Goal: Contribute content: Contribute content

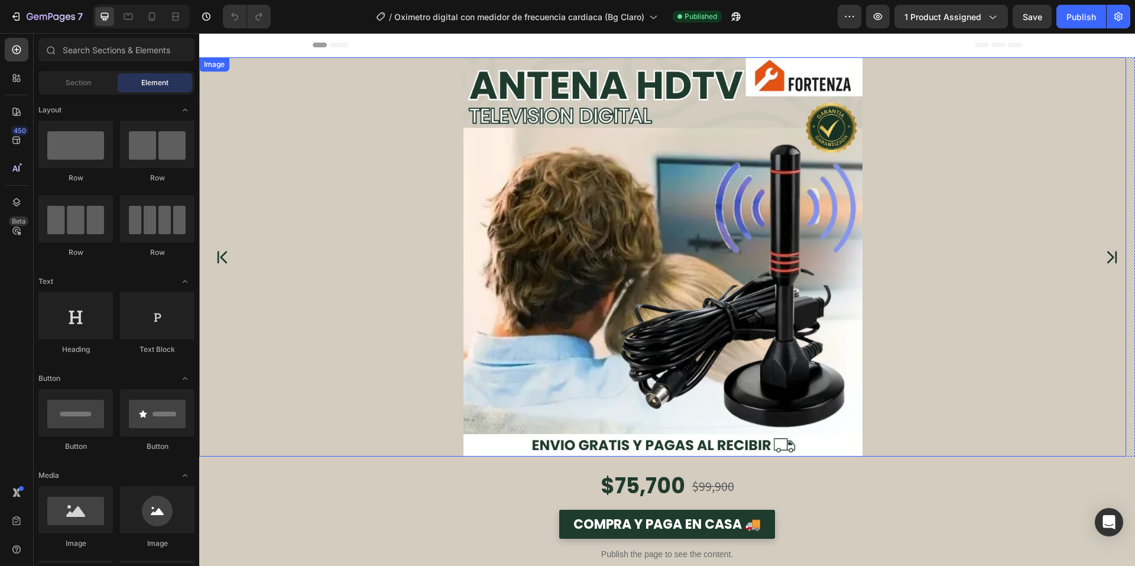
click at [659, 309] on img at bounding box center [663, 256] width 399 height 399
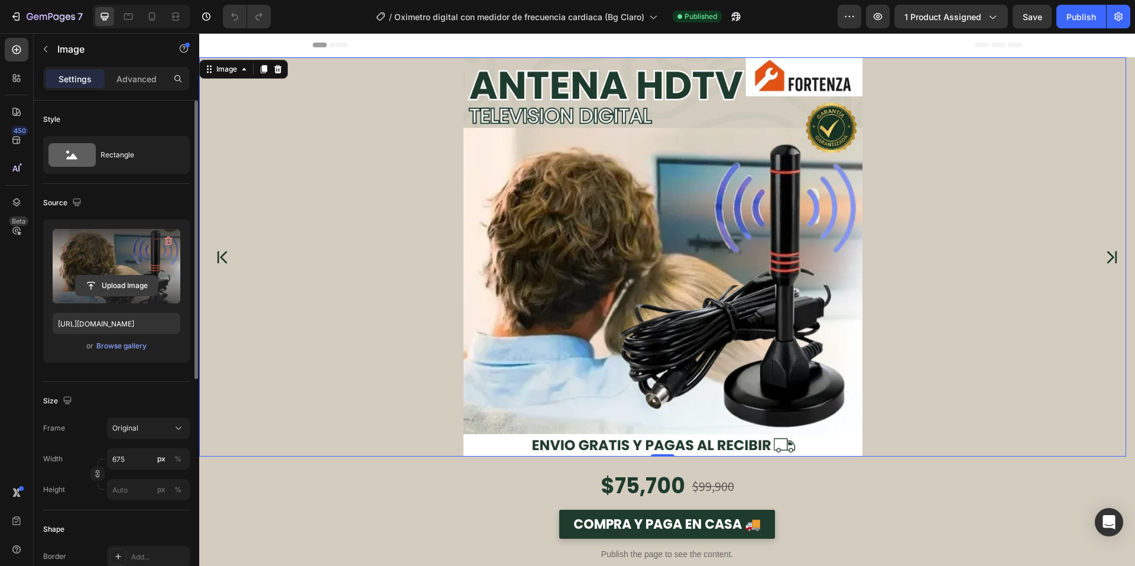
click at [127, 283] on input "file" at bounding box center [117, 286] width 82 height 20
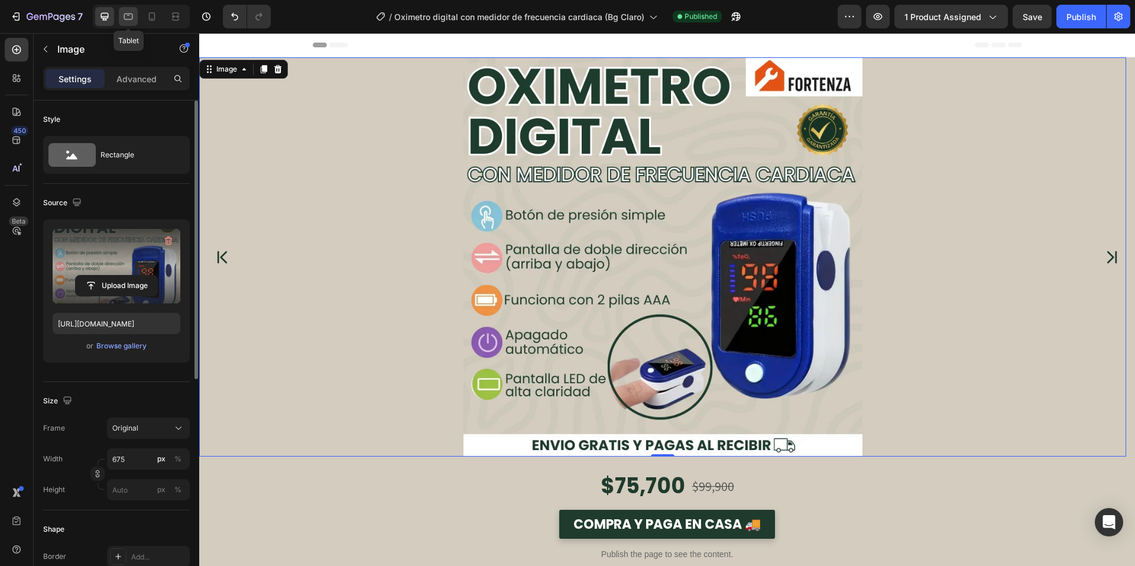
click at [132, 9] on div at bounding box center [128, 16] width 19 height 19
type input "[URL][DOMAIN_NAME]"
type input "100"
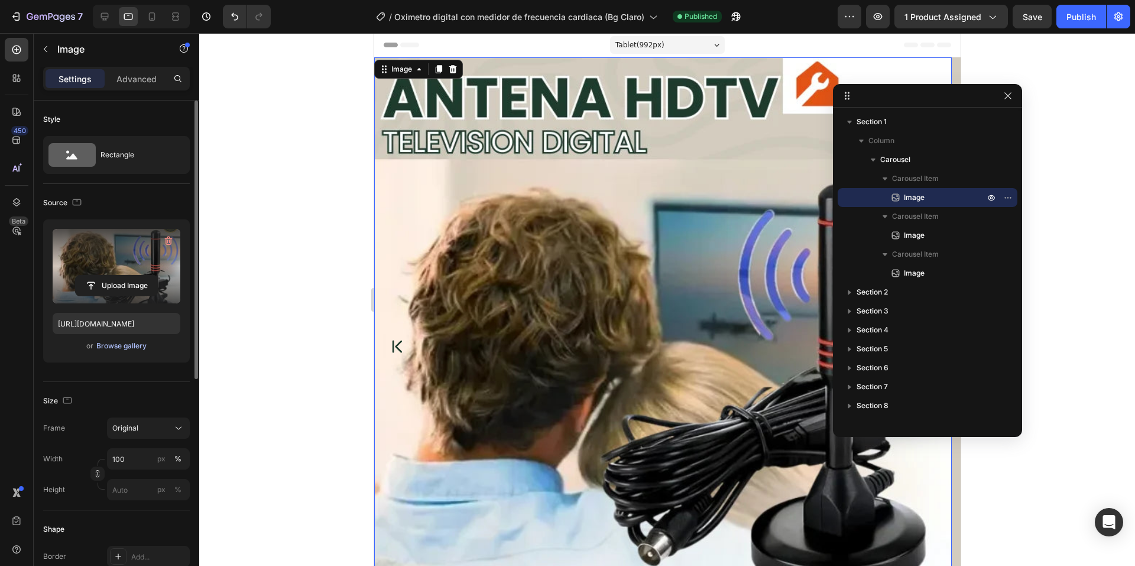
click at [110, 347] on div "Browse gallery" at bounding box center [121, 346] width 50 height 11
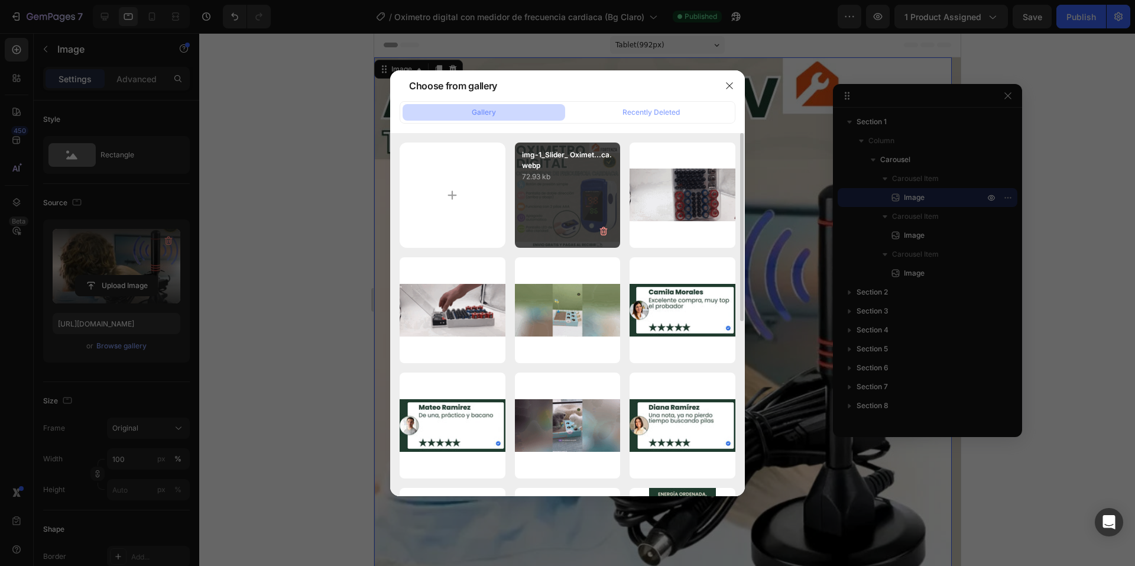
click at [545, 157] on p "img-1_Slider_ Oximet...ca.webp" at bounding box center [568, 160] width 92 height 21
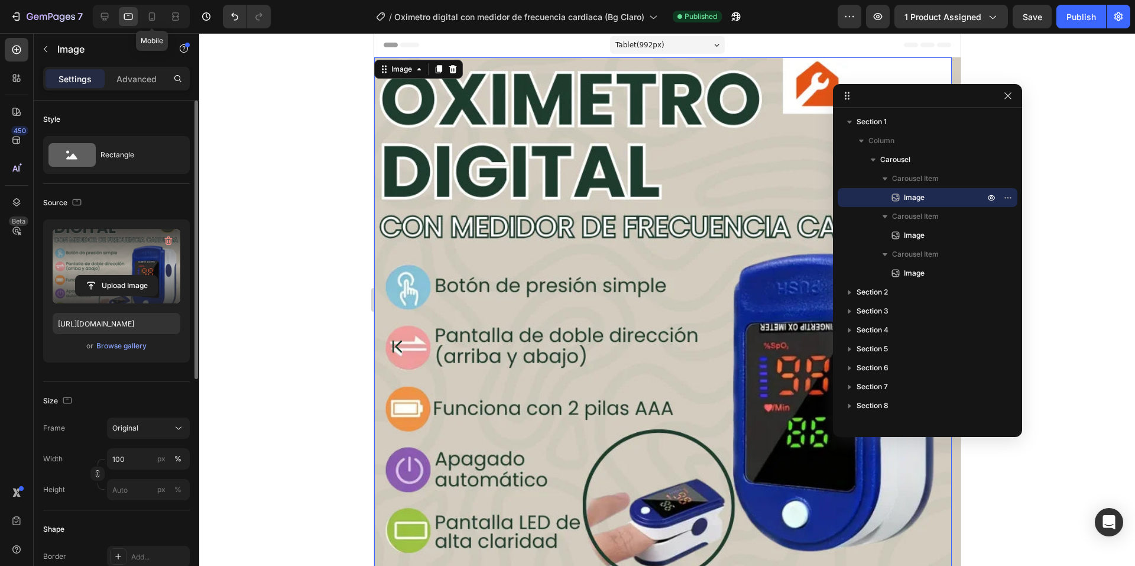
click at [150, 10] on div at bounding box center [152, 16] width 19 height 19
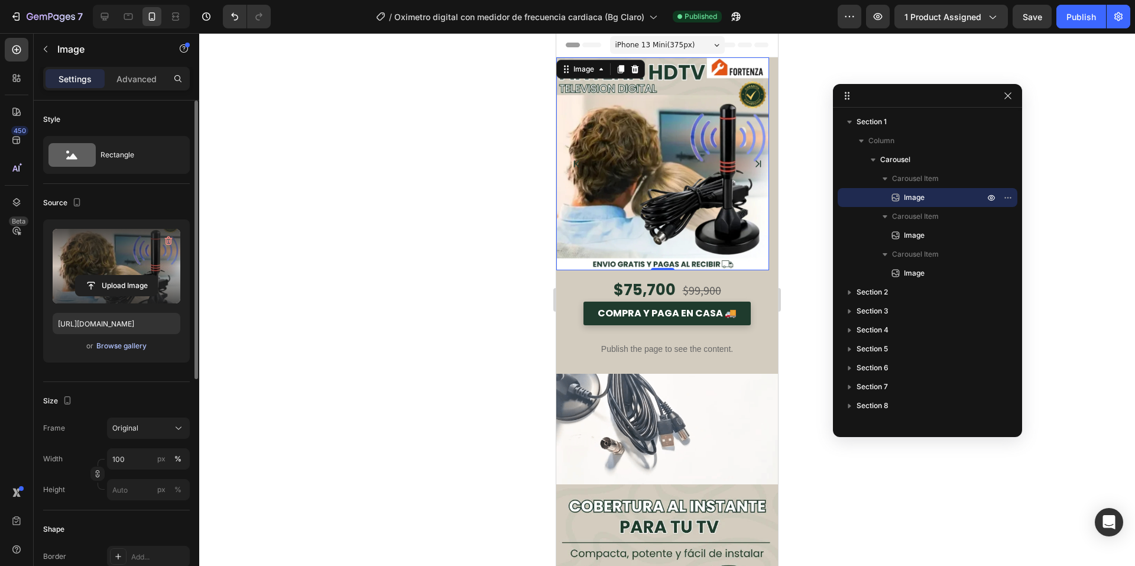
click at [137, 347] on div "Browse gallery" at bounding box center [121, 346] width 50 height 11
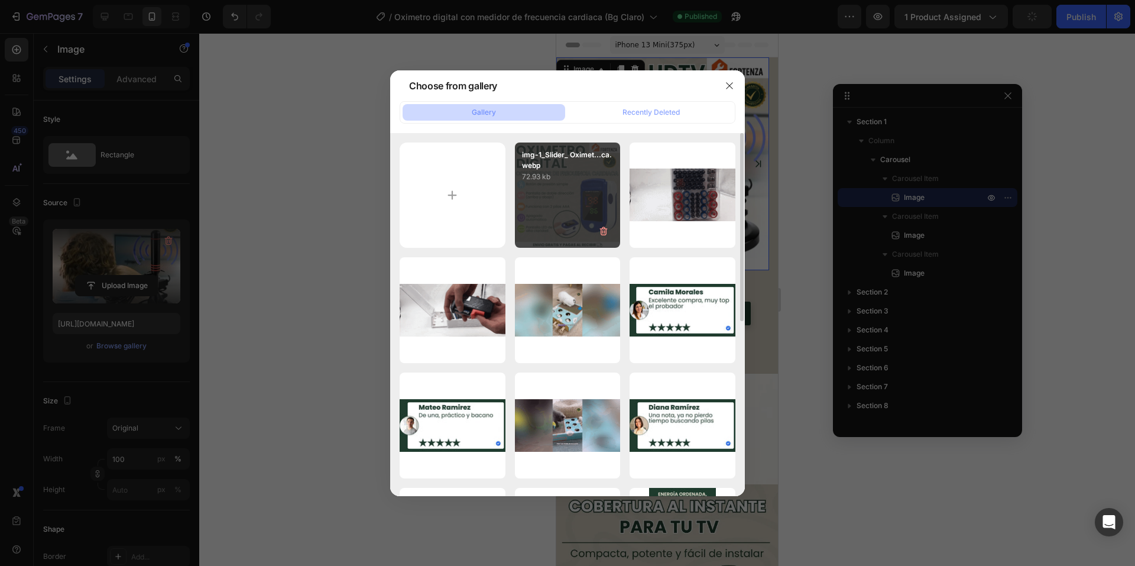
click at [548, 176] on p "72.93 kb" at bounding box center [568, 177] width 92 height 12
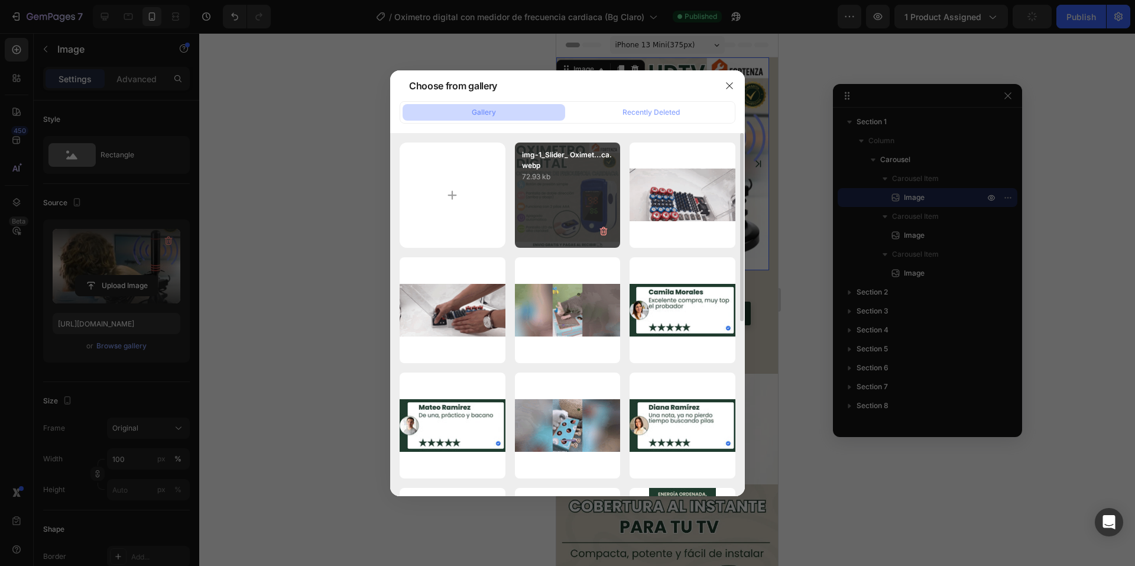
type input "[URL][DOMAIN_NAME]"
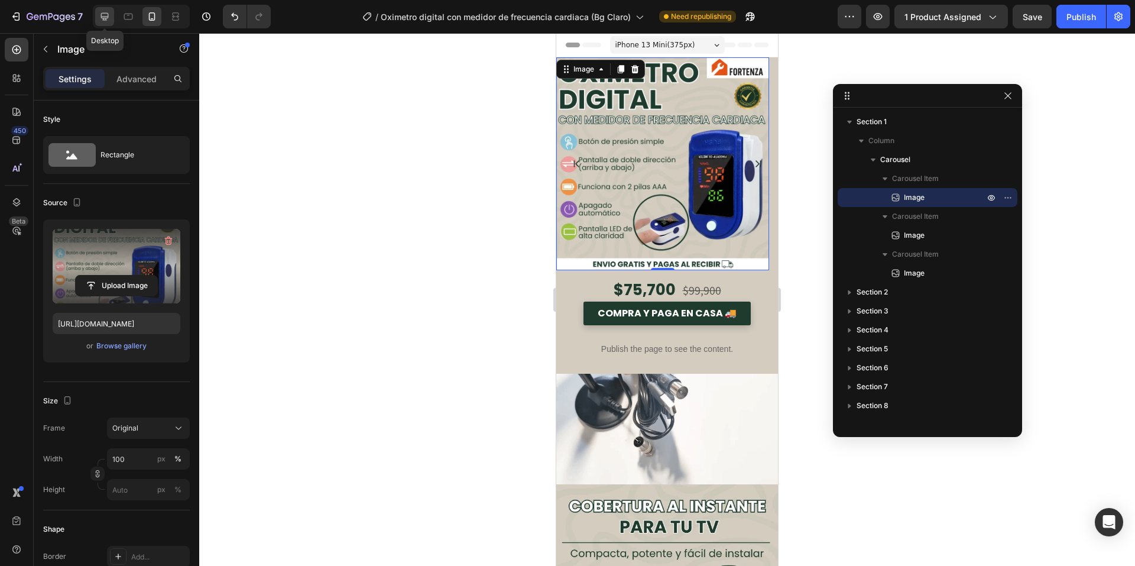
click at [107, 17] on icon at bounding box center [105, 17] width 8 height 8
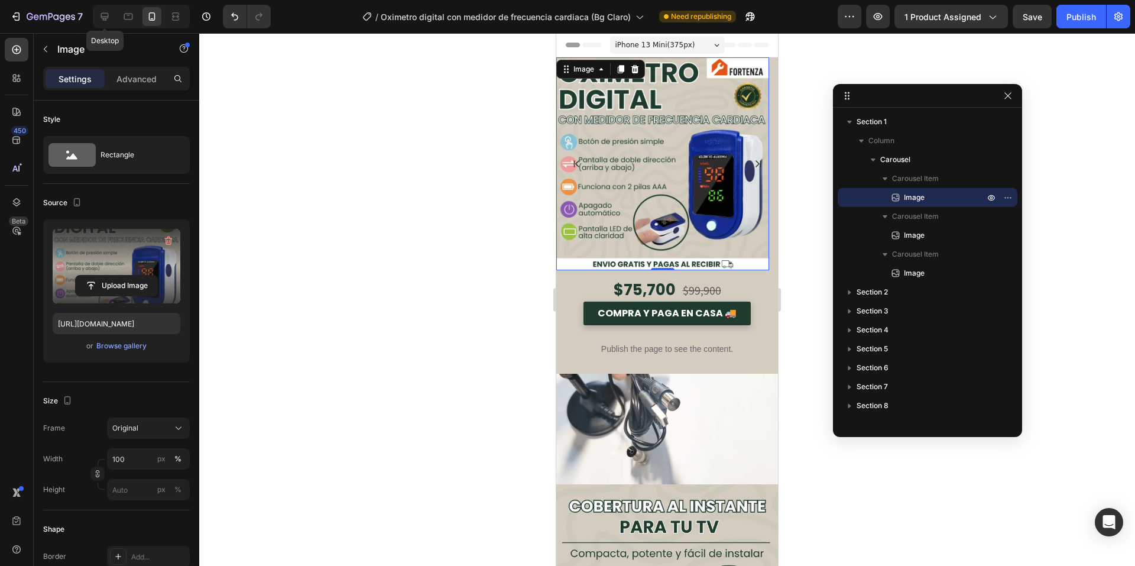
type input "675"
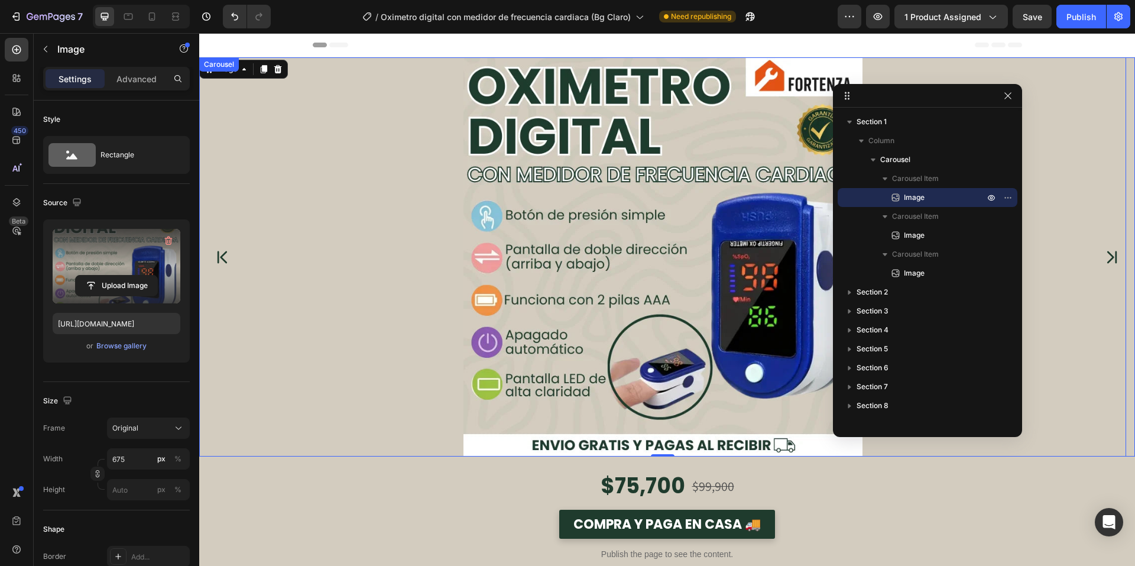
click at [1104, 266] on icon "Carousel Next Arrow" at bounding box center [1112, 257] width 17 height 30
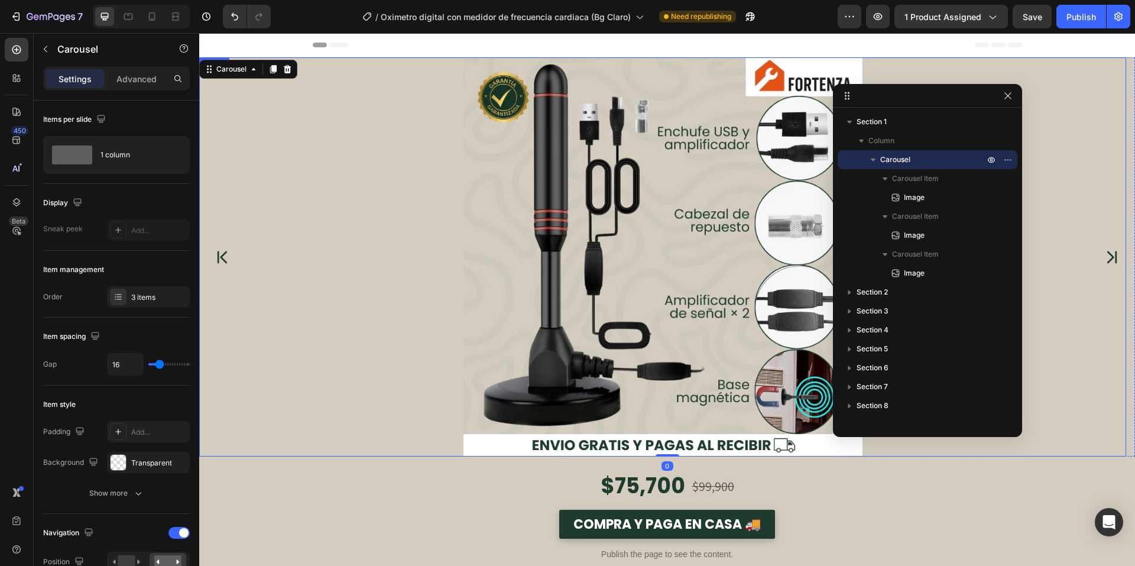
click at [508, 213] on img at bounding box center [663, 256] width 399 height 399
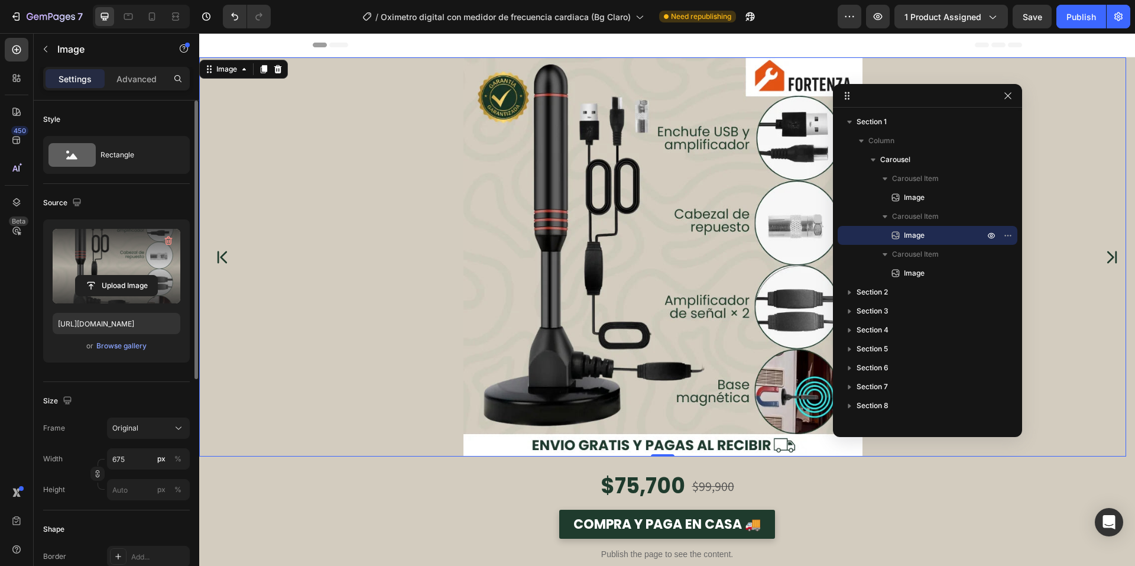
click at [103, 265] on label at bounding box center [117, 266] width 128 height 75
click at [103, 276] on input "file" at bounding box center [117, 286] width 82 height 20
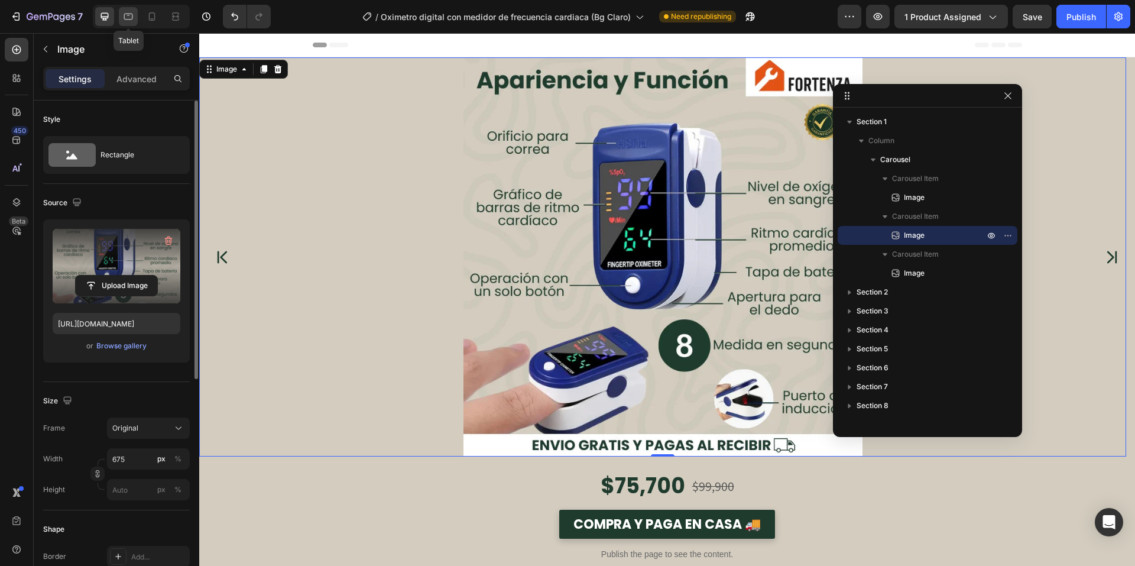
click at [126, 15] on icon at bounding box center [128, 17] width 12 height 12
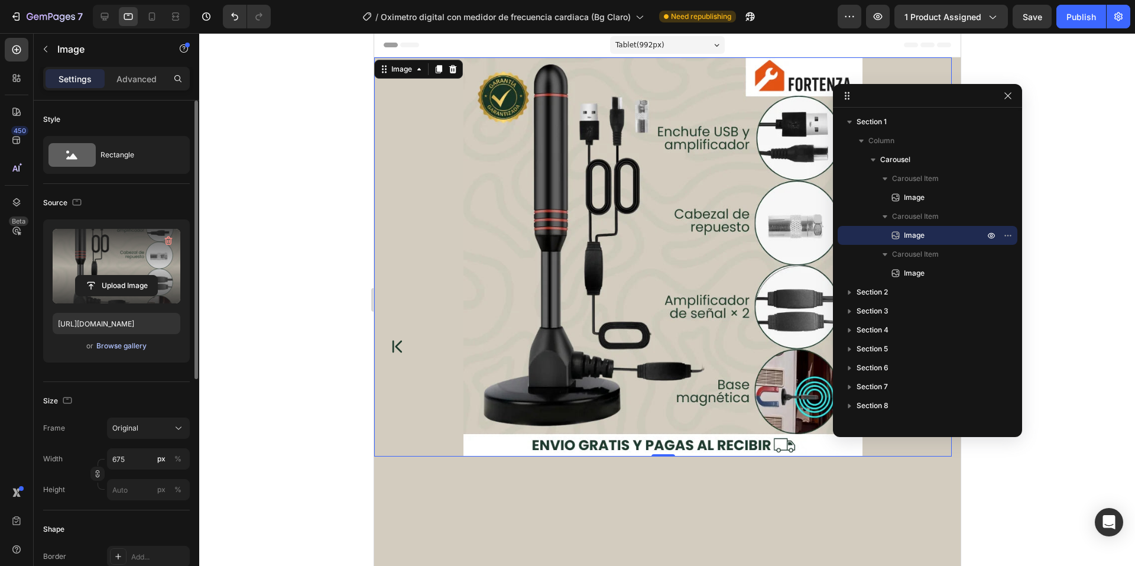
click at [131, 346] on div "Browse gallery" at bounding box center [121, 346] width 50 height 11
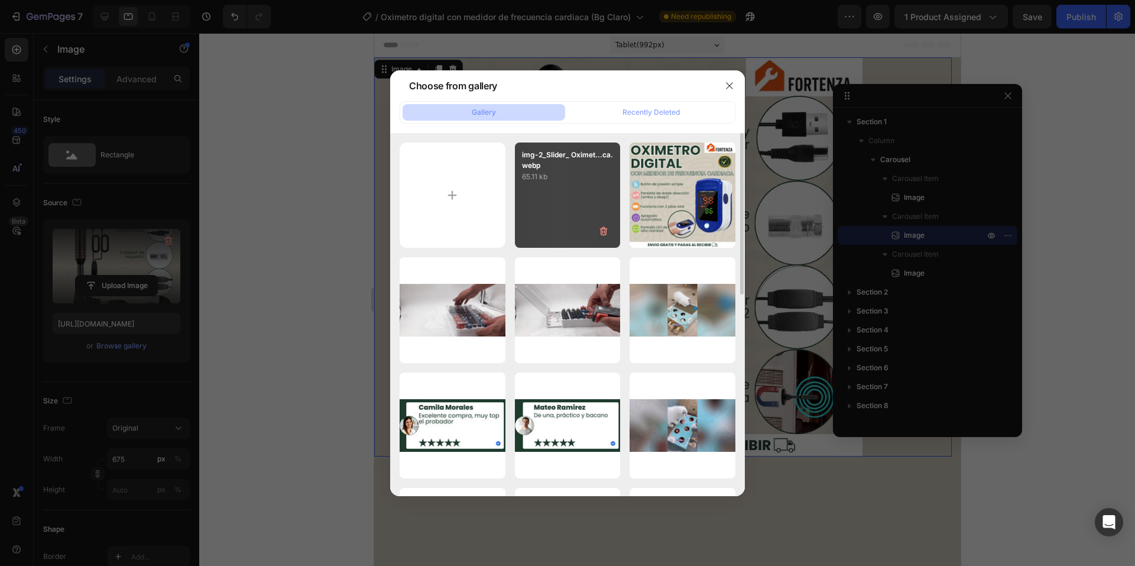
click at [535, 180] on p "65.11 kb" at bounding box center [568, 177] width 92 height 12
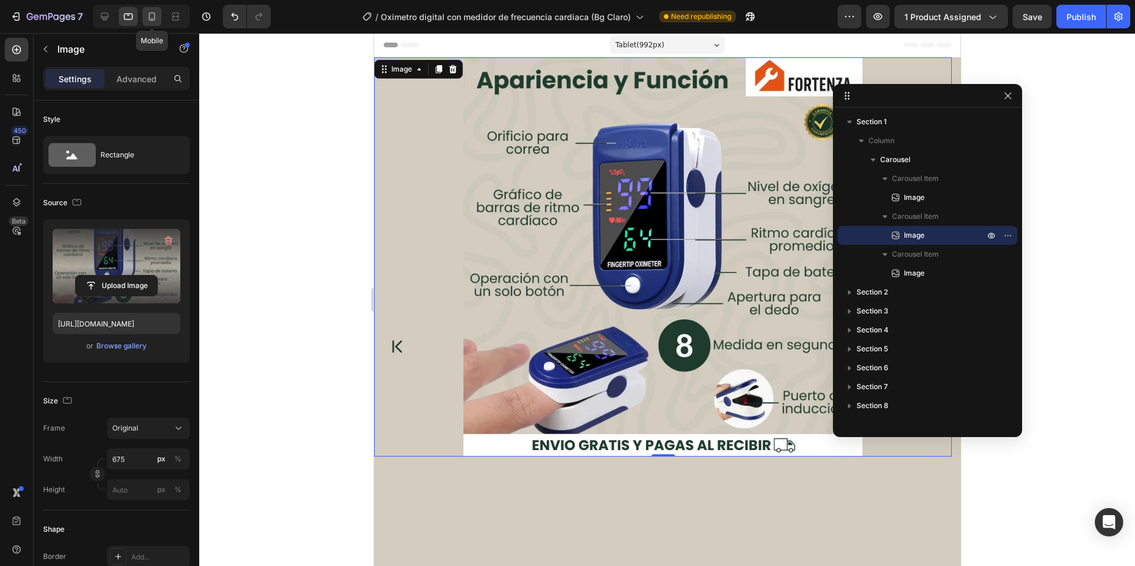
click at [145, 17] on div at bounding box center [152, 16] width 19 height 19
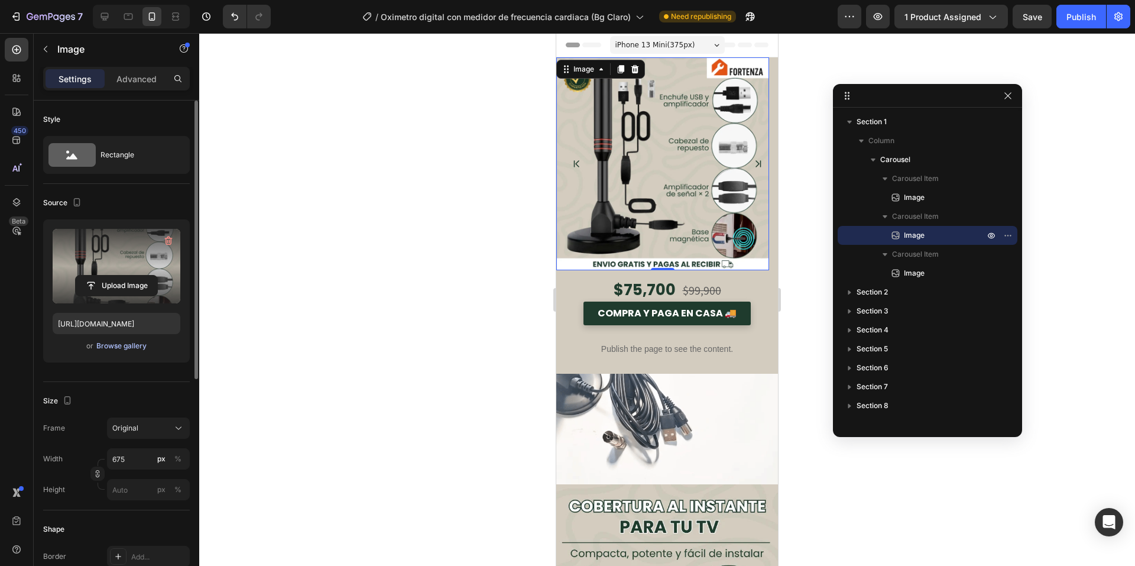
click at [112, 341] on div "Browse gallery" at bounding box center [121, 346] width 50 height 11
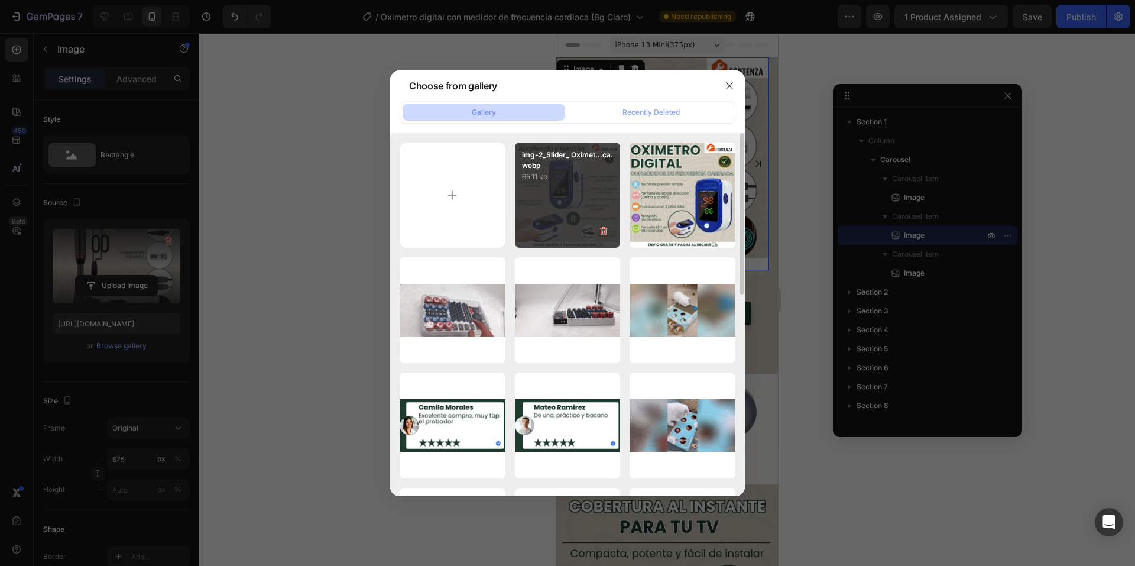
click at [540, 153] on p "img-2_Slider_ Oximet...ca.webp" at bounding box center [568, 160] width 92 height 21
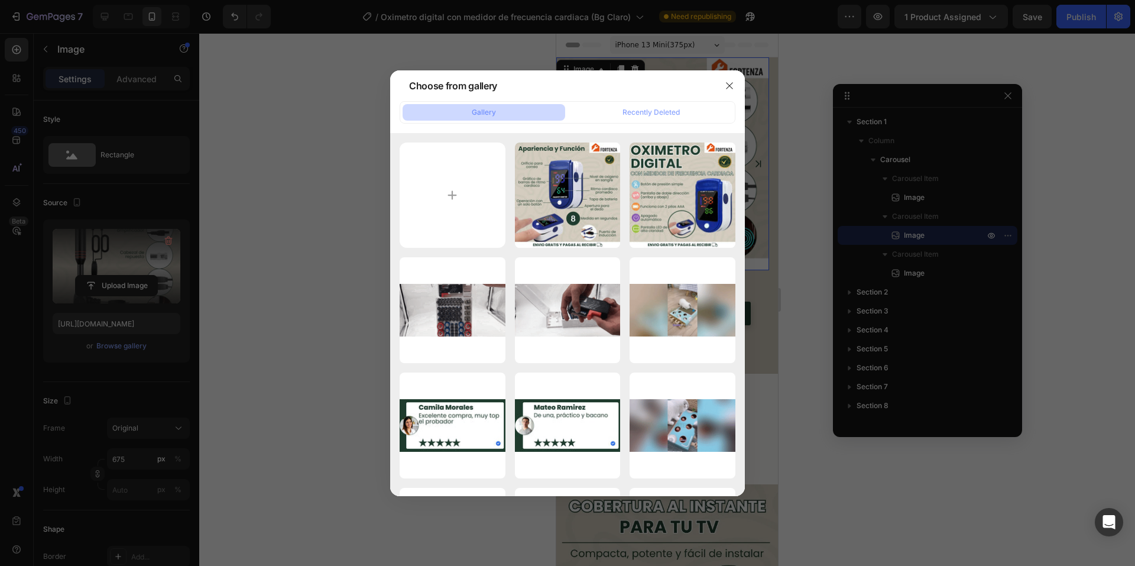
type input "[URL][DOMAIN_NAME]"
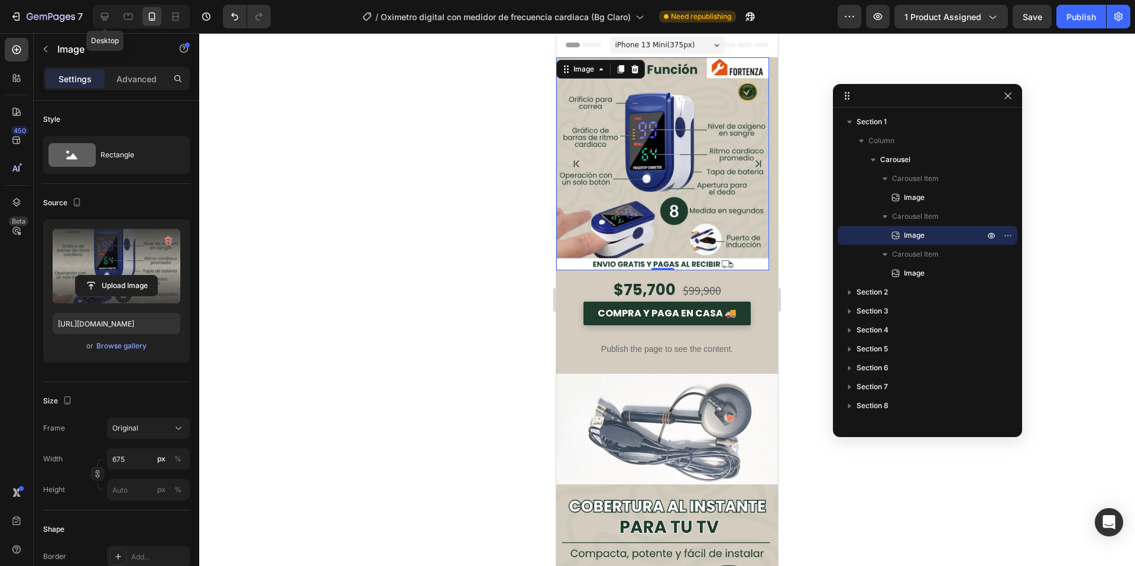
click at [106, 15] on icon at bounding box center [105, 17] width 12 height 12
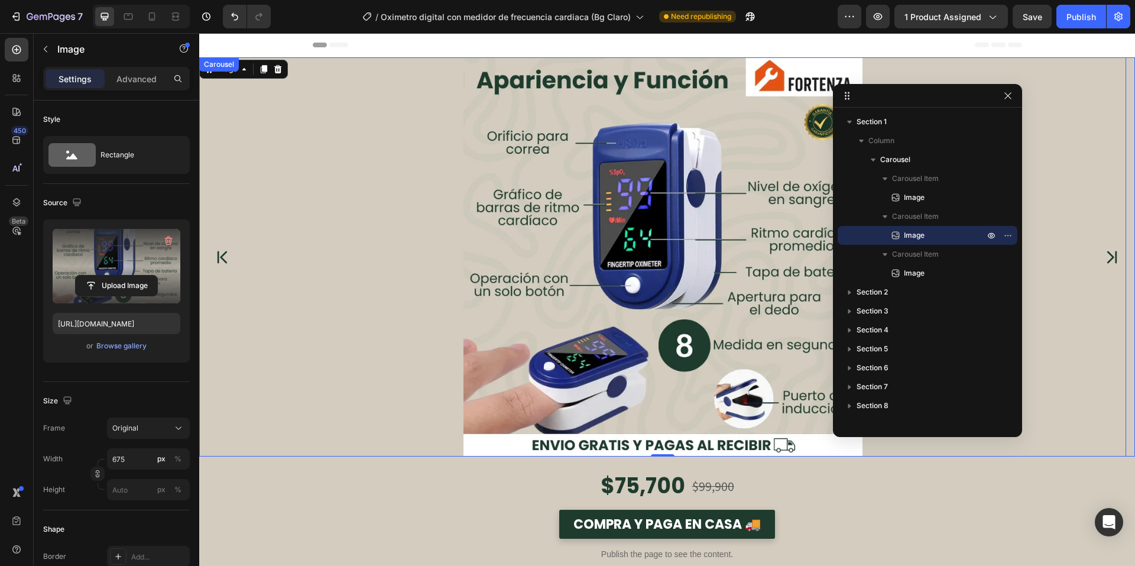
click at [1099, 250] on button "Carousel Next Arrow" at bounding box center [1112, 257] width 27 height 27
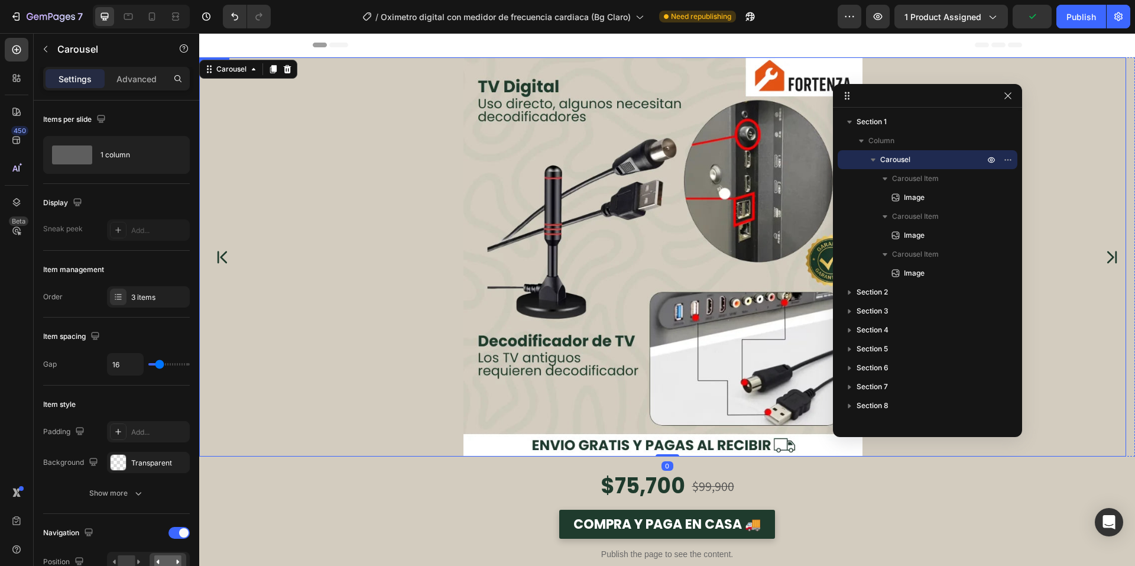
click at [565, 276] on img at bounding box center [663, 256] width 399 height 399
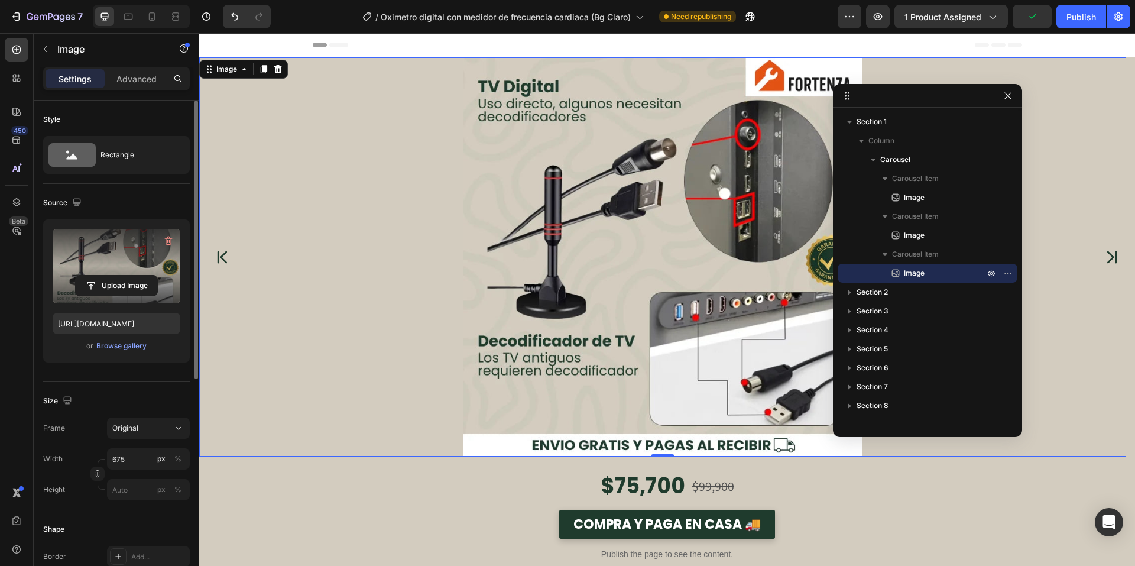
click at [113, 274] on label at bounding box center [117, 266] width 128 height 75
click at [113, 276] on input "file" at bounding box center [117, 286] width 82 height 20
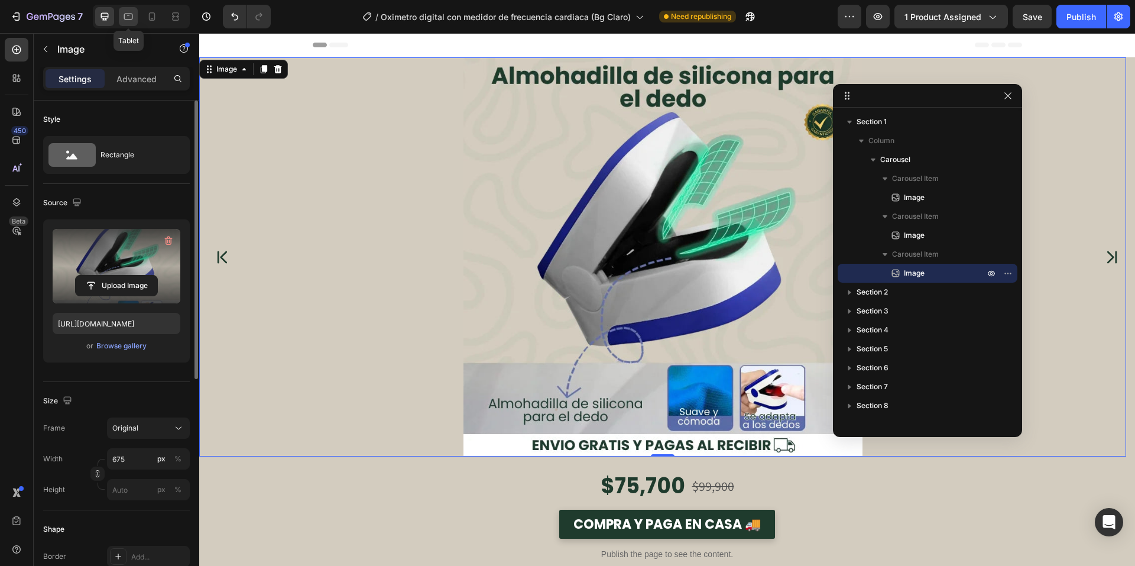
click at [121, 15] on div at bounding box center [128, 16] width 19 height 19
type input "[URL][DOMAIN_NAME]"
type input "100"
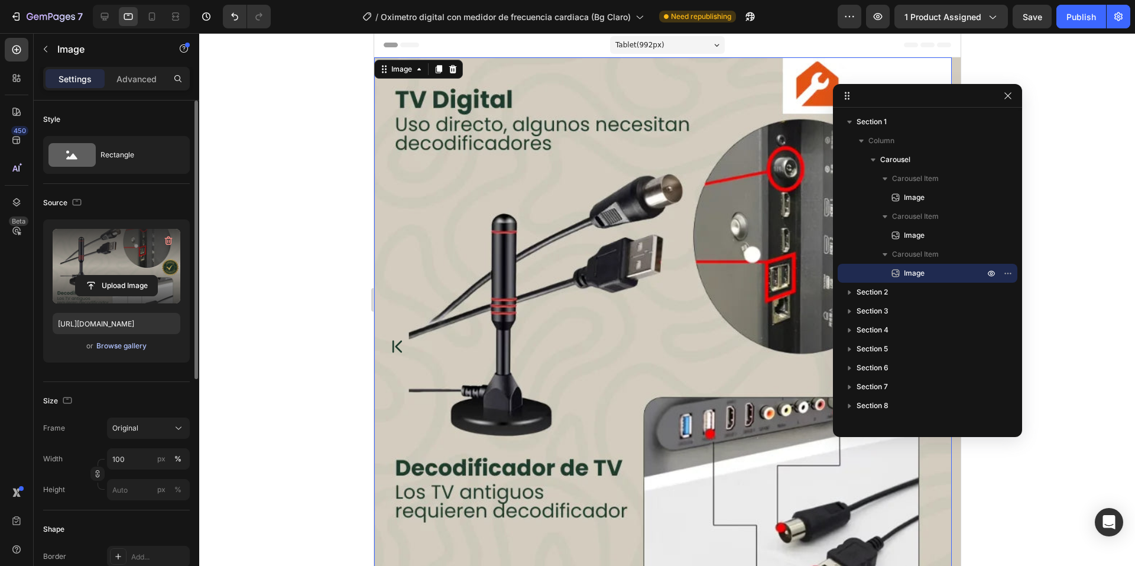
click at [137, 344] on div "Browse gallery" at bounding box center [121, 346] width 50 height 11
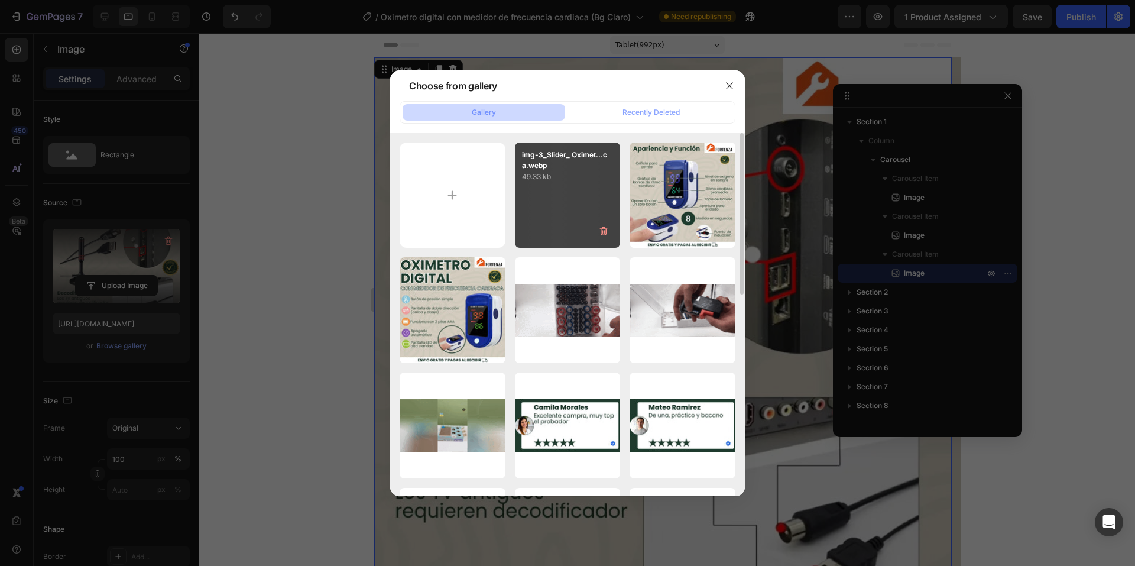
drag, startPoint x: 567, startPoint y: 171, endPoint x: 539, endPoint y: 165, distance: 29.1
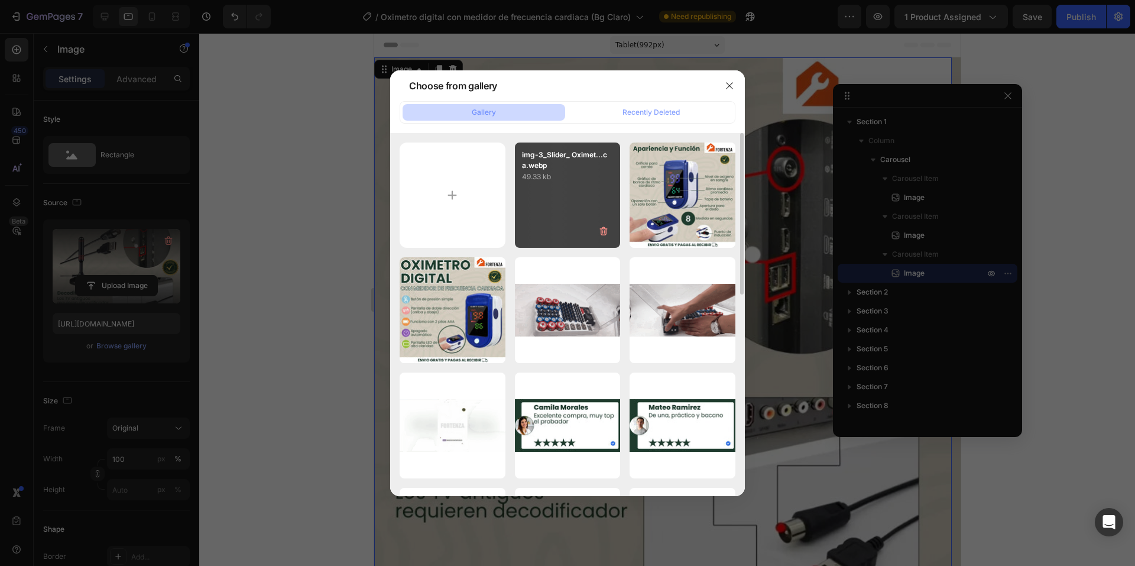
click at [568, 171] on p "49.33 kb" at bounding box center [568, 177] width 92 height 12
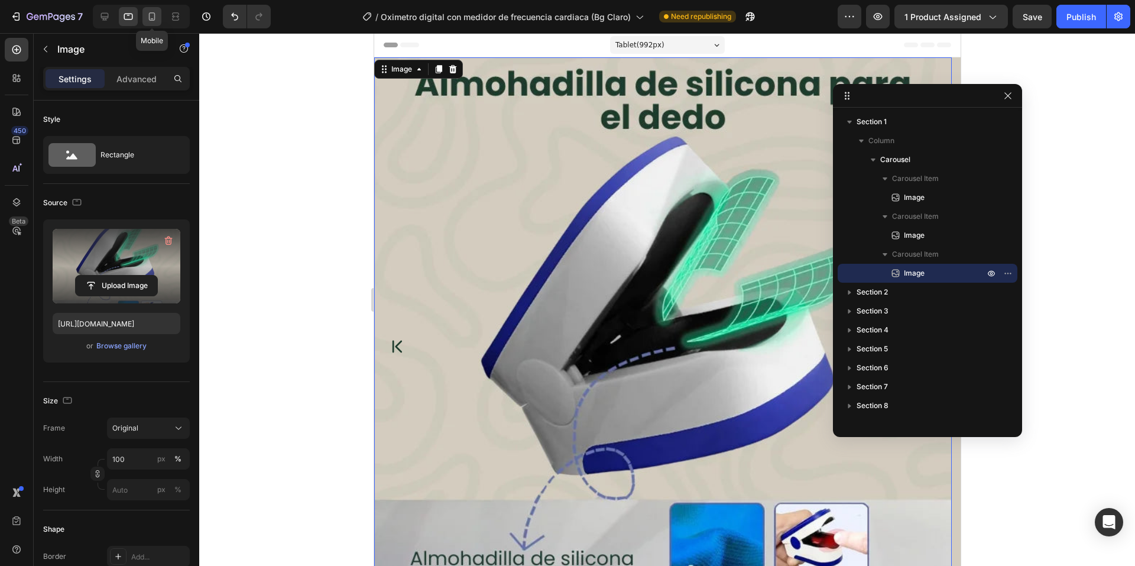
click at [155, 16] on icon at bounding box center [152, 16] width 7 height 8
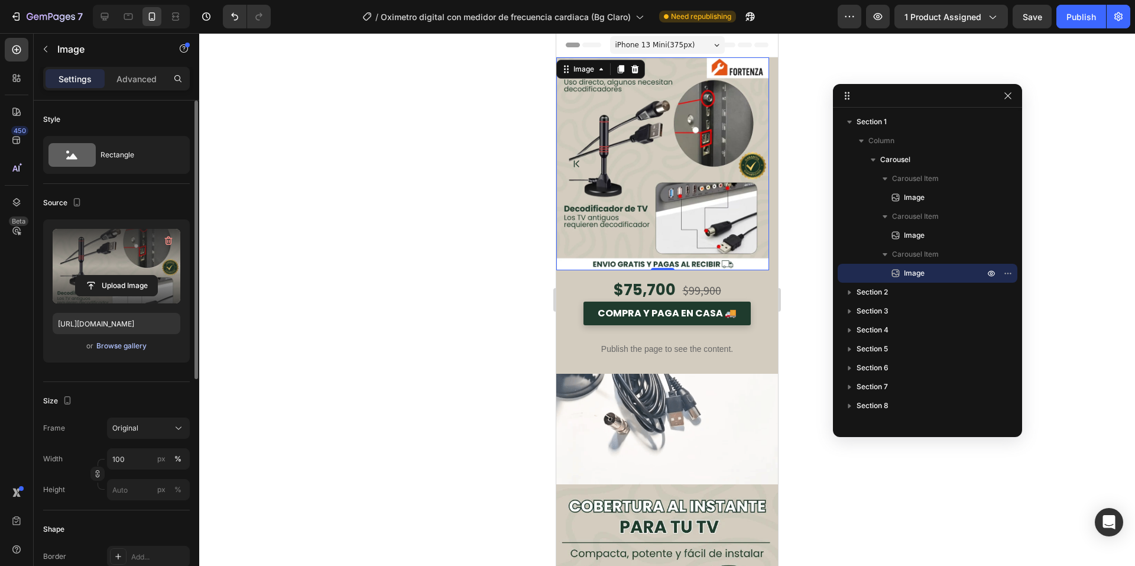
click at [101, 348] on div "Browse gallery" at bounding box center [121, 346] width 50 height 11
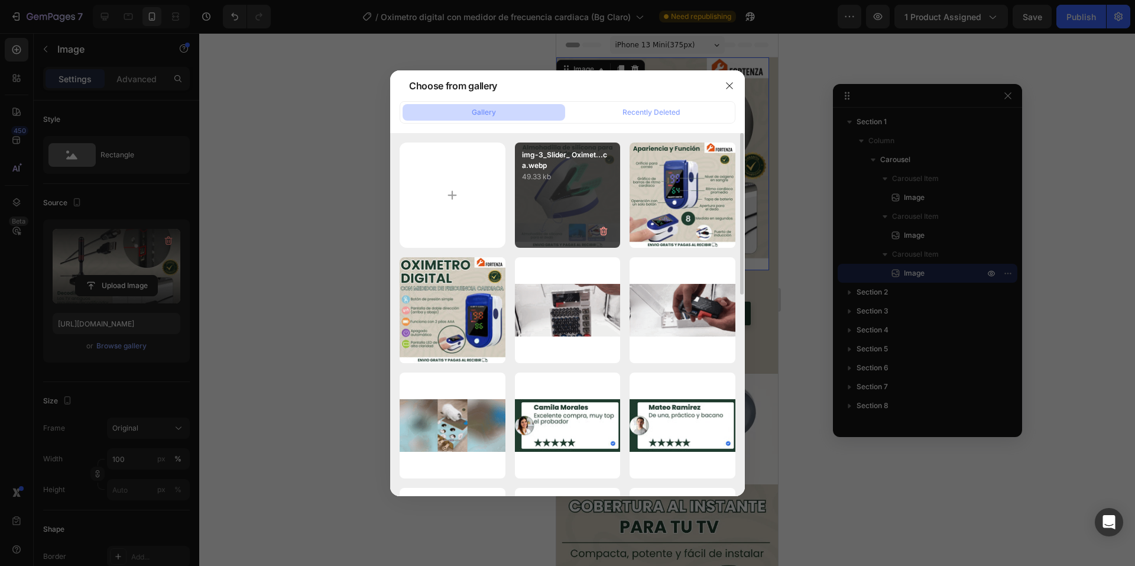
click at [543, 205] on div "img-3_Slider_ Oximet...ca.webp 49.33 kb" at bounding box center [568, 196] width 106 height 106
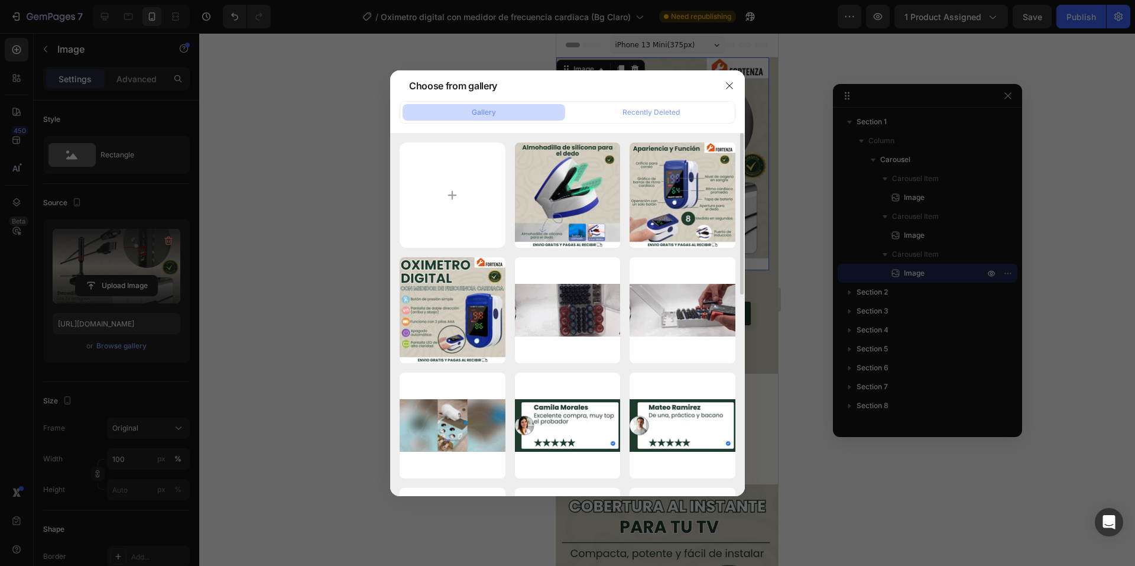
type input "[URL][DOMAIN_NAME]"
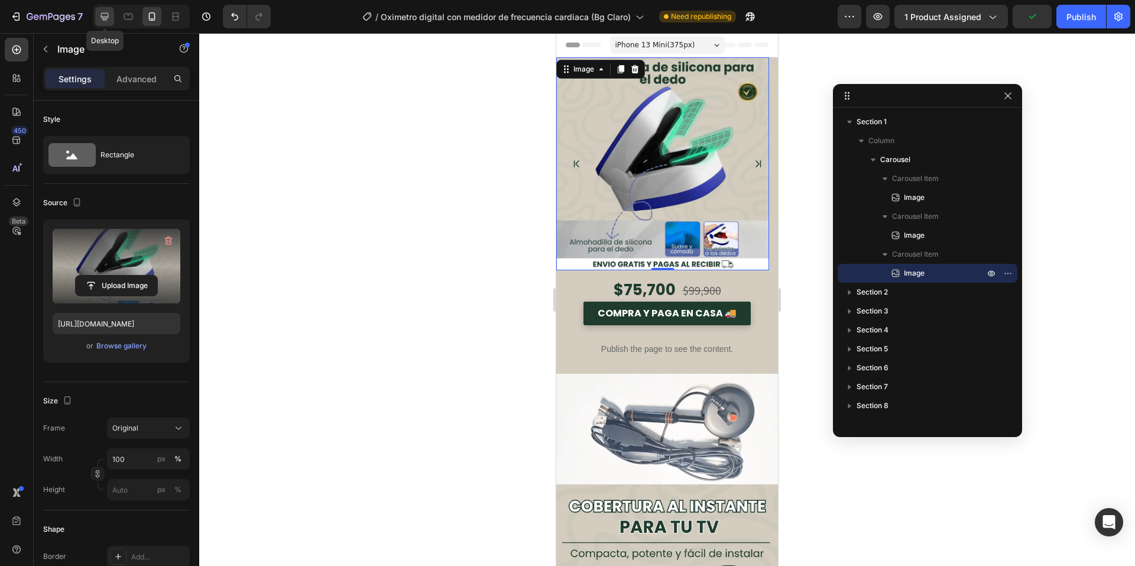
click at [101, 19] on icon at bounding box center [105, 17] width 12 height 12
type input "675"
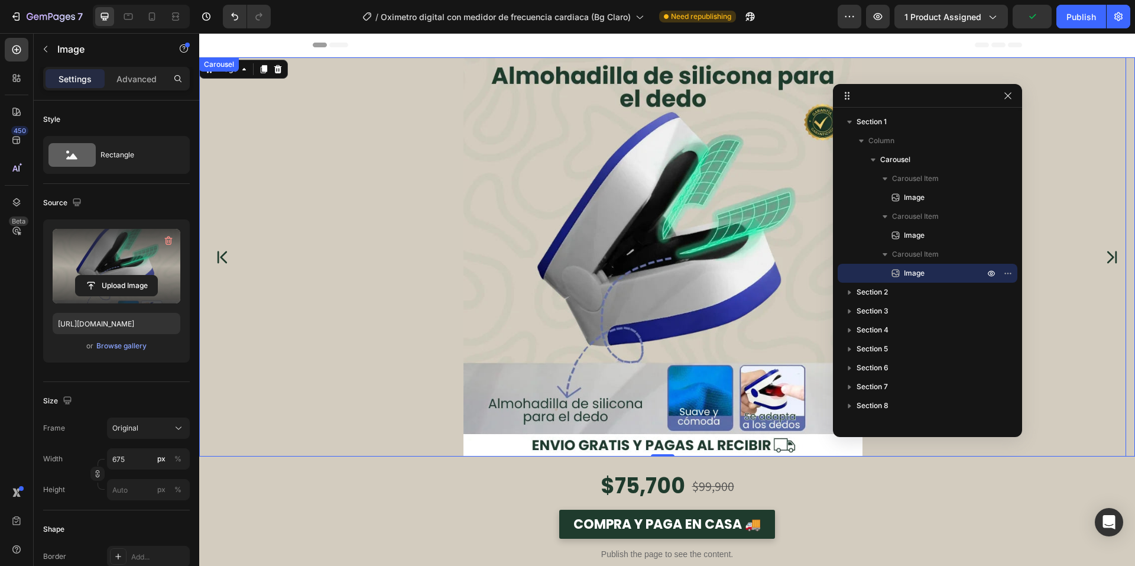
click at [1104, 260] on icon "Carousel Next Arrow" at bounding box center [1112, 257] width 17 height 30
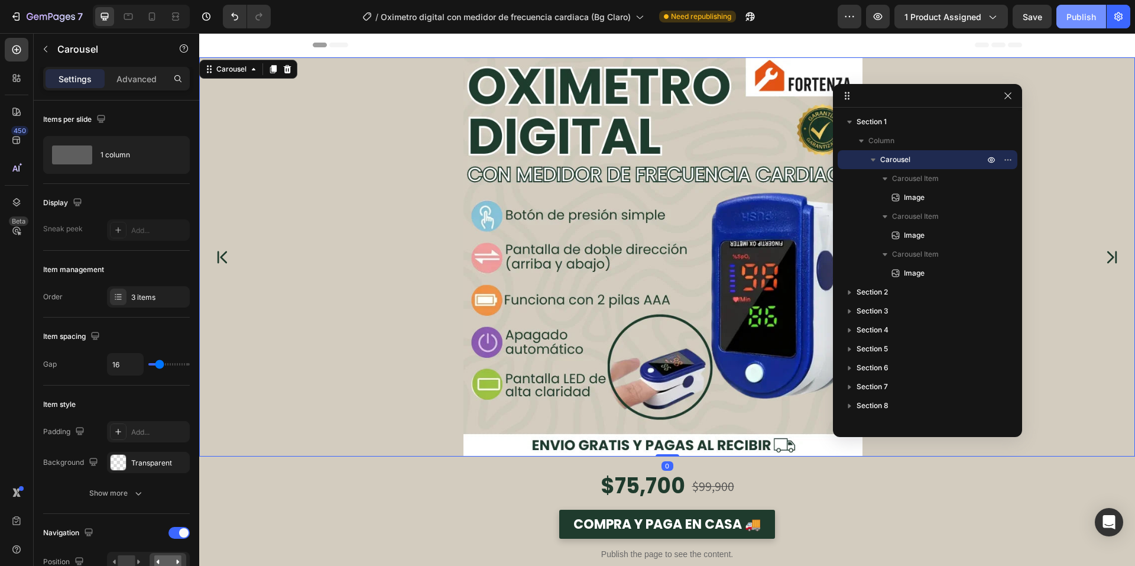
click at [1076, 18] on div "Publish" at bounding box center [1082, 17] width 30 height 12
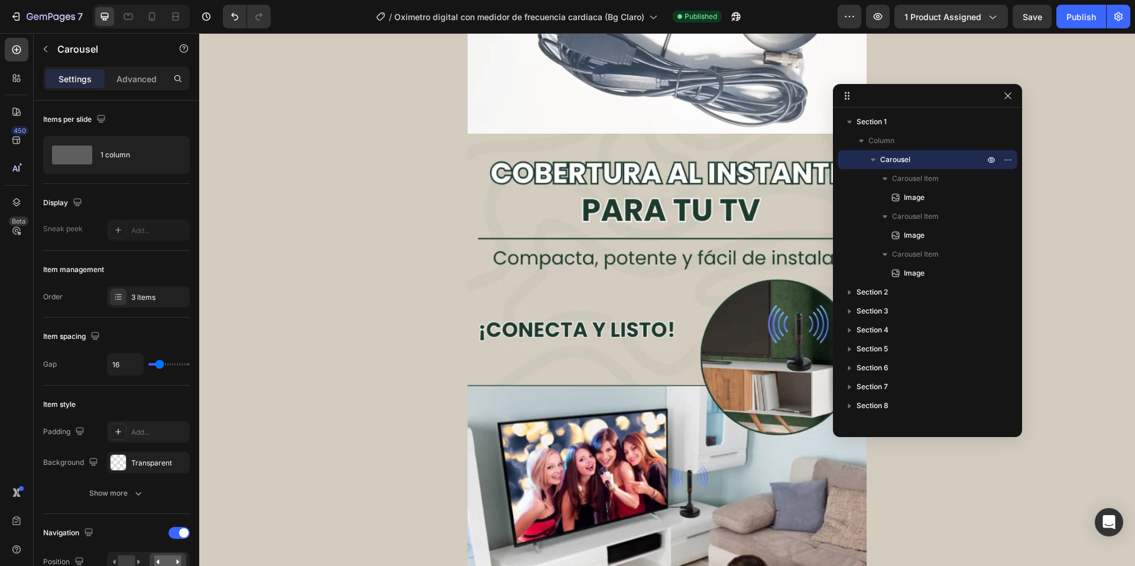
scroll to position [769, 0]
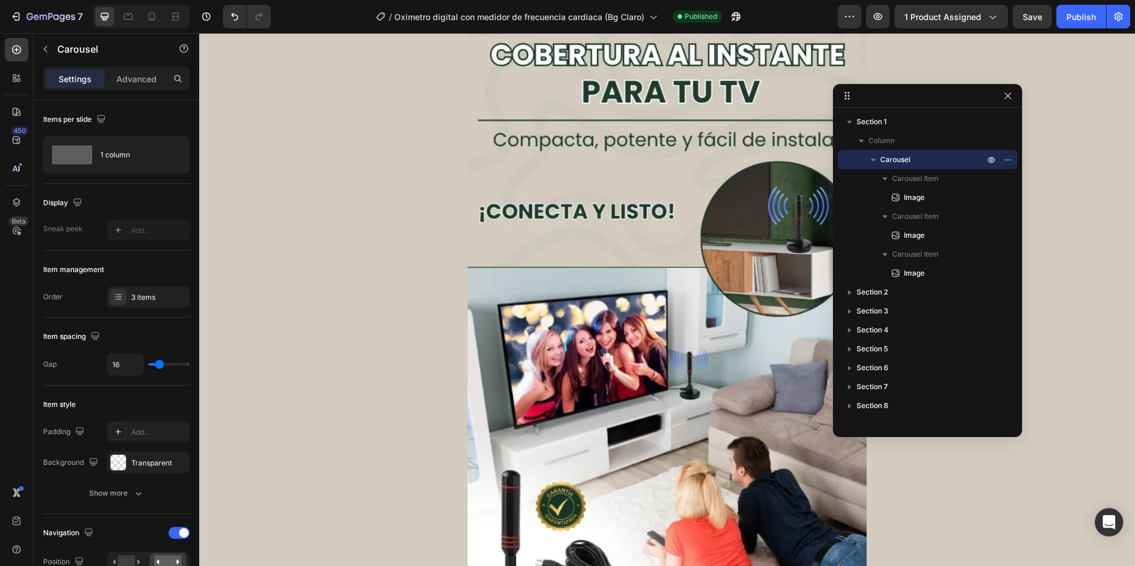
click at [674, 299] on img at bounding box center [667, 331] width 399 height 633
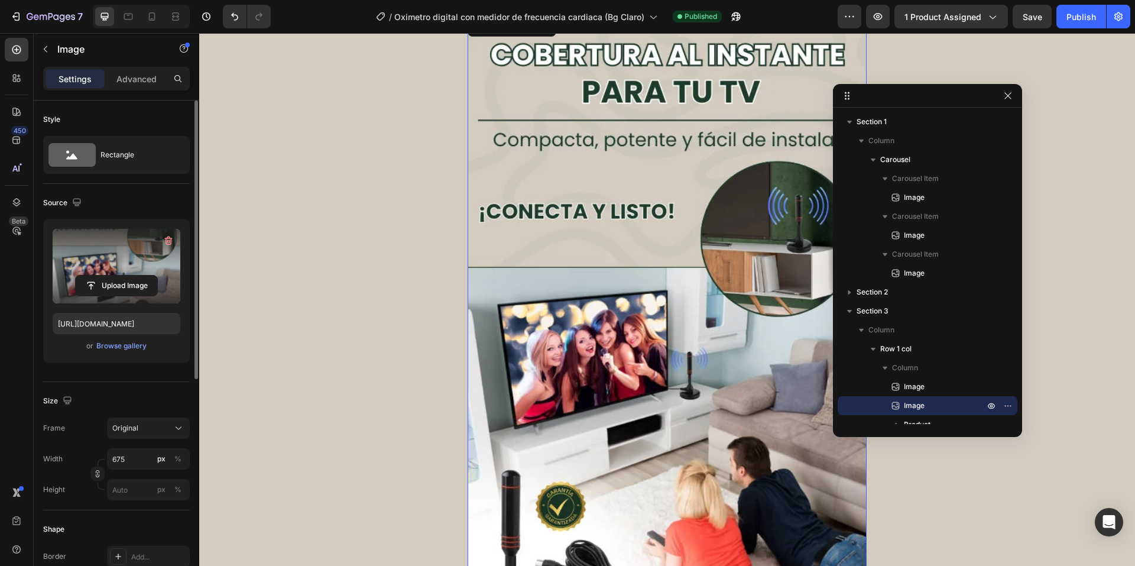
click at [104, 273] on label at bounding box center [117, 266] width 128 height 75
click at [104, 276] on input "file" at bounding box center [117, 286] width 82 height 20
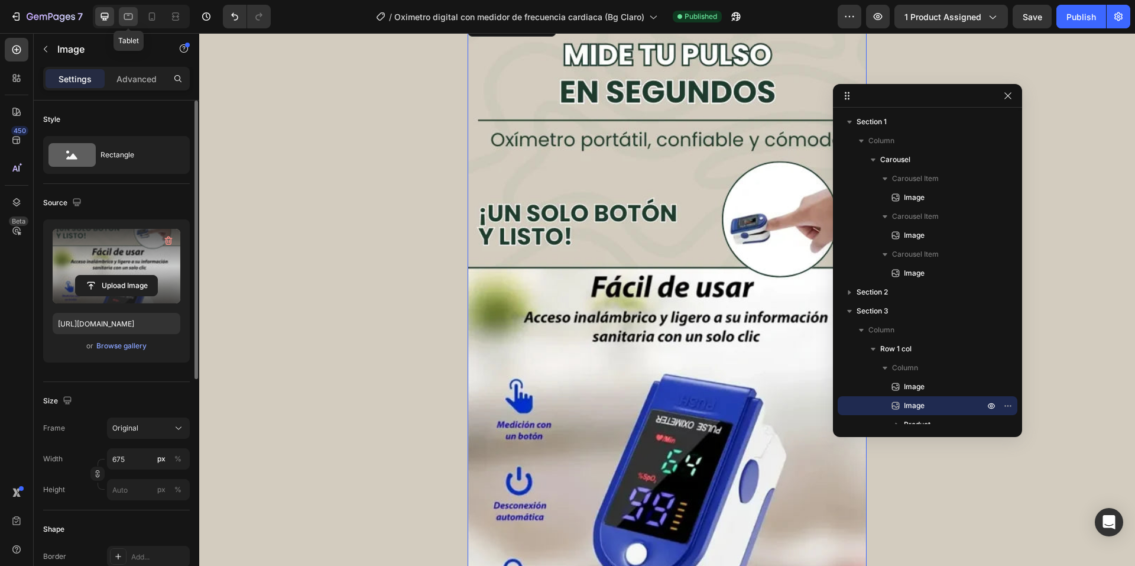
click at [121, 15] on div at bounding box center [128, 16] width 19 height 19
type input "[URL][DOMAIN_NAME]"
type input "100"
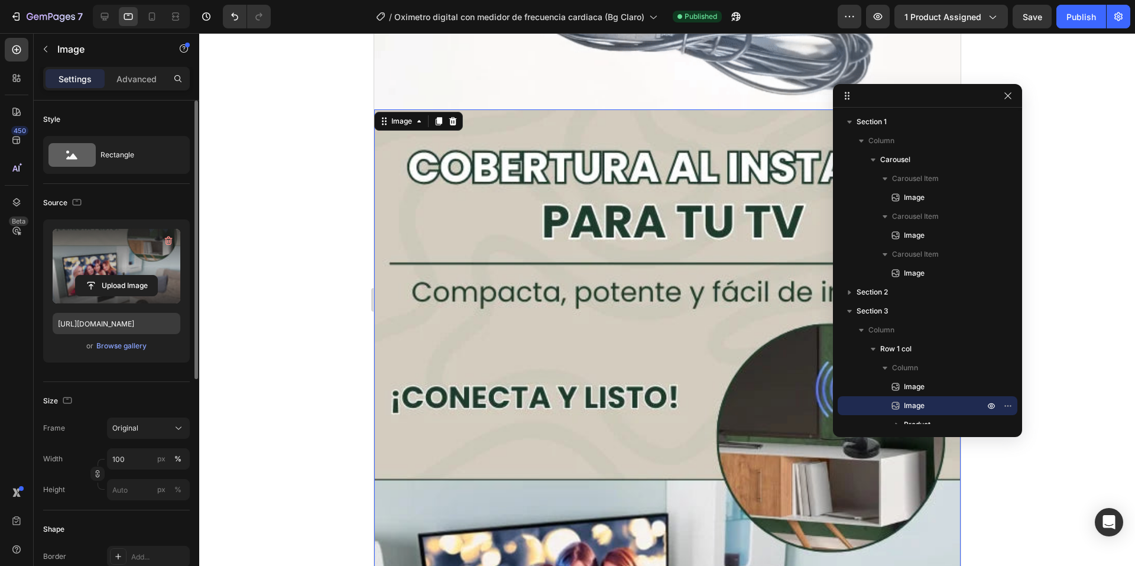
scroll to position [799, 0]
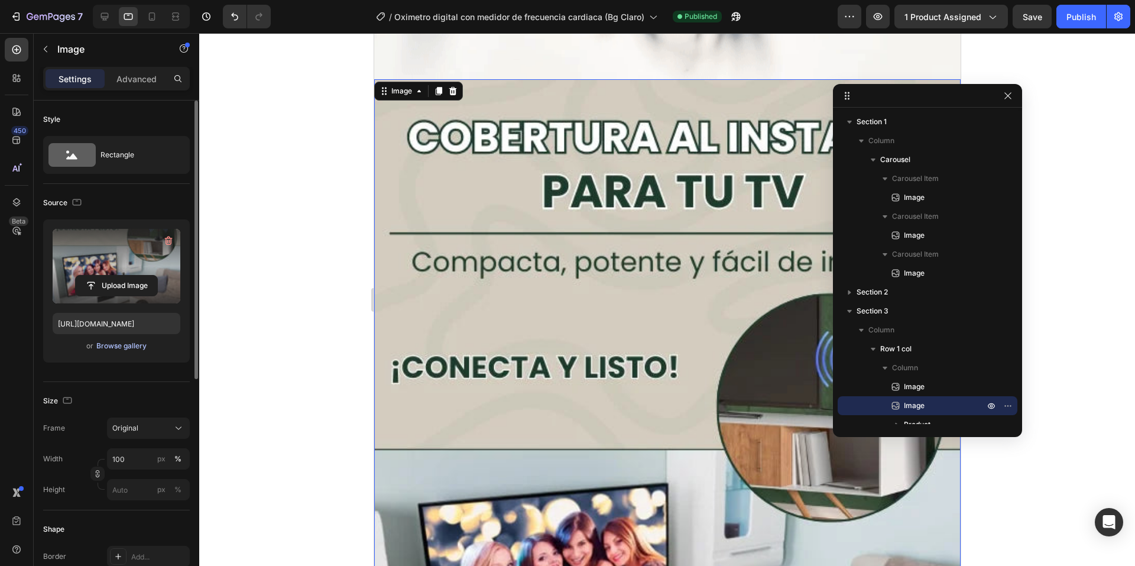
click at [119, 342] on div "Browse gallery" at bounding box center [121, 346] width 50 height 11
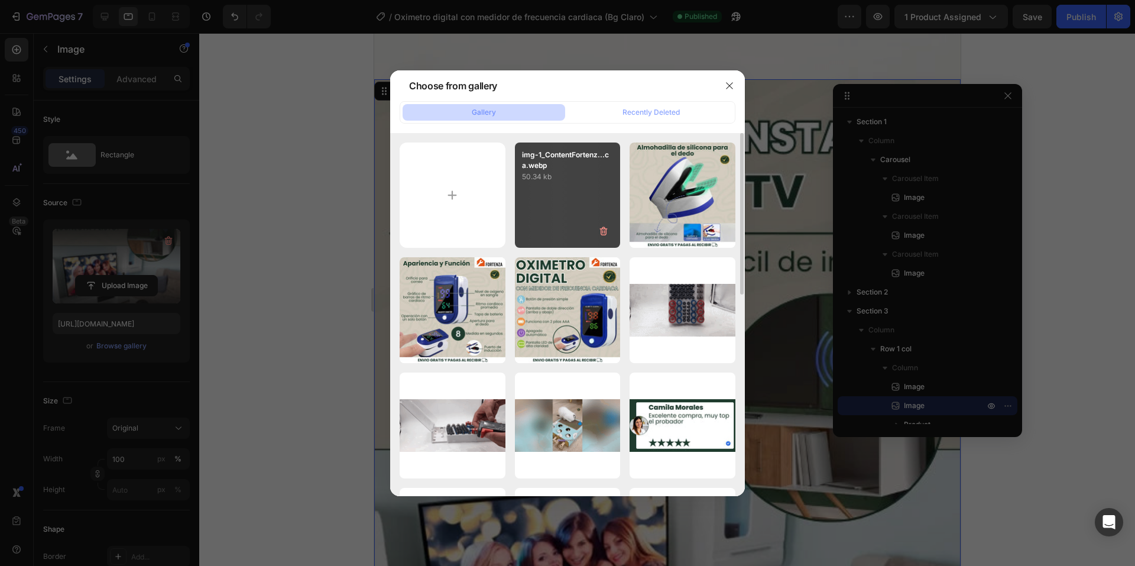
click at [554, 206] on div "img-1_ContentFortenz...ca.webp 50.34 kb" at bounding box center [568, 196] width 106 height 106
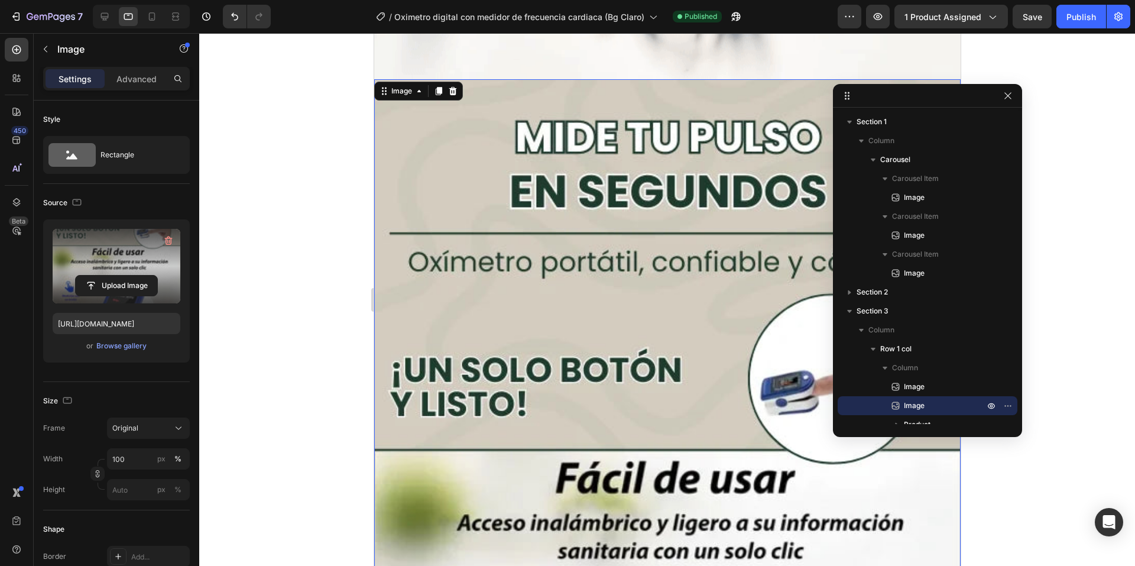
click at [163, 7] on div at bounding box center [141, 17] width 97 height 24
click at [146, 13] on icon at bounding box center [152, 17] width 12 height 12
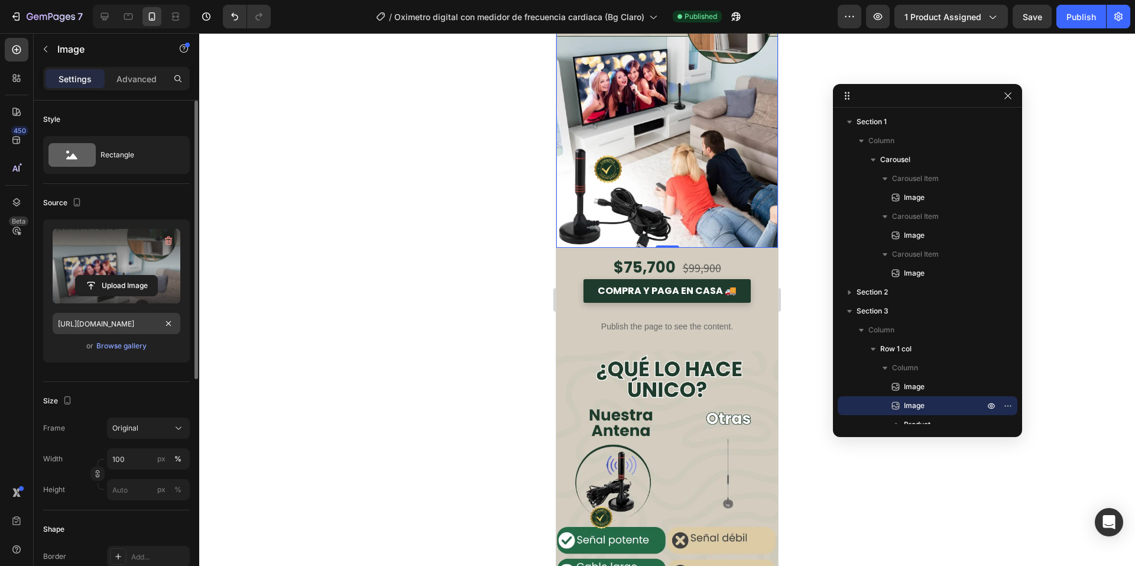
scroll to position [617, 0]
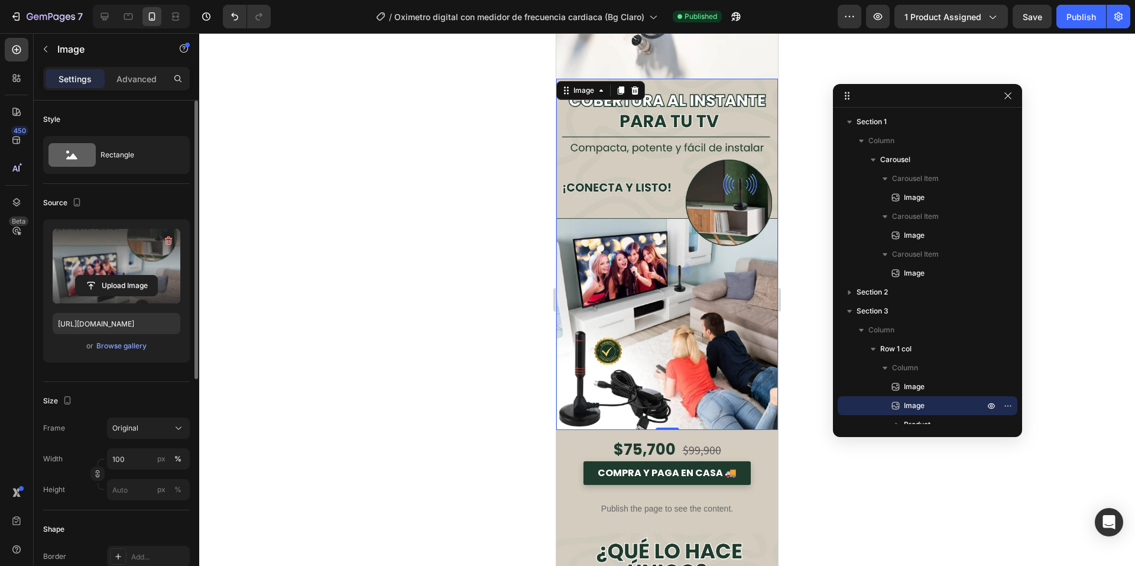
click at [140, 355] on div "Upload Image [URL][DOMAIN_NAME] or Browse gallery" at bounding box center [116, 290] width 147 height 143
click at [144, 344] on div "Browse gallery" at bounding box center [121, 346] width 50 height 11
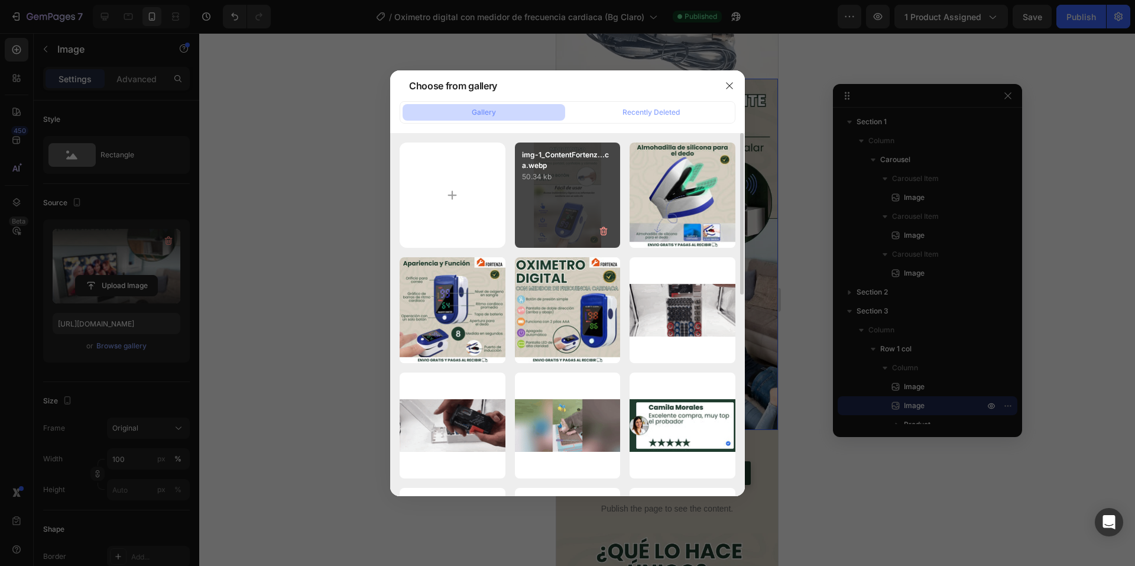
click at [576, 200] on div "img-1_ContentFortenz...ca.webp 50.34 kb" at bounding box center [568, 196] width 106 height 106
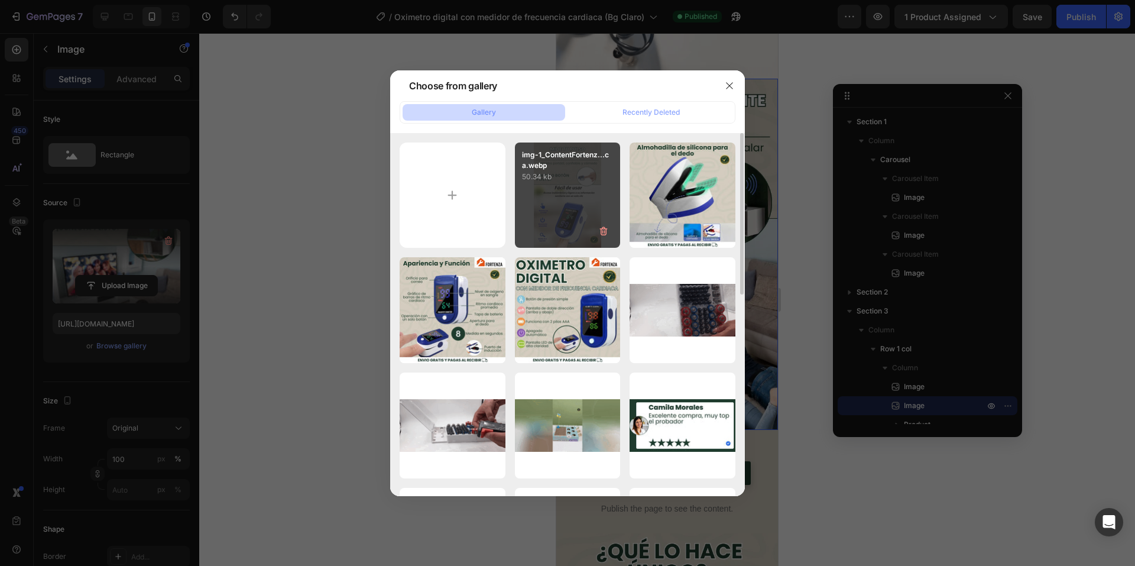
type input "[URL][DOMAIN_NAME]"
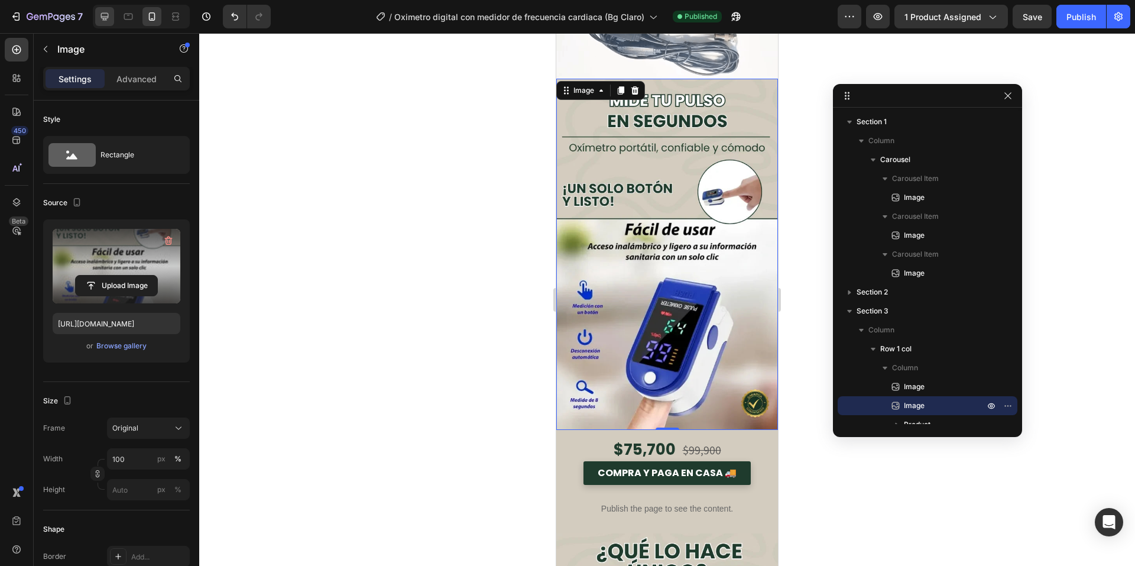
click at [109, 9] on div at bounding box center [104, 16] width 19 height 19
type input "675"
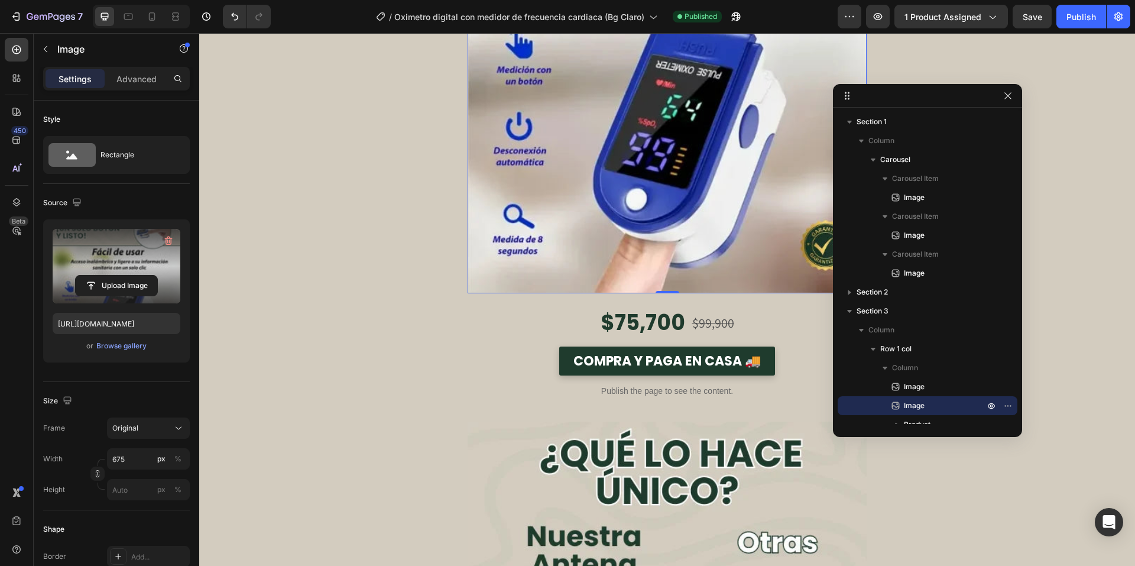
scroll to position [1478, 0]
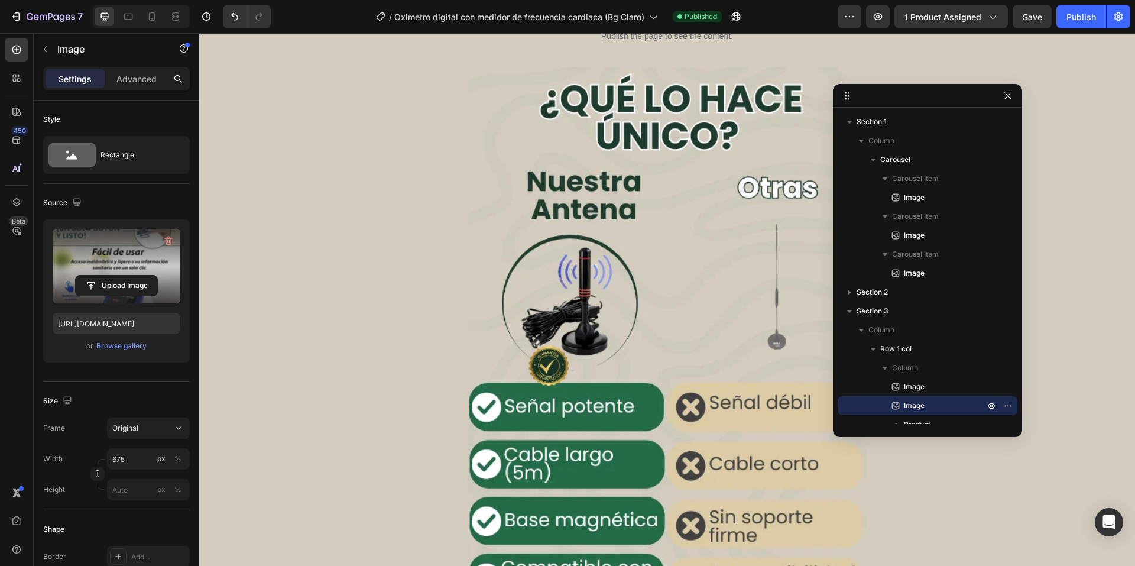
click at [658, 284] on img at bounding box center [667, 383] width 399 height 633
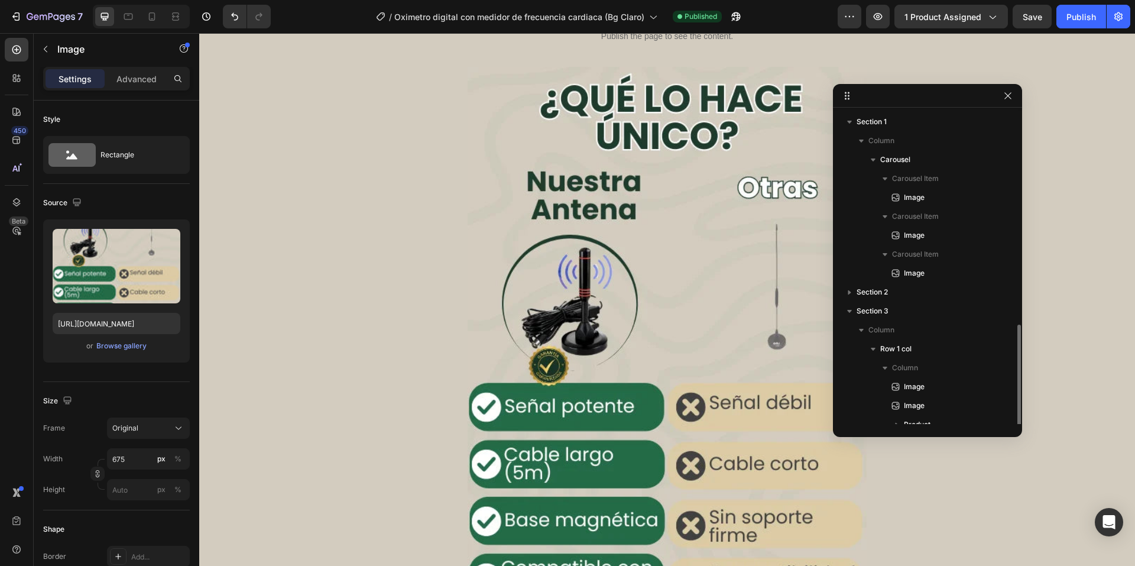
scroll to position [124, 0]
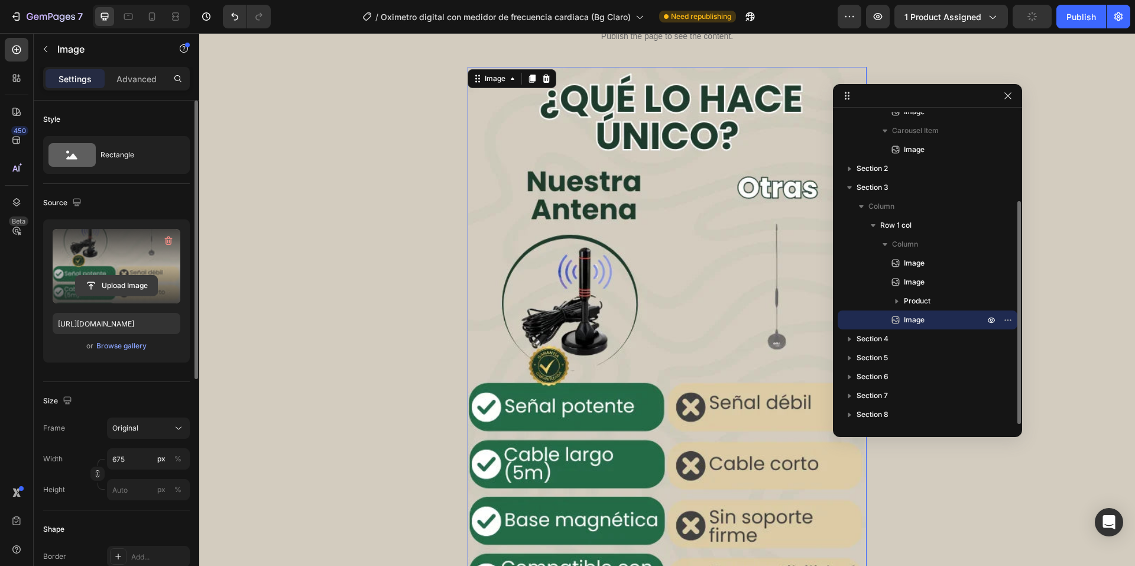
click at [115, 277] on input "file" at bounding box center [117, 286] width 82 height 20
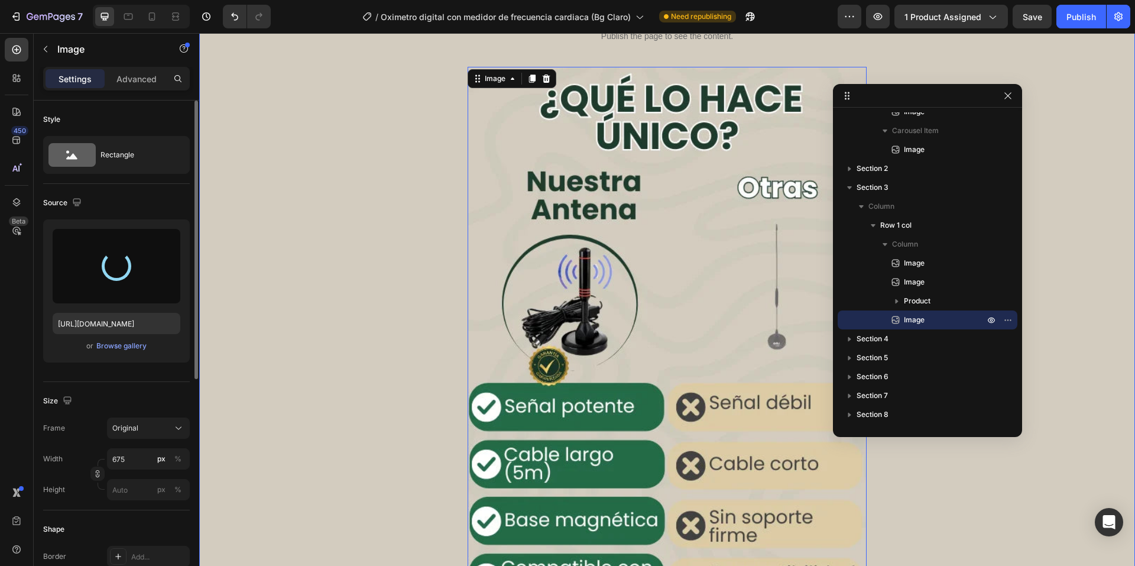
type input "[URL][DOMAIN_NAME]"
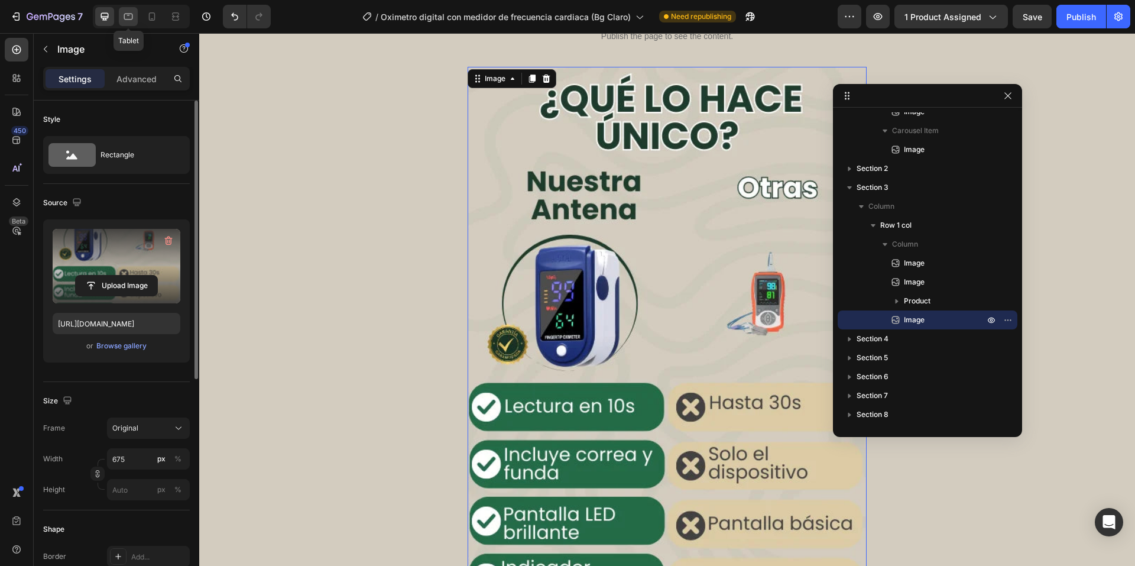
click at [127, 12] on icon at bounding box center [128, 17] width 12 height 12
type input "100"
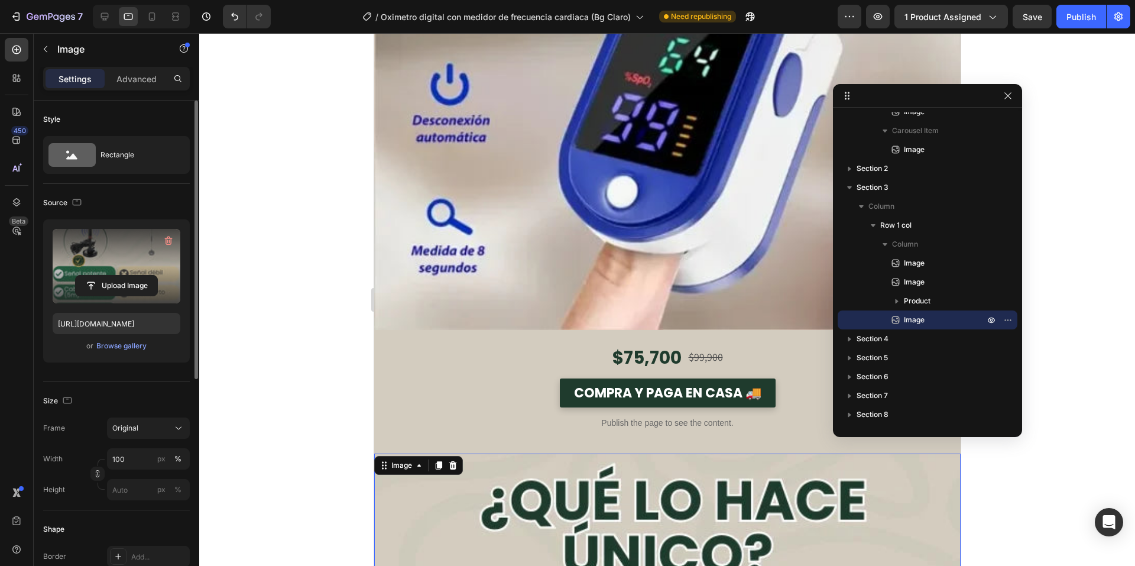
scroll to position [1838, 0]
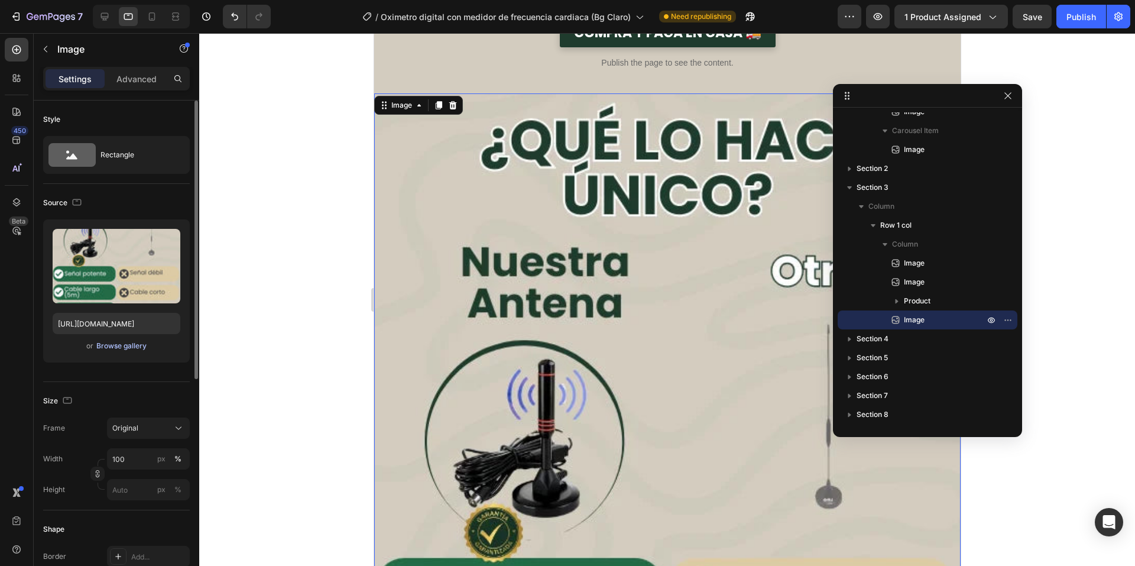
click at [118, 347] on div "Browse gallery" at bounding box center [121, 346] width 50 height 11
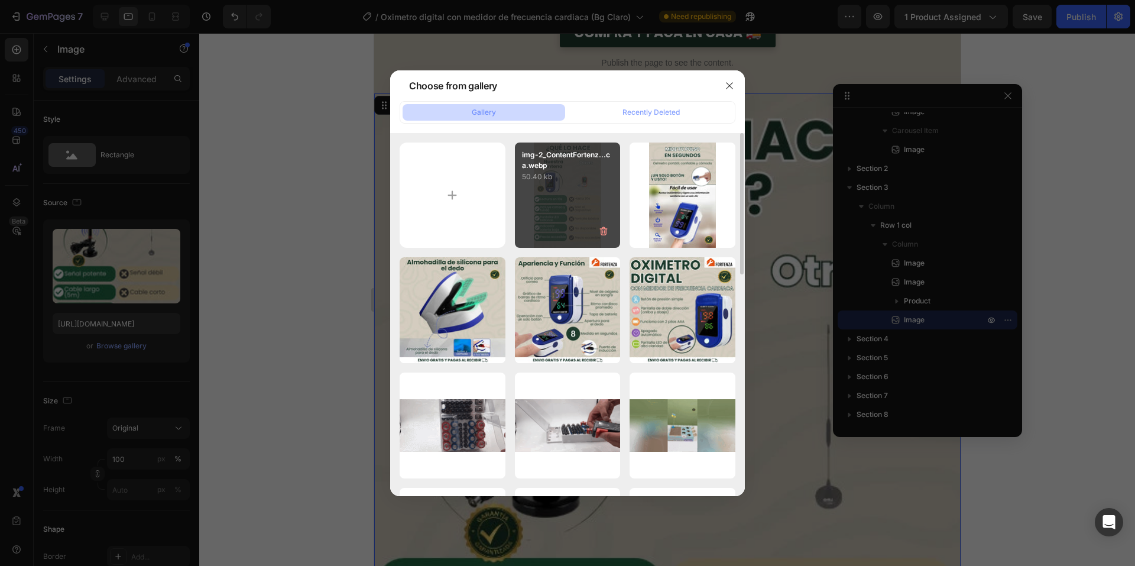
click at [527, 184] on div "img-2_ContentFortenz...ca.webp 50.40 kb" at bounding box center [568, 196] width 106 height 106
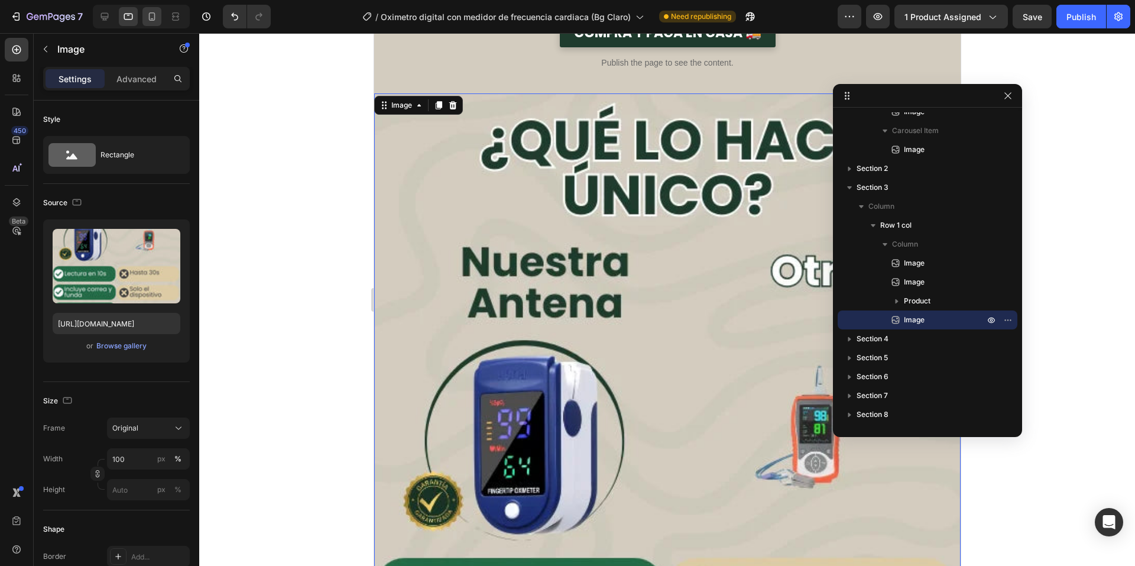
click at [157, 20] on icon at bounding box center [152, 17] width 12 height 12
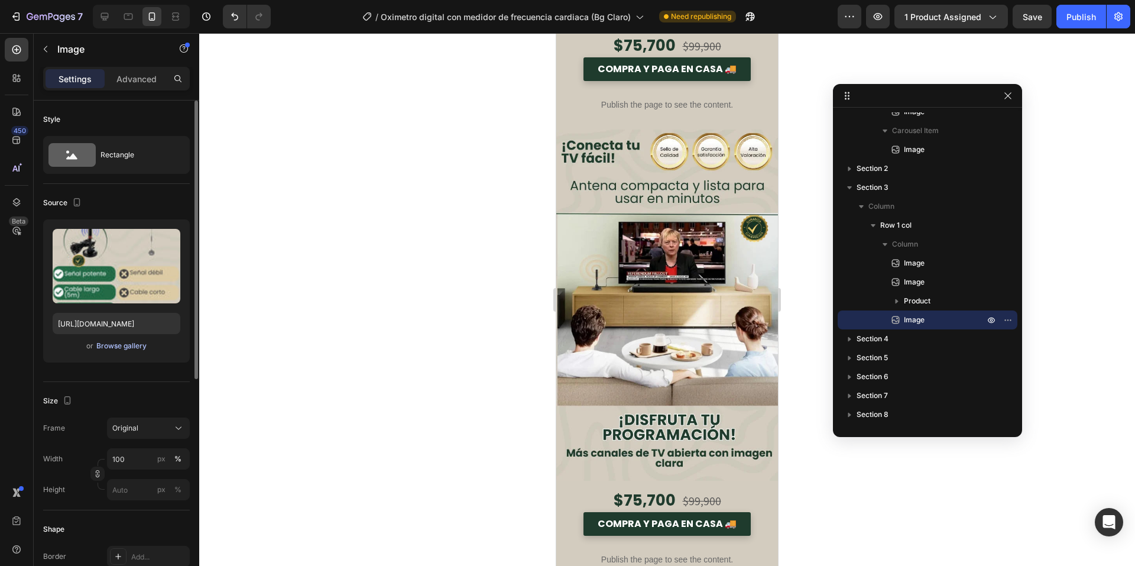
click at [117, 345] on div "Browse gallery" at bounding box center [121, 346] width 50 height 11
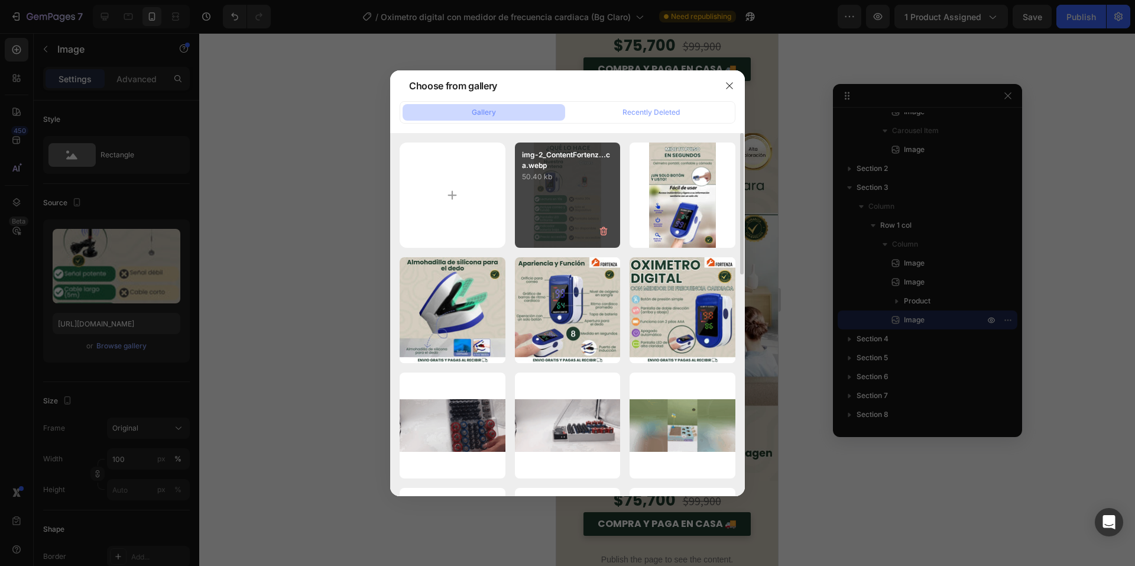
click at [559, 198] on div "img-2_ContentFortenz...ca.webp 50.40 kb" at bounding box center [568, 196] width 106 height 106
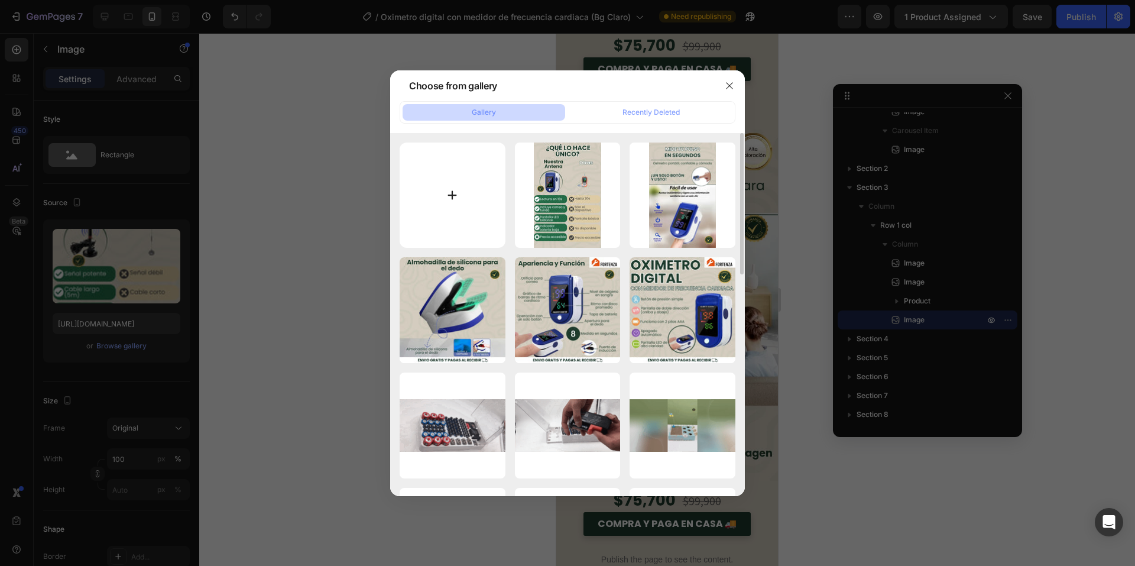
type input "[URL][DOMAIN_NAME]"
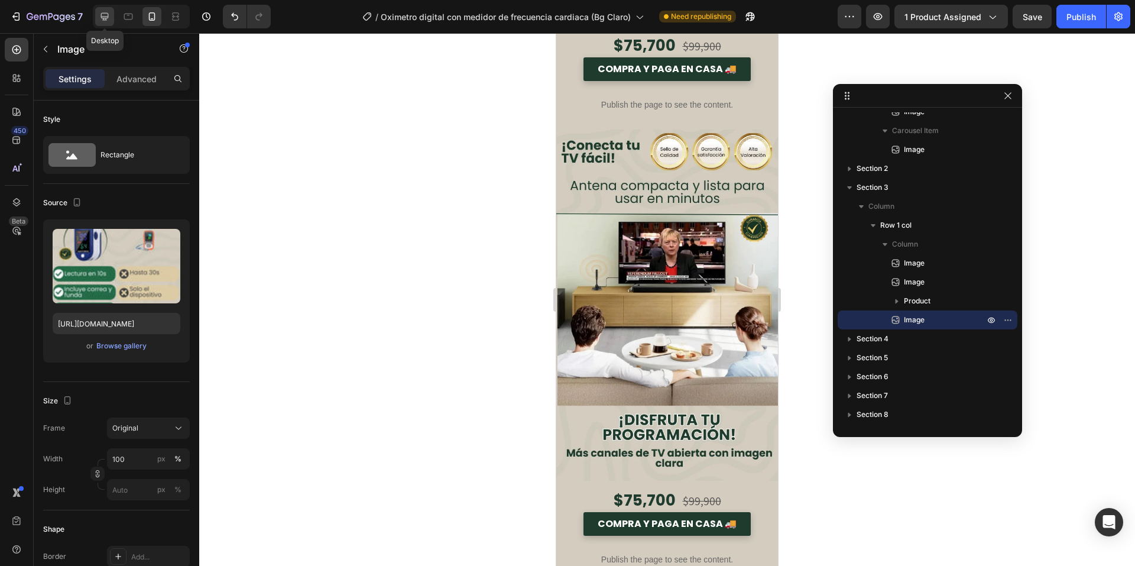
click at [97, 18] on div at bounding box center [104, 16] width 19 height 19
type input "675"
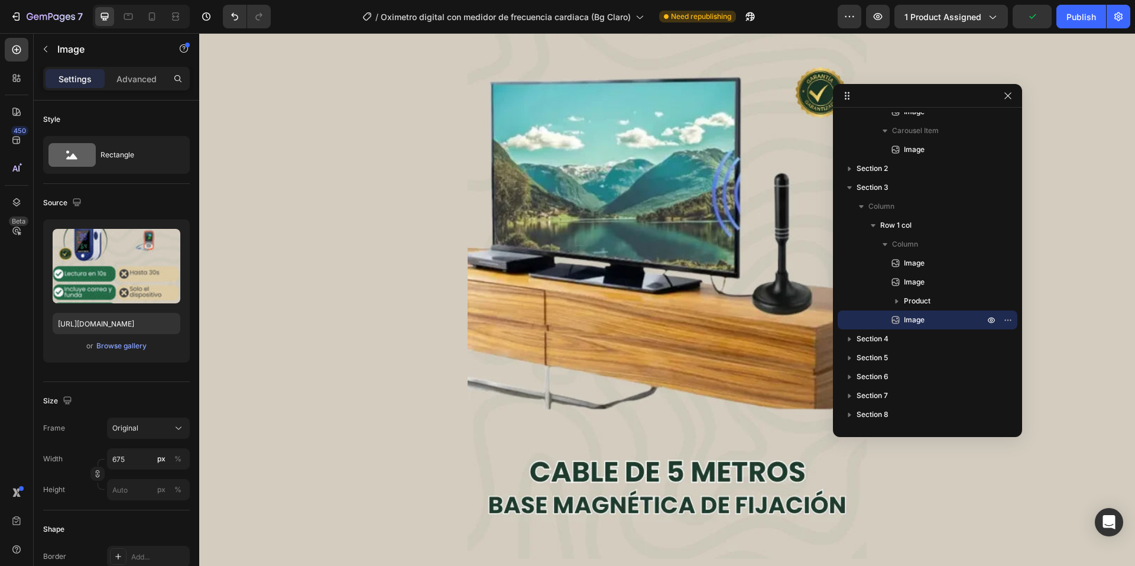
scroll to position [2429, 0]
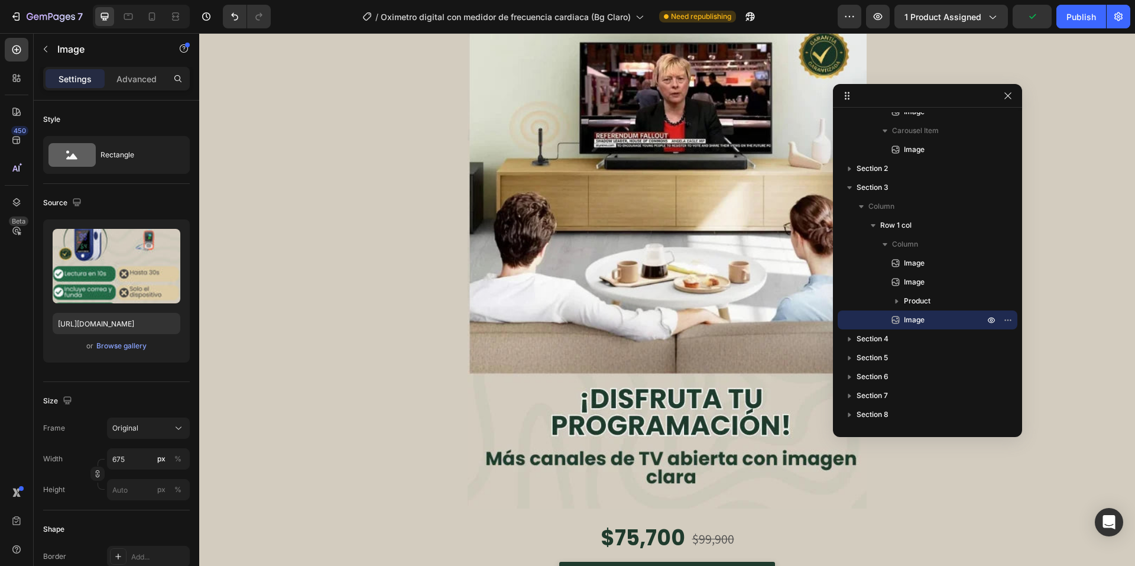
click at [638, 215] on img at bounding box center [667, 192] width 399 height 633
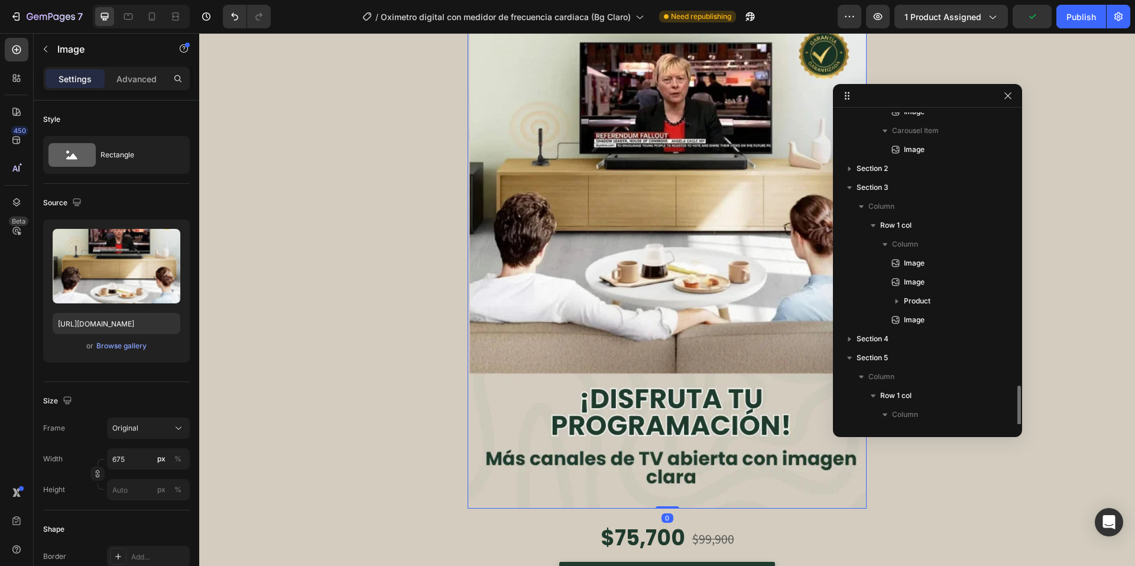
scroll to position [256, 0]
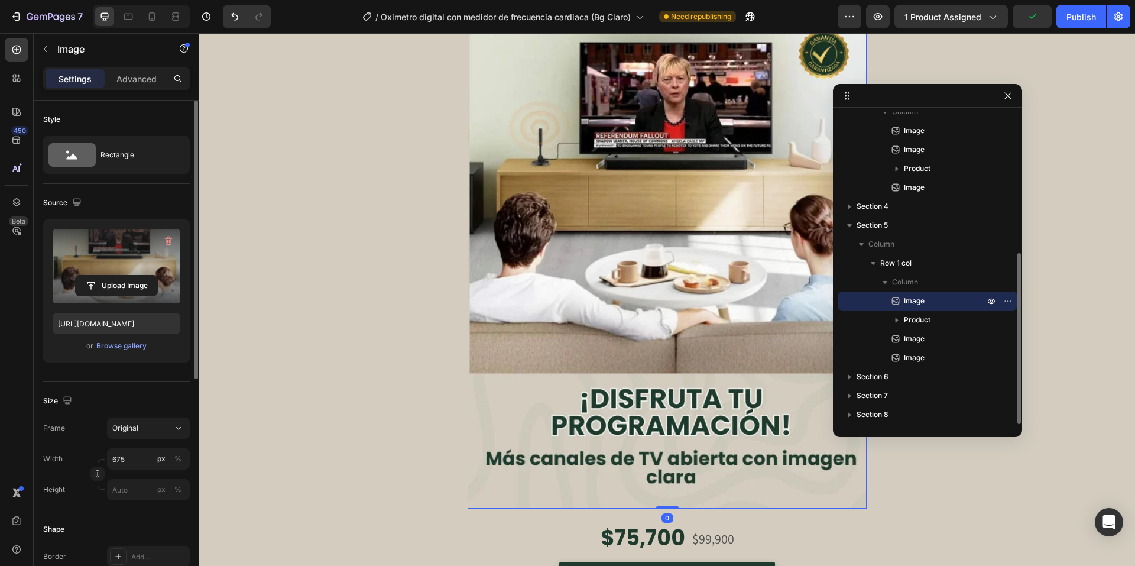
click at [75, 273] on label at bounding box center [117, 266] width 128 height 75
click at [76, 276] on input "file" at bounding box center [117, 286] width 82 height 20
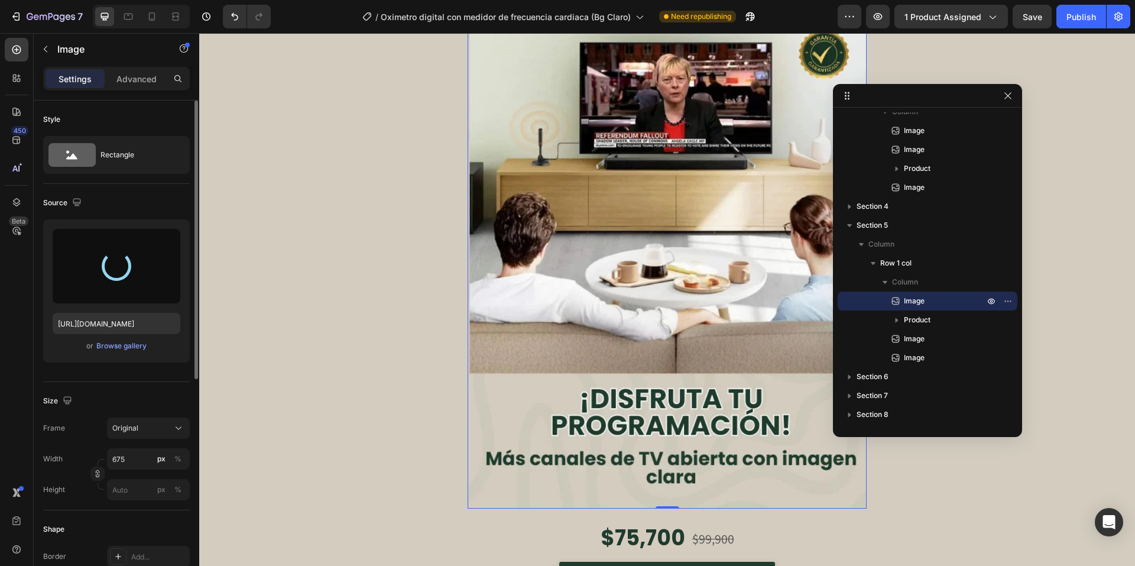
type input "[URL][DOMAIN_NAME]"
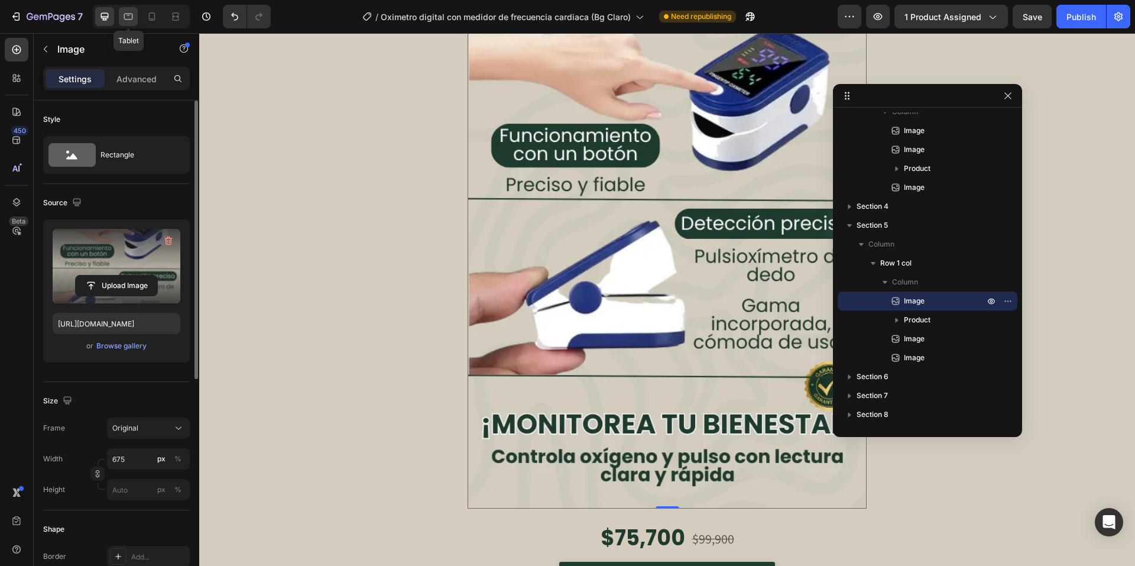
click at [130, 8] on div at bounding box center [128, 16] width 19 height 19
type input "100"
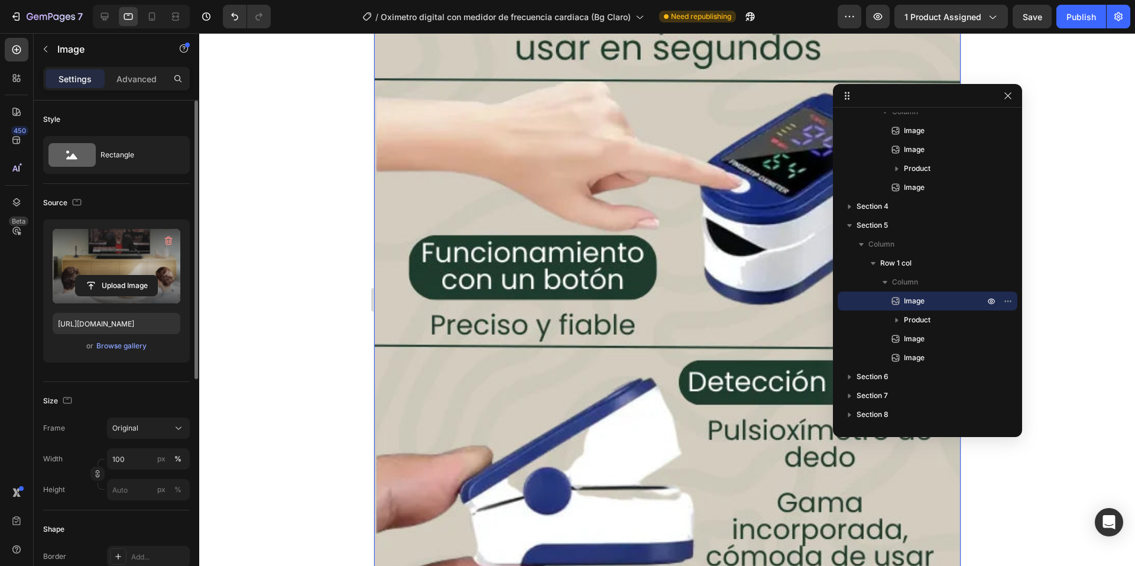
scroll to position [2231, 0]
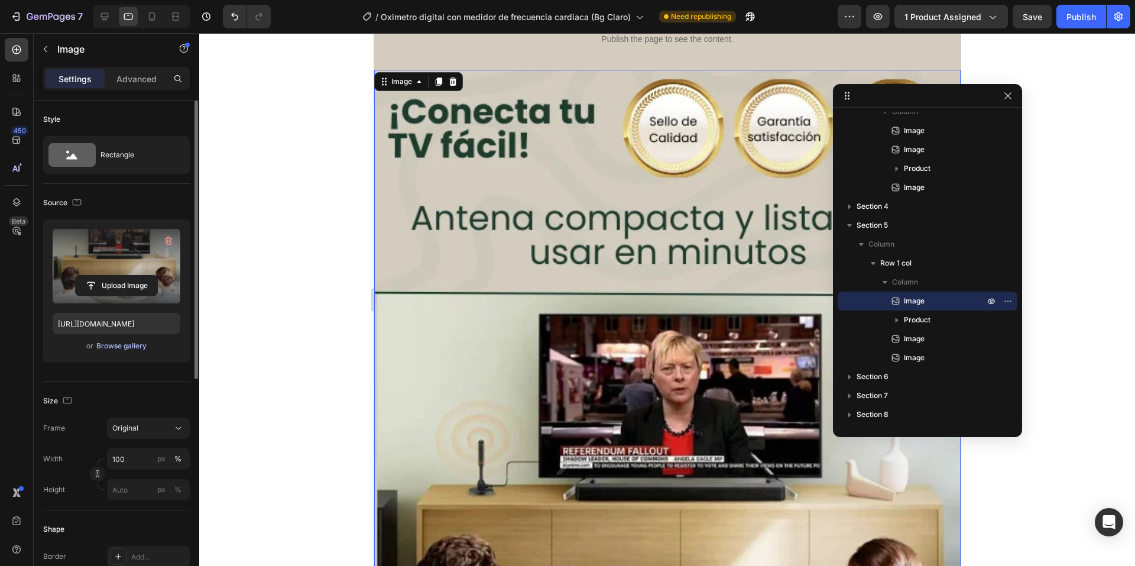
click at [122, 343] on div "Browse gallery" at bounding box center [121, 346] width 50 height 11
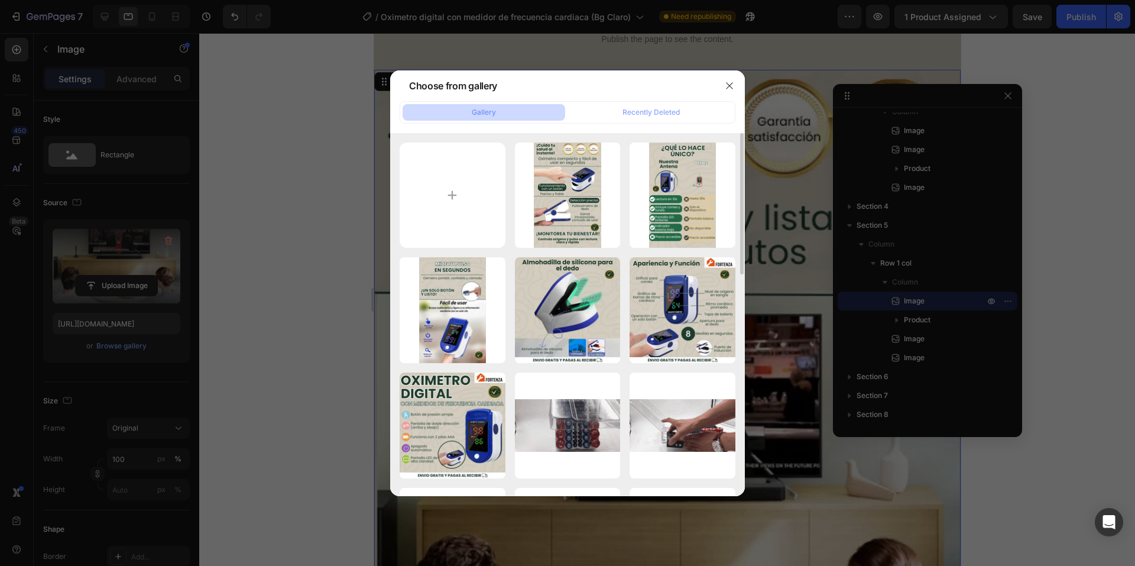
click at [559, 136] on div "img-3_ContentFortenz...ca.webp 63.54 kb img-2_ContentFortenz...ca.webp 50.40 kb…" at bounding box center [567, 314] width 355 height 363
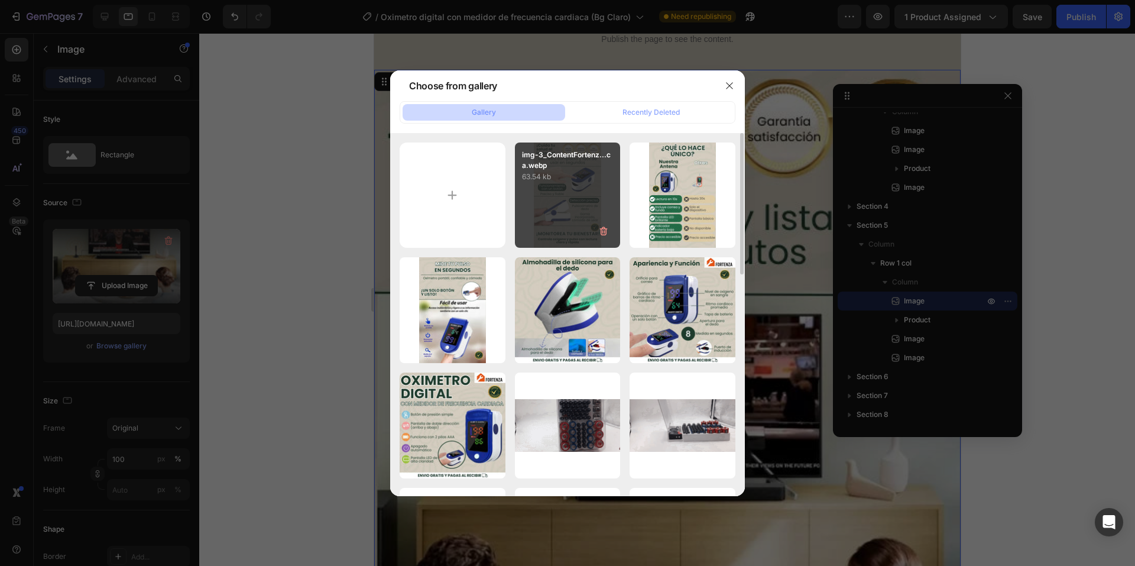
click at [568, 160] on p "img-3_ContentFortenz...ca.webp" at bounding box center [568, 160] width 92 height 21
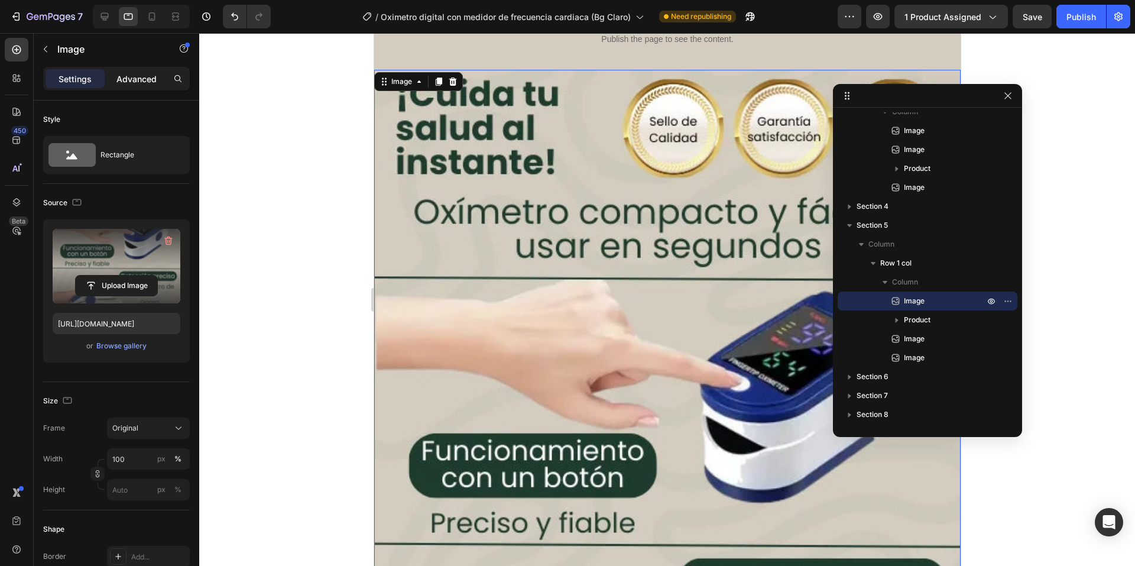
click at [148, 16] on icon at bounding box center [152, 17] width 12 height 12
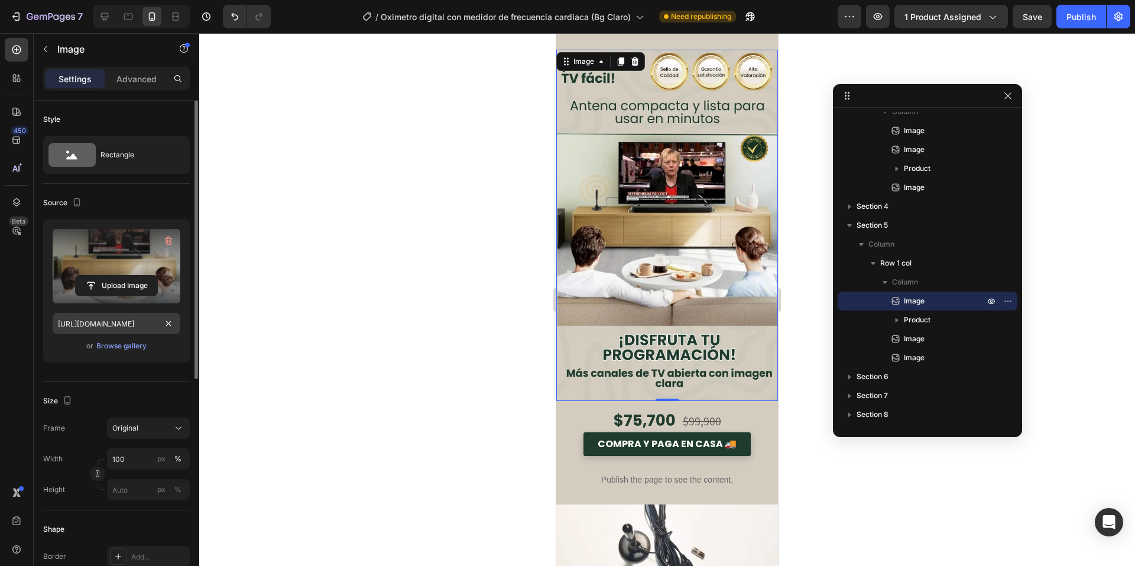
scroll to position [2206, 0]
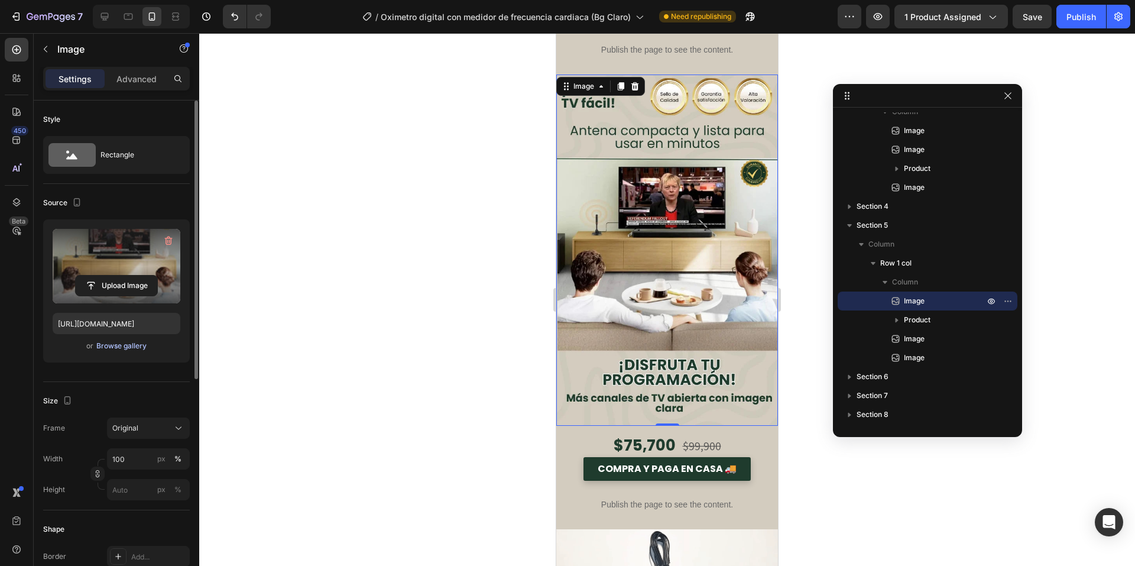
click at [127, 342] on div "Browse gallery" at bounding box center [121, 346] width 50 height 11
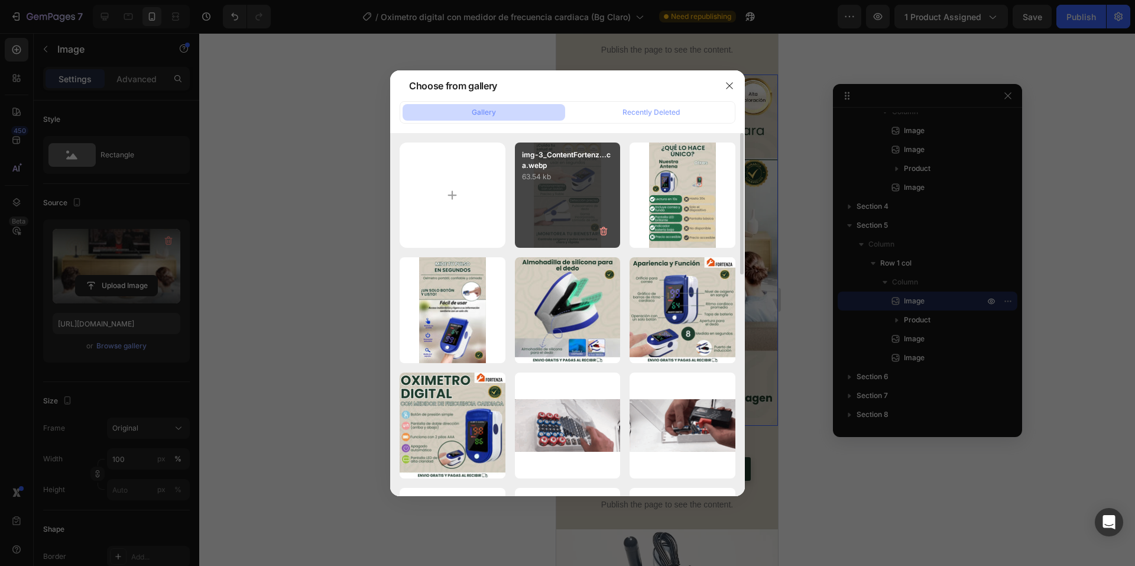
click at [534, 231] on div "img-3_ContentFortenz...ca.webp 63.54 kb" at bounding box center [568, 196] width 106 height 106
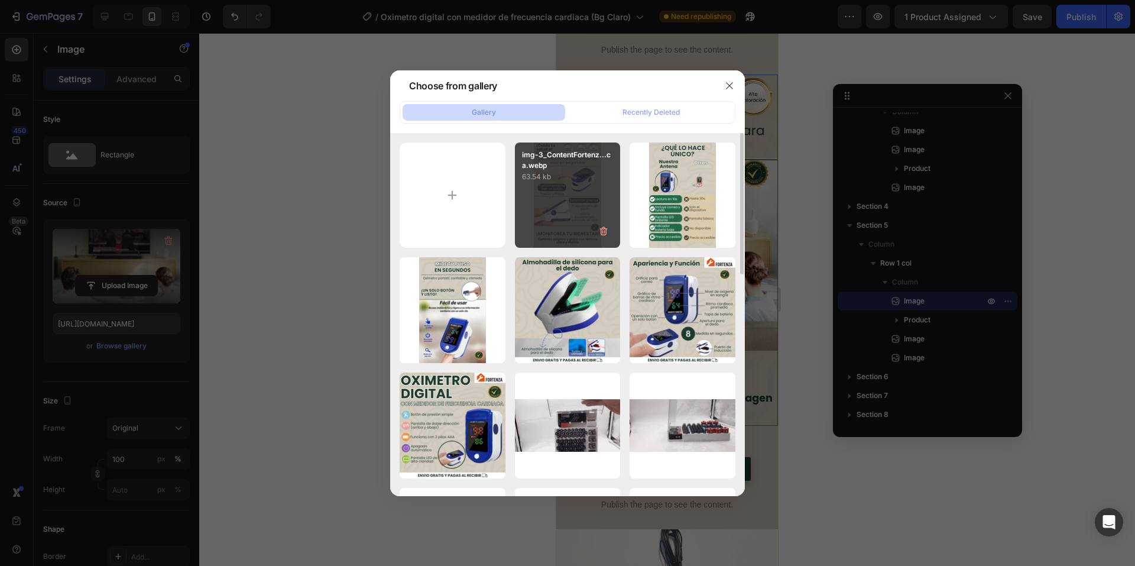
type input "[URL][DOMAIN_NAME]"
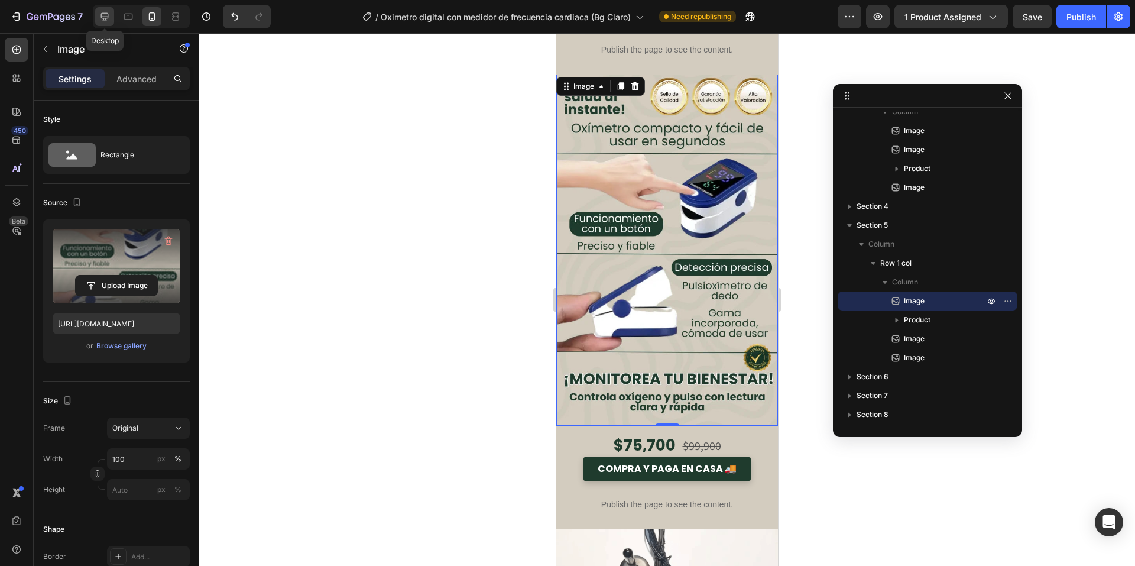
click at [112, 20] on div at bounding box center [104, 16] width 19 height 19
type input "675"
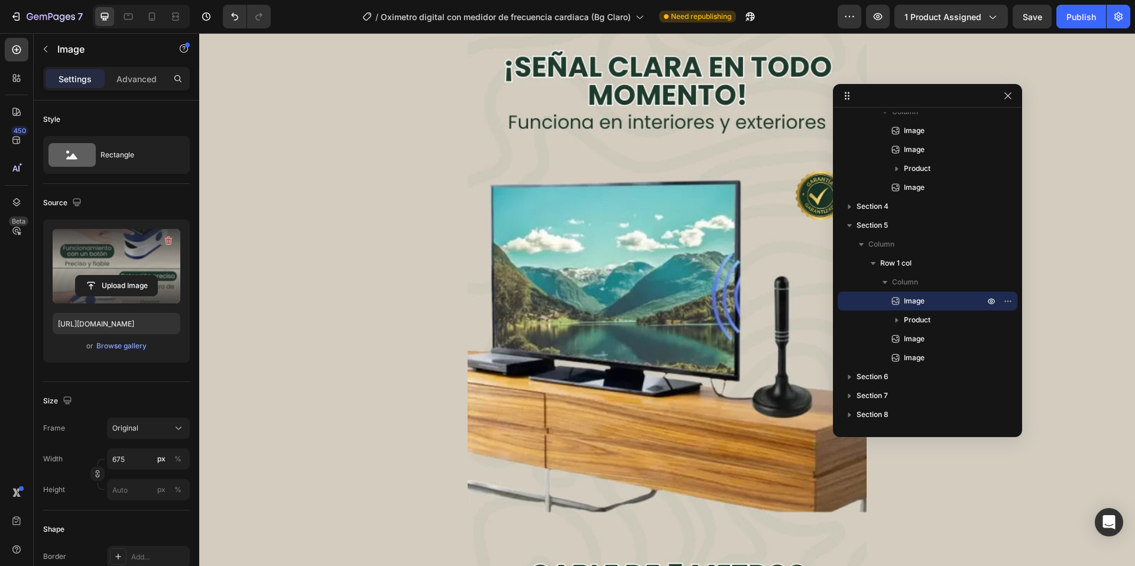
scroll to position [3355, 0]
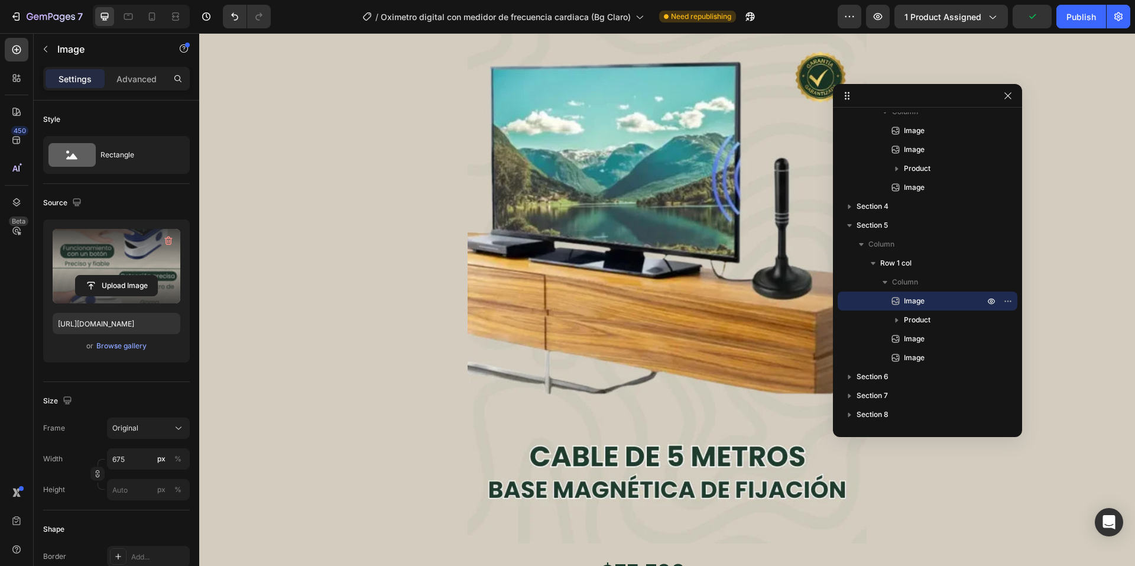
click at [666, 209] on img at bounding box center [667, 227] width 399 height 633
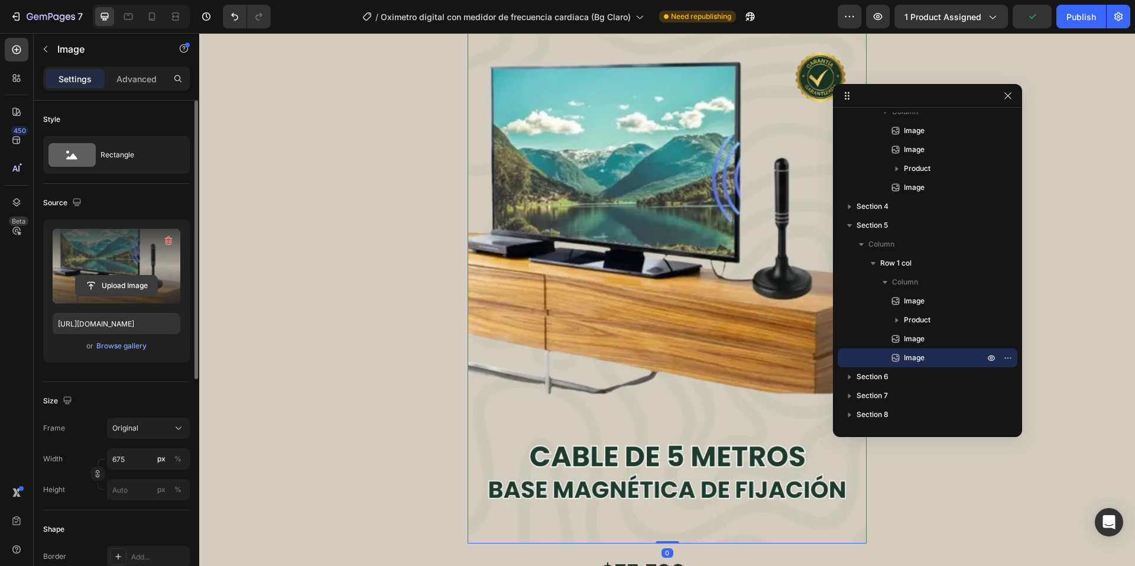
click at [84, 279] on input "file" at bounding box center [117, 286] width 82 height 20
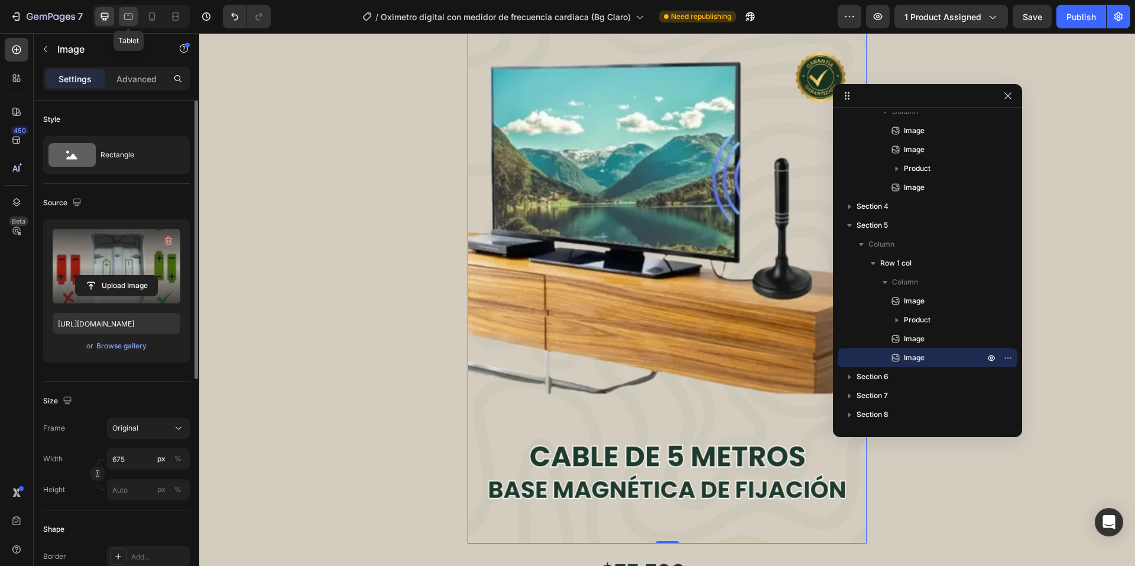
type input "[URL][DOMAIN_NAME]"
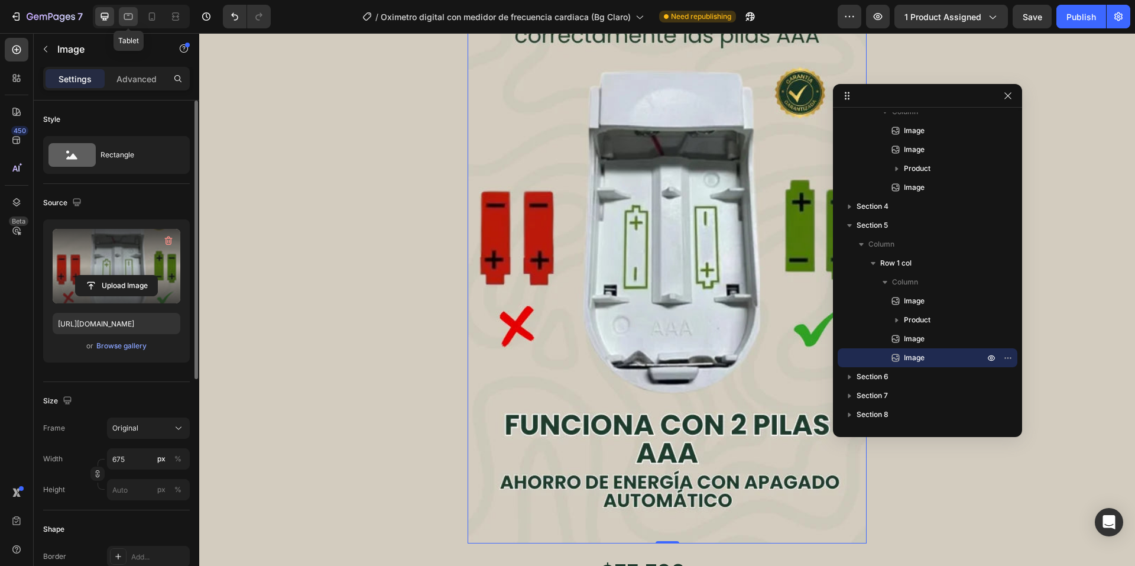
click at [125, 10] on div at bounding box center [128, 16] width 19 height 19
type input "100"
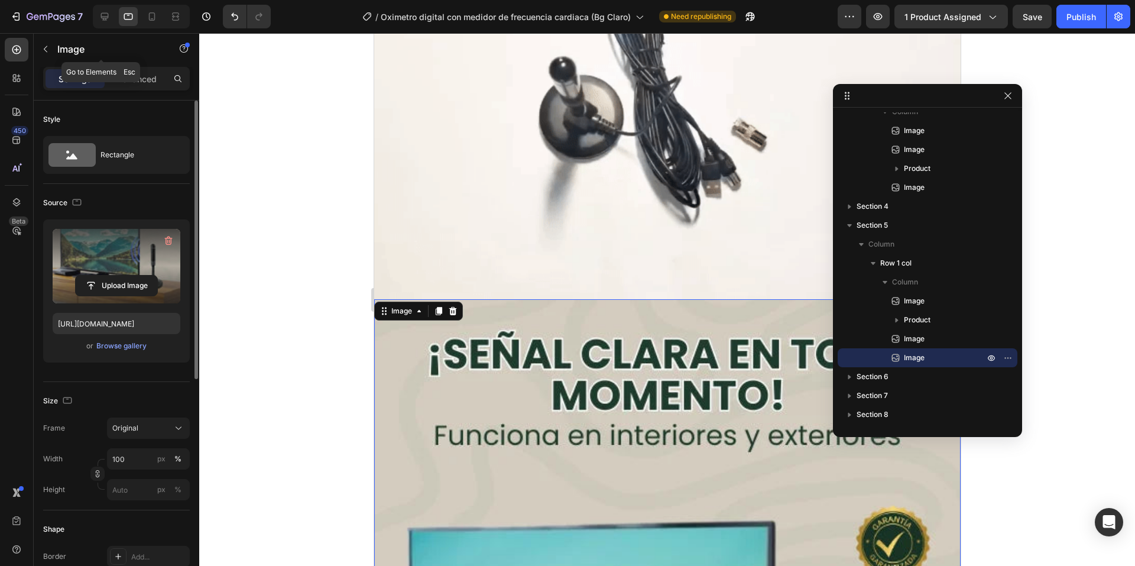
scroll to position [3559, 0]
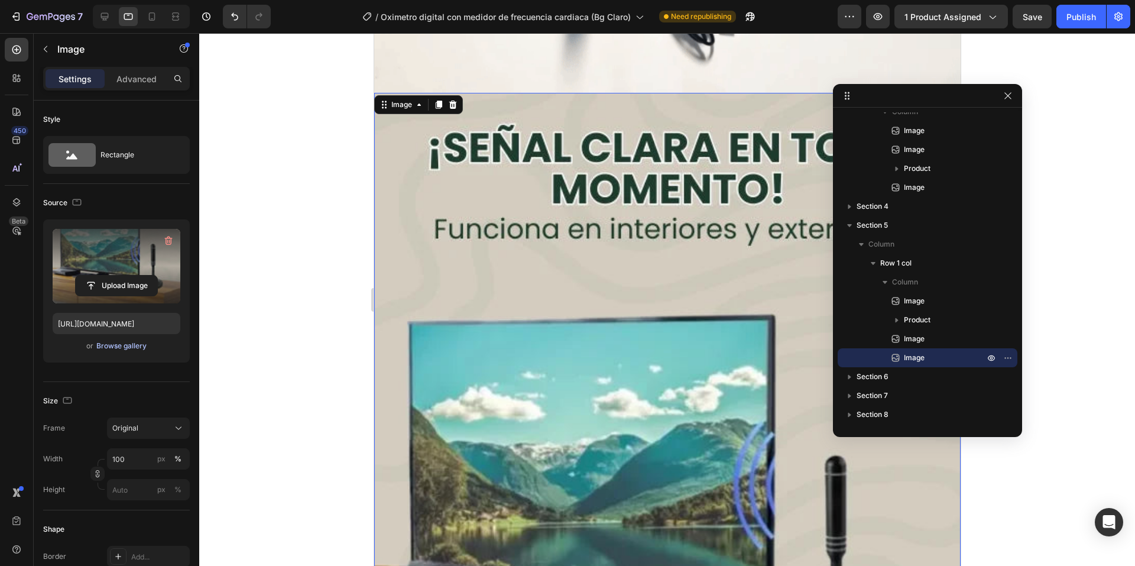
click at [117, 344] on div "Browse gallery" at bounding box center [121, 346] width 50 height 11
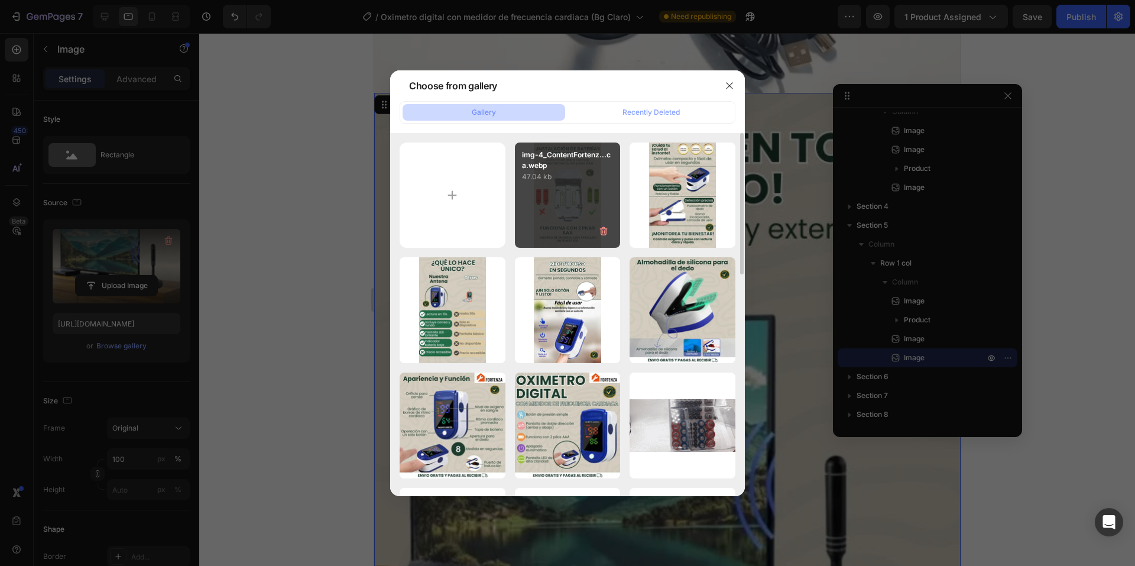
click at [545, 190] on div "img-4_ContentFortenz...ca.webp 47.04 kb" at bounding box center [568, 196] width 106 height 106
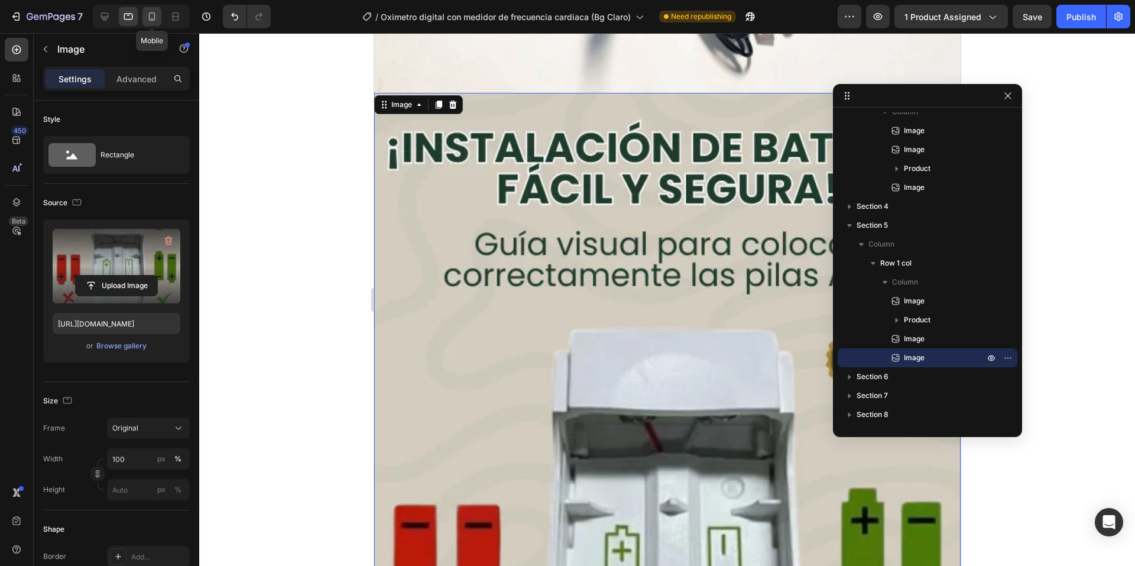
click at [145, 18] on div at bounding box center [152, 16] width 19 height 19
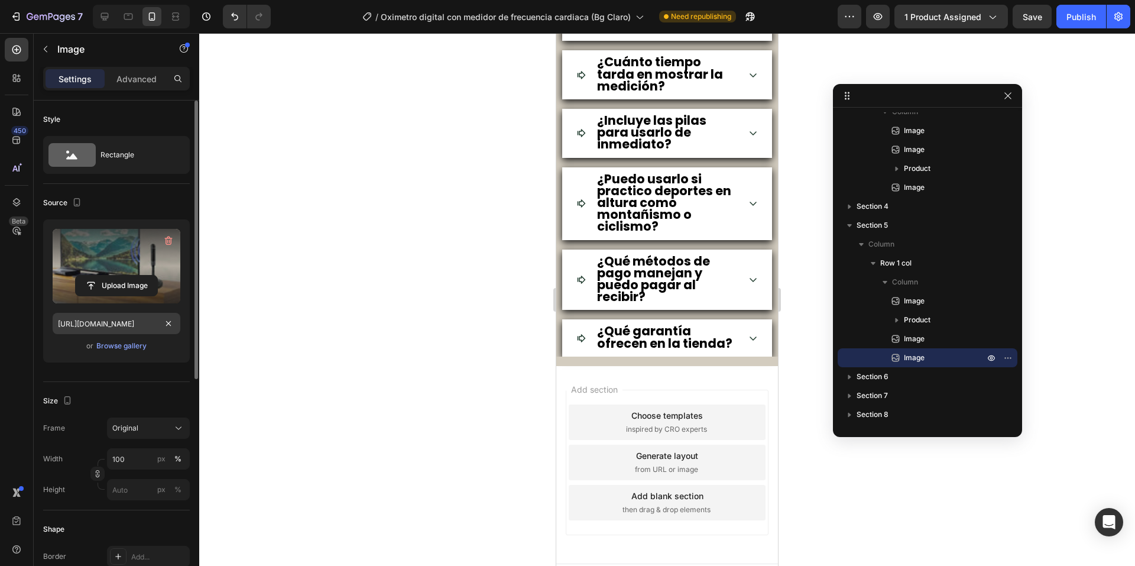
scroll to position [2778, 0]
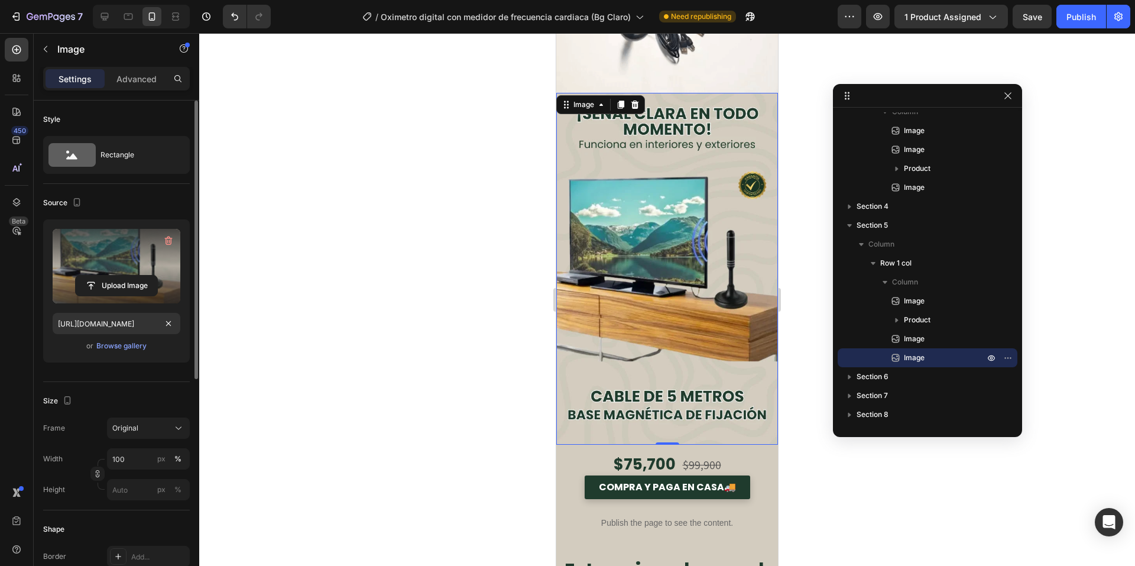
click at [112, 339] on div "or Browse gallery" at bounding box center [117, 346] width 128 height 14
click at [127, 345] on div "Browse gallery" at bounding box center [121, 346] width 50 height 11
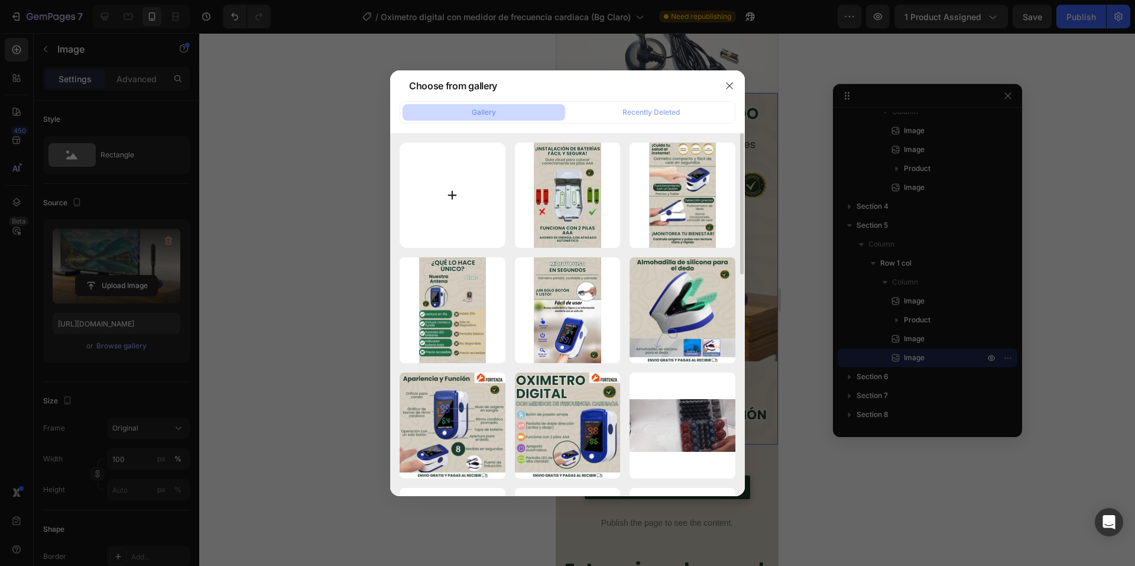
drag, startPoint x: 561, startPoint y: 172, endPoint x: 467, endPoint y: 143, distance: 99.1
click at [0, 0] on p "47.04 kb" at bounding box center [0, 0] width 0 height 0
type input "[URL][DOMAIN_NAME]"
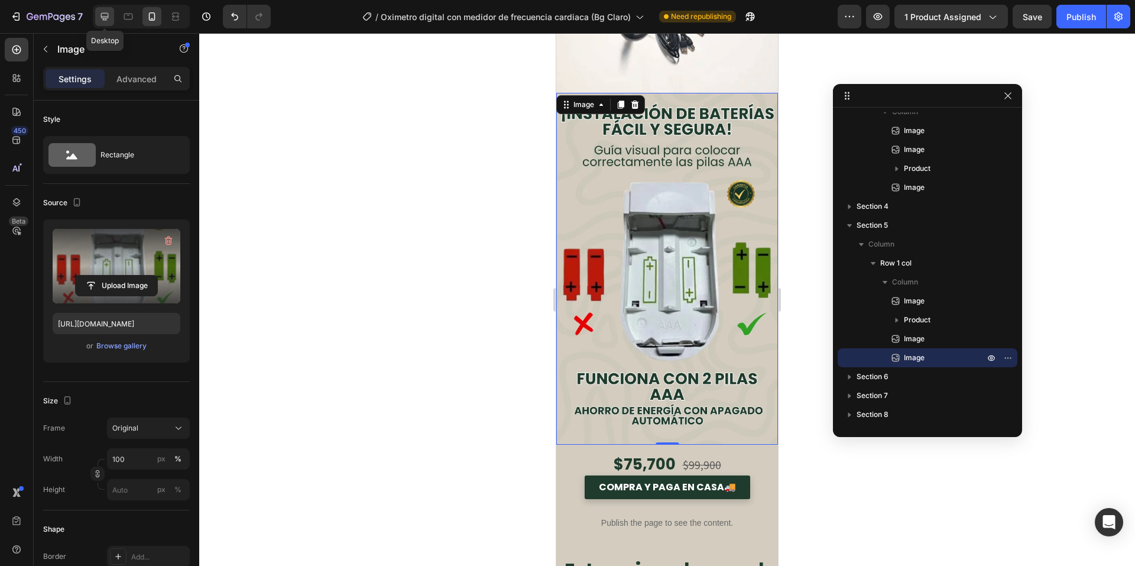
click at [105, 9] on div at bounding box center [104, 16] width 19 height 19
type input "675"
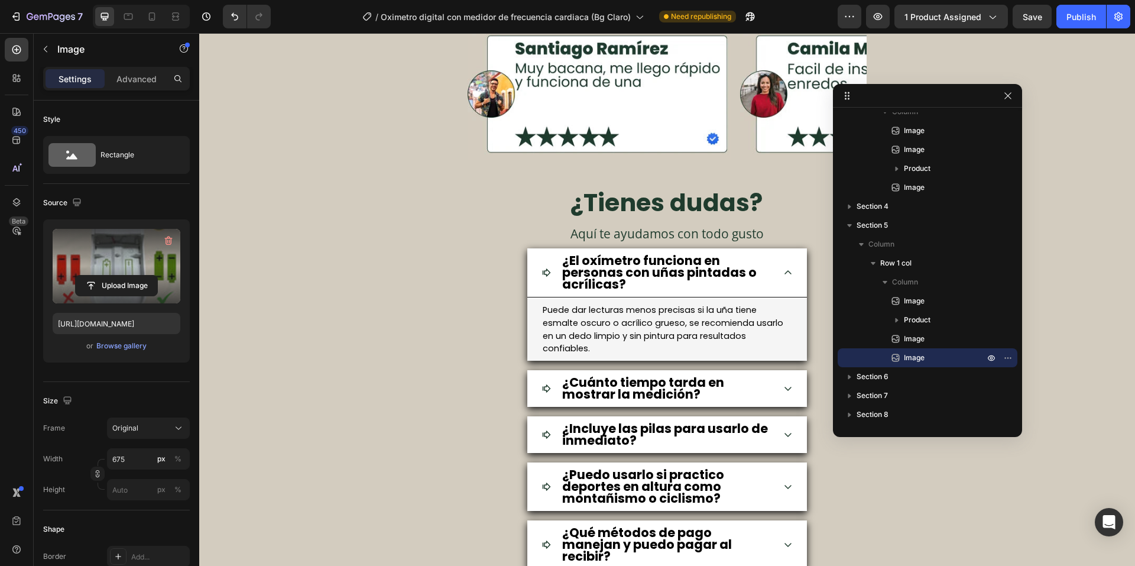
scroll to position [4315, 0]
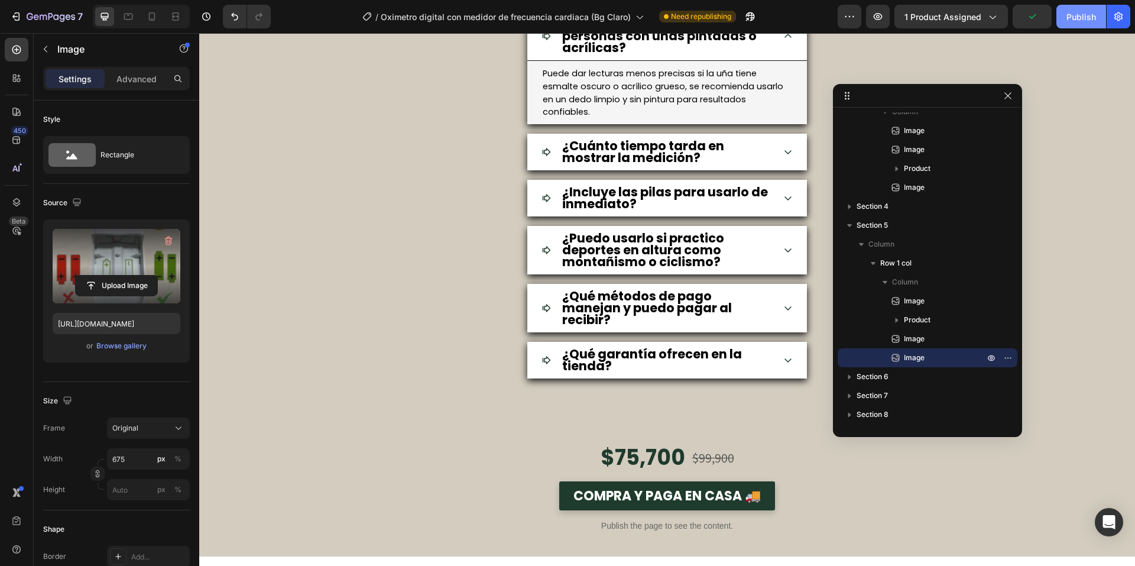
click at [1076, 15] on div "Publish" at bounding box center [1082, 17] width 30 height 12
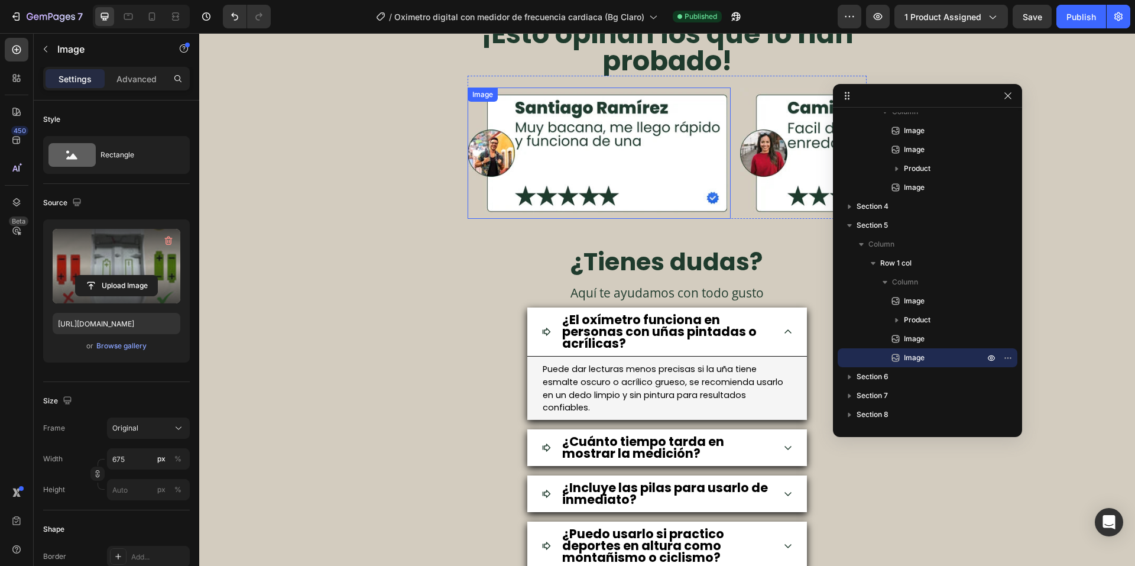
click at [608, 186] on img at bounding box center [599, 153] width 263 height 131
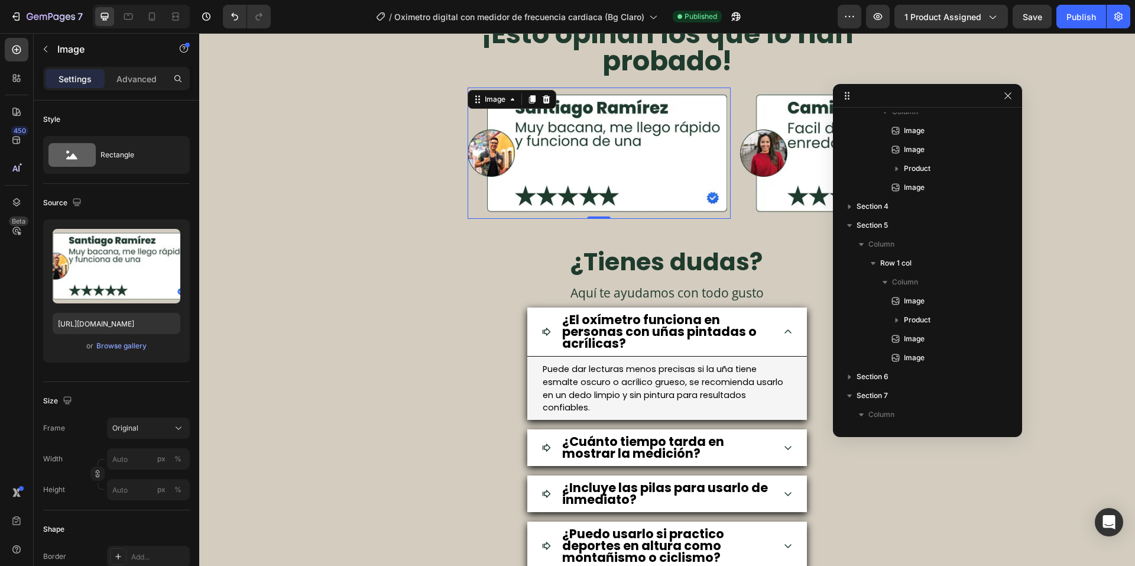
scroll to position [582, 0]
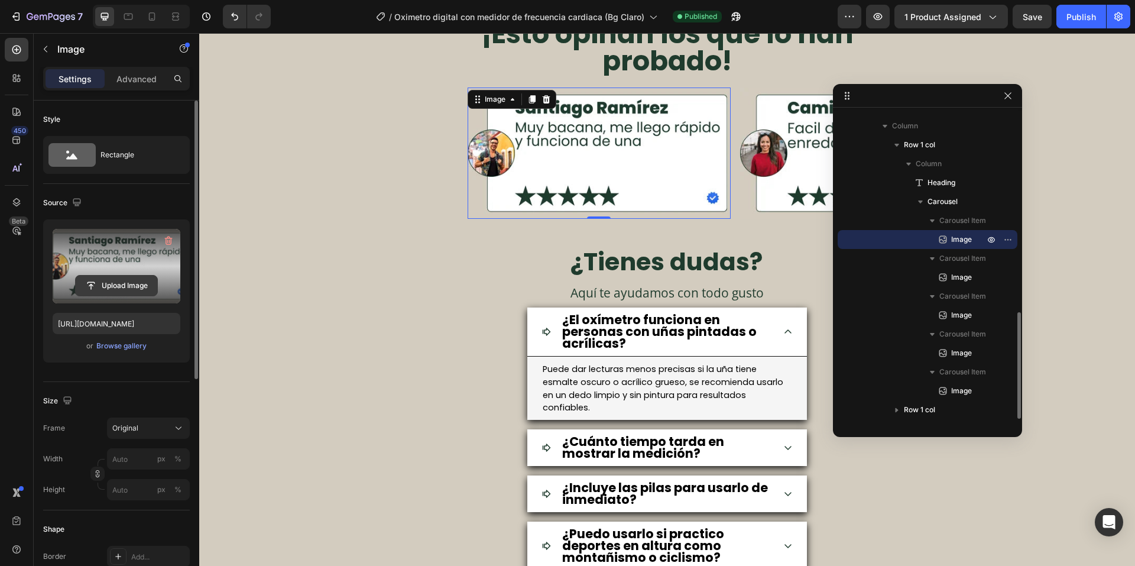
click at [106, 280] on input "file" at bounding box center [117, 286] width 82 height 20
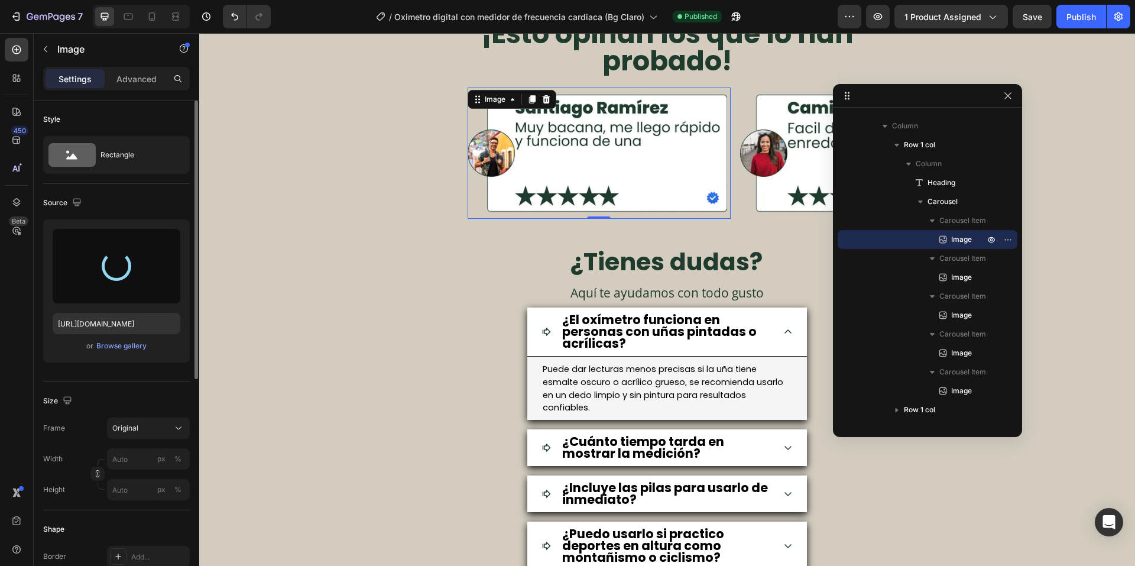
type input "[URL][DOMAIN_NAME]"
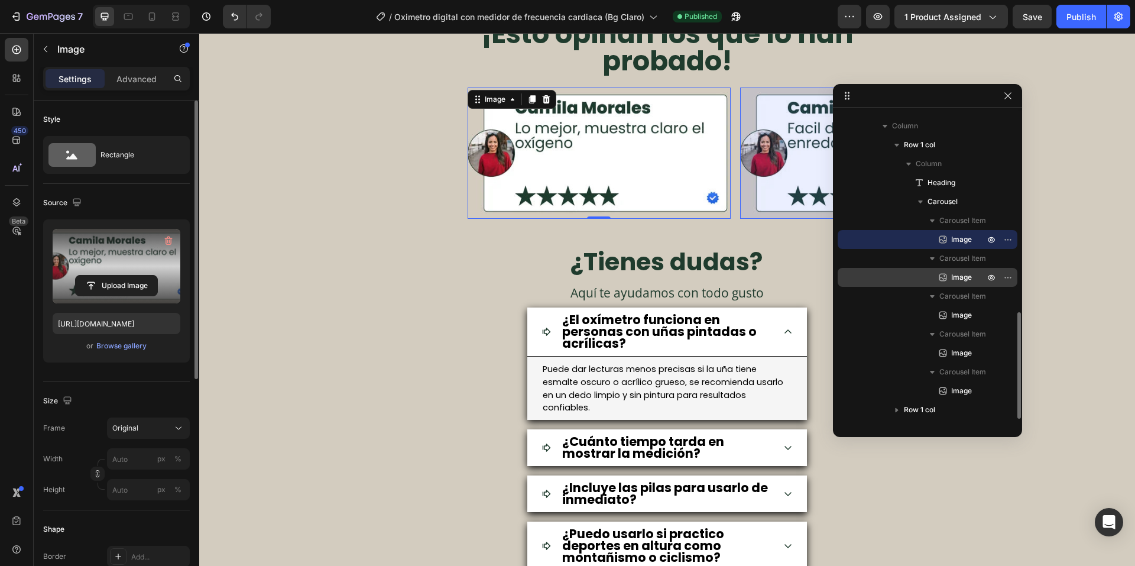
click at [959, 286] on div "Image" at bounding box center [928, 277] width 170 height 19
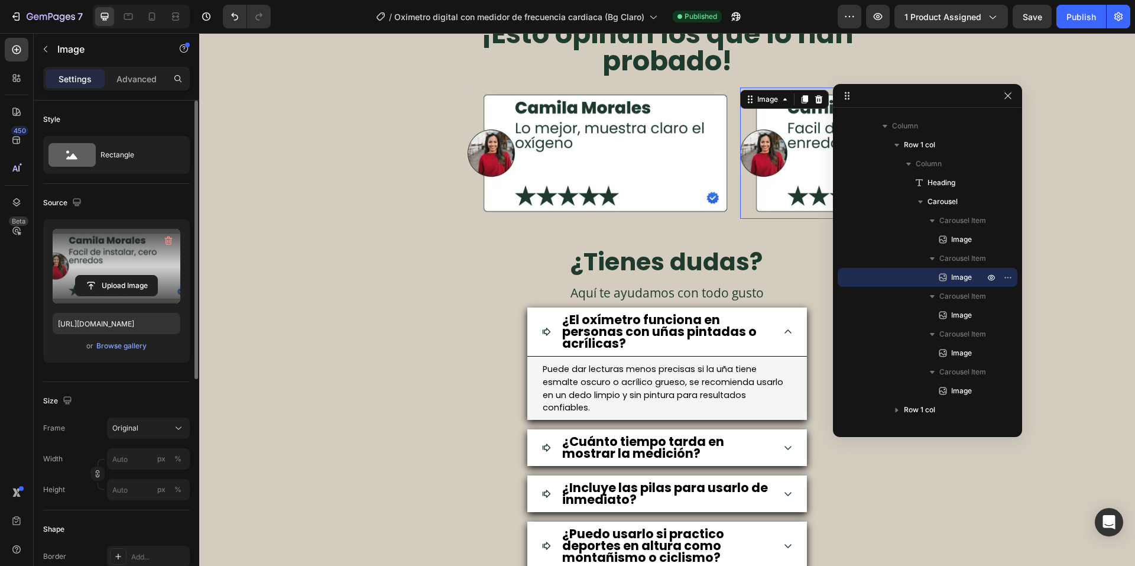
click at [106, 261] on label at bounding box center [117, 266] width 128 height 75
click at [106, 276] on input "file" at bounding box center [117, 286] width 82 height 20
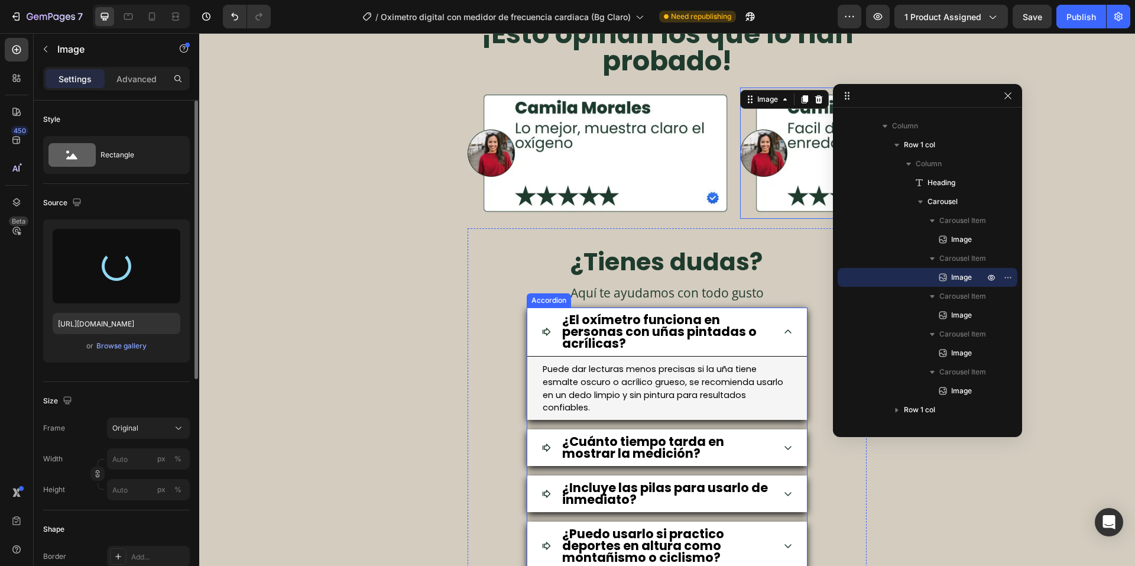
type input "[URL][DOMAIN_NAME]"
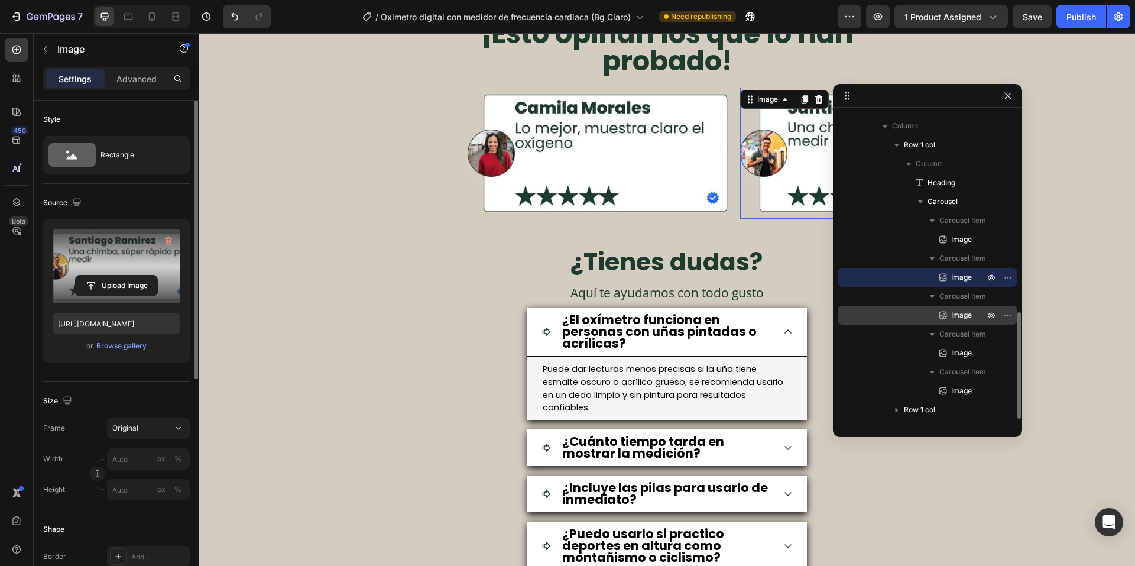
click at [957, 322] on div "Image" at bounding box center [928, 315] width 170 height 19
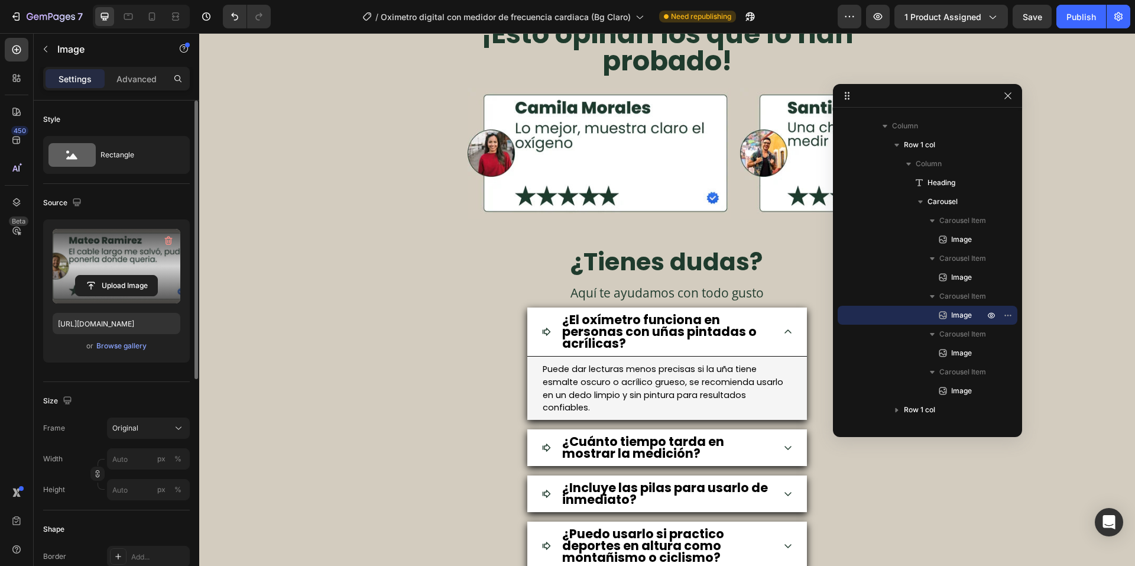
click at [126, 252] on label at bounding box center [117, 266] width 128 height 75
click at [126, 276] on input "file" at bounding box center [117, 286] width 82 height 20
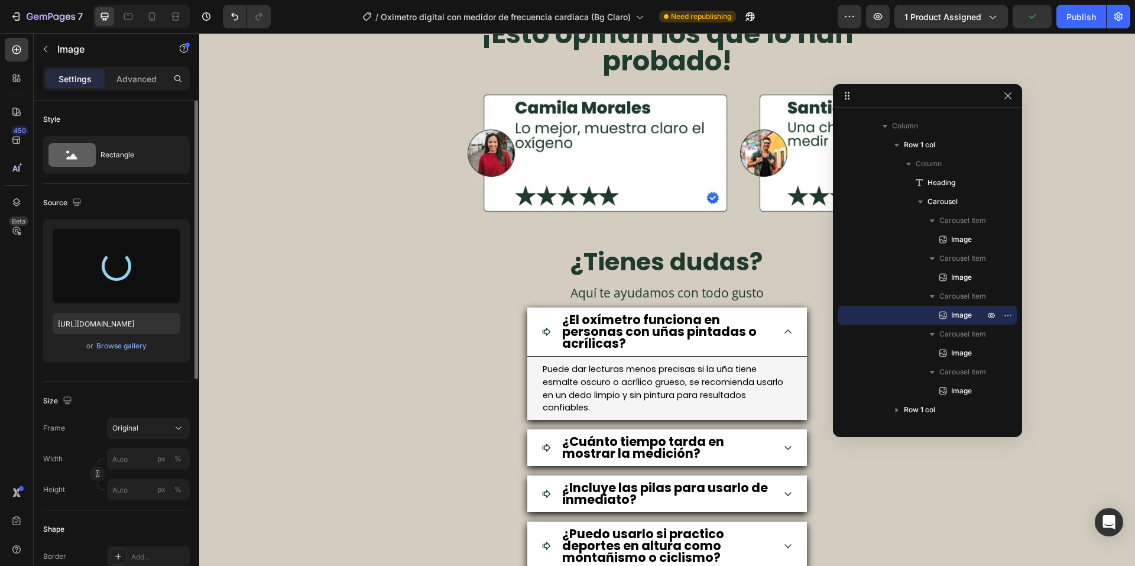
type input "[URL][DOMAIN_NAME]"
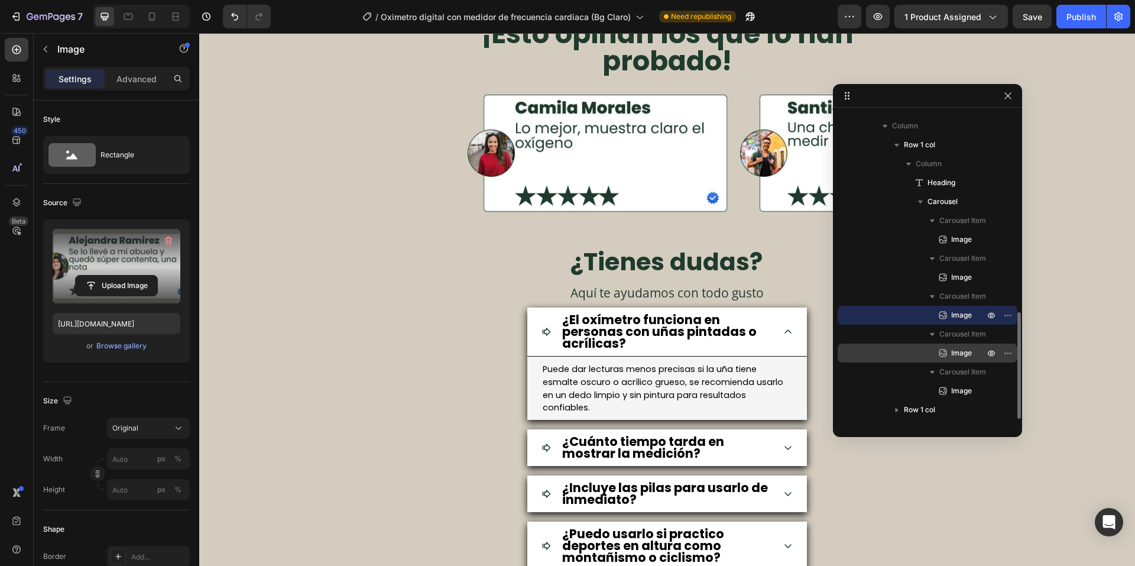
click at [929, 356] on div "Image" at bounding box center [928, 353] width 170 height 19
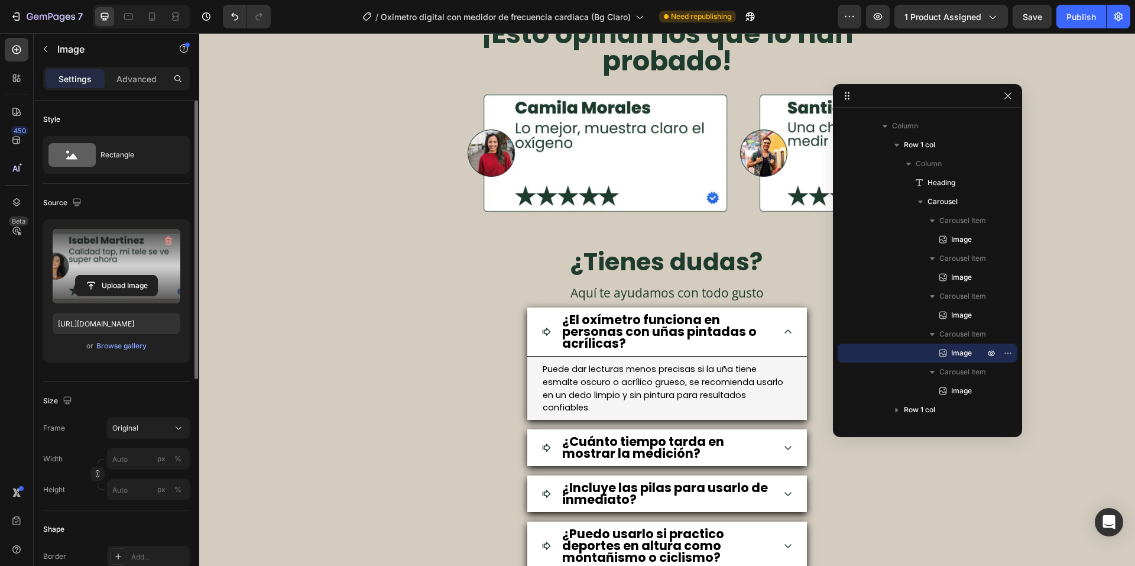
click at [119, 261] on label at bounding box center [117, 266] width 128 height 75
click at [119, 276] on input "file" at bounding box center [117, 286] width 82 height 20
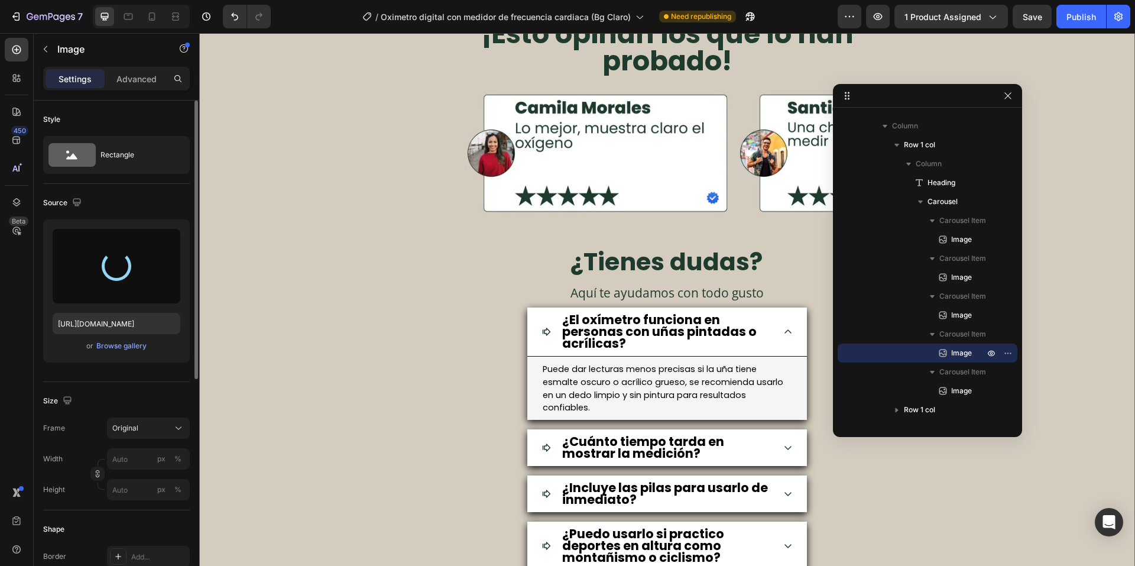
type input "[URL][DOMAIN_NAME]"
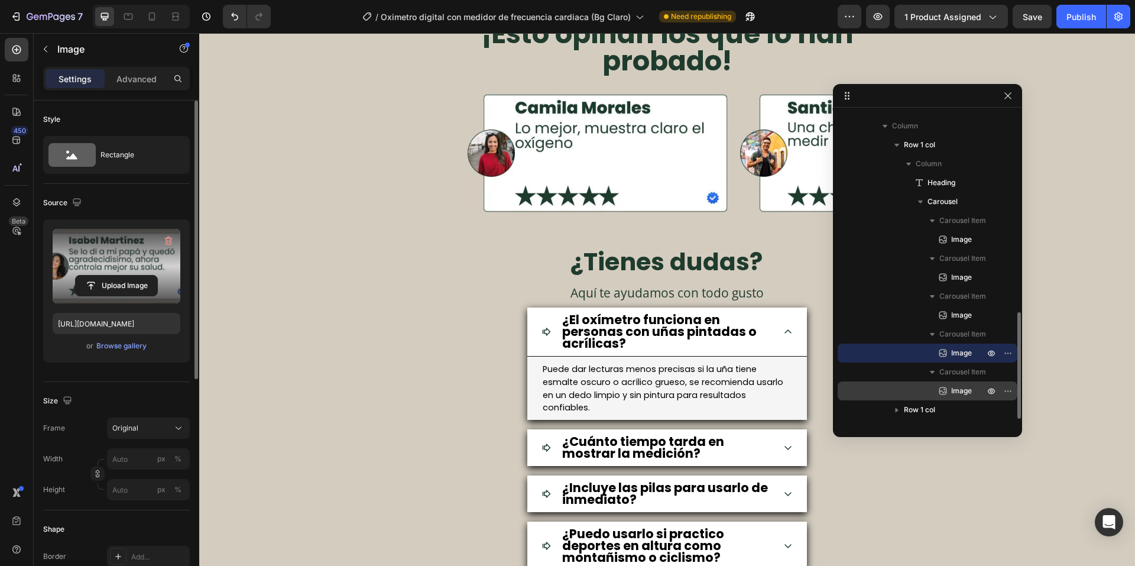
click at [928, 388] on div "Image" at bounding box center [928, 390] width 170 height 19
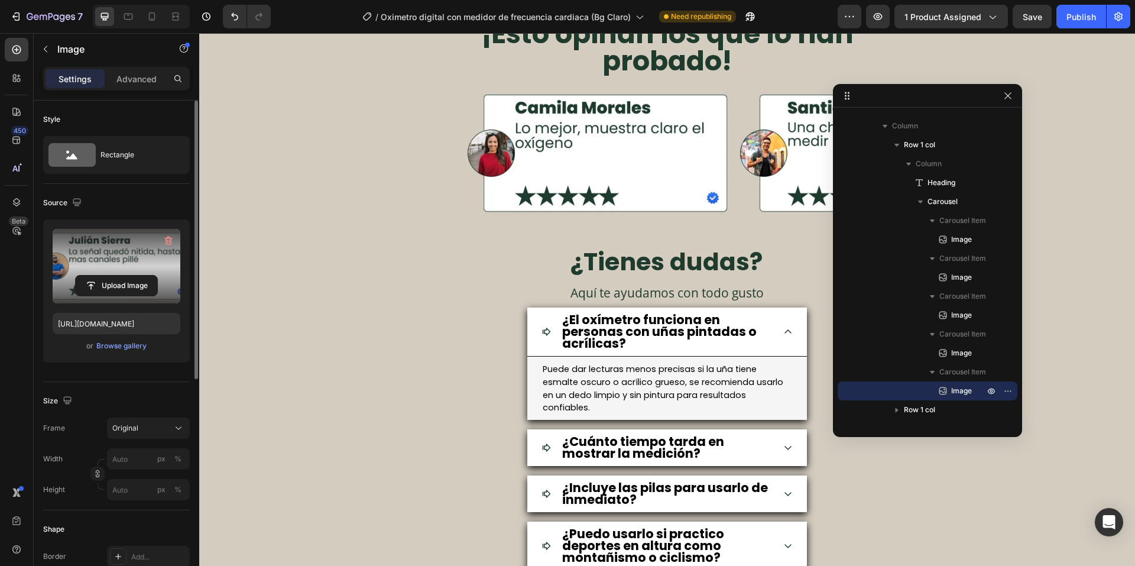
click at [76, 266] on label at bounding box center [117, 266] width 128 height 75
click at [76, 276] on input "file" at bounding box center [117, 286] width 82 height 20
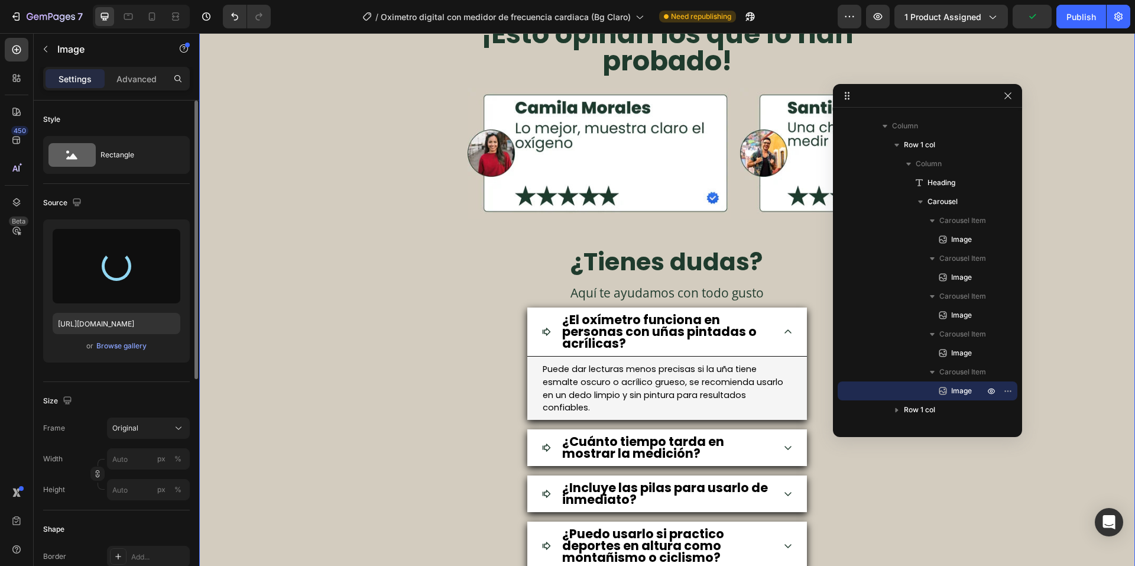
type input "[URL][DOMAIN_NAME]"
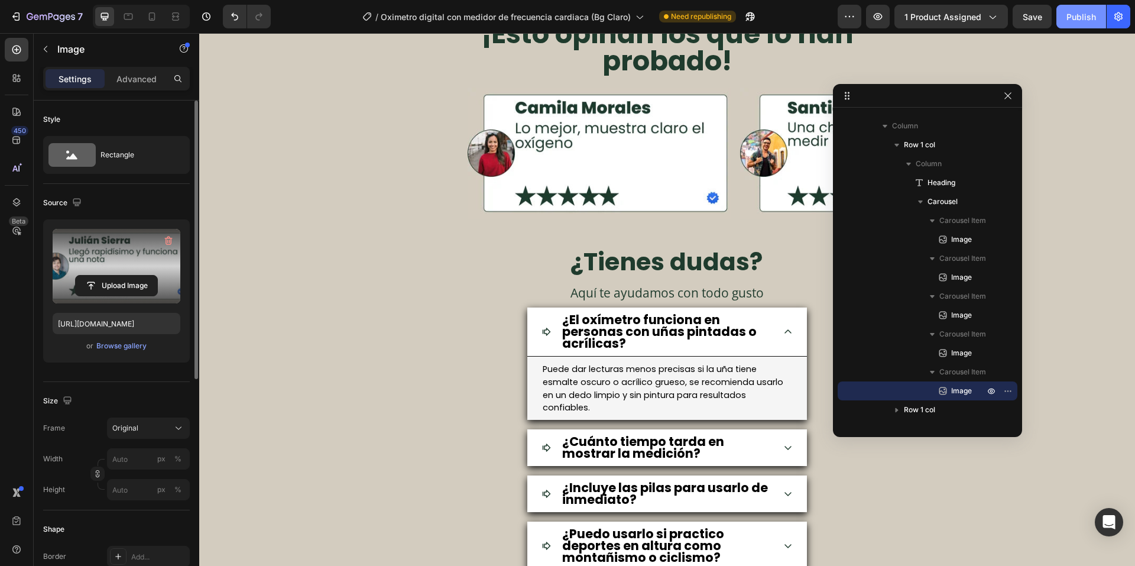
click at [1083, 15] on div "Publish" at bounding box center [1082, 17] width 30 height 12
